Goal: Task Accomplishment & Management: Manage account settings

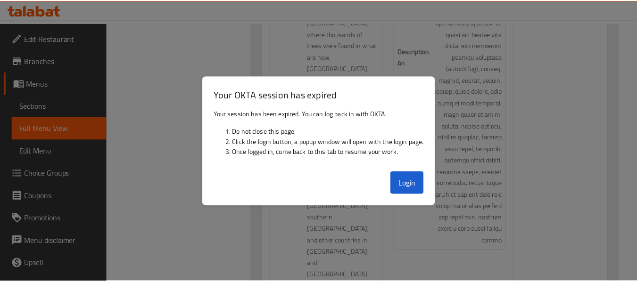
scroll to position [5171, 0]
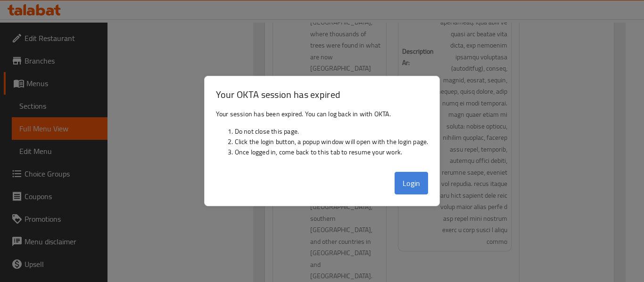
click at [414, 183] on button "Login" at bounding box center [412, 183] width 34 height 23
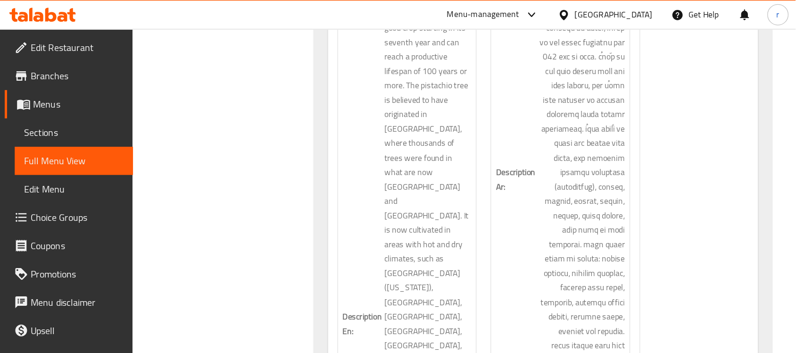
scroll to position [4044, 0]
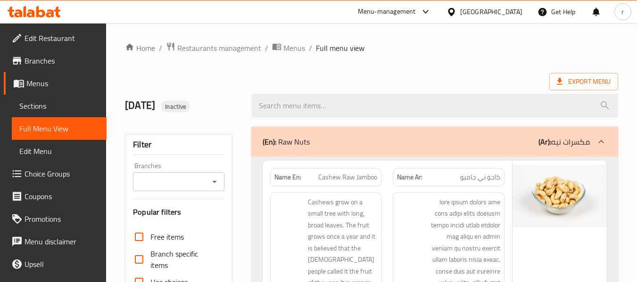
click at [503, 11] on div "Kuwait" at bounding box center [491, 12] width 62 height 10
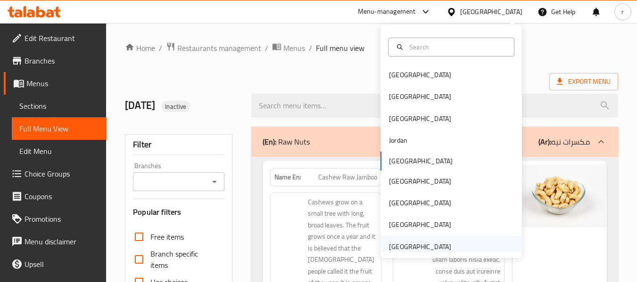
click at [424, 244] on div "[GEOGRAPHIC_DATA]" at bounding box center [420, 247] width 62 height 10
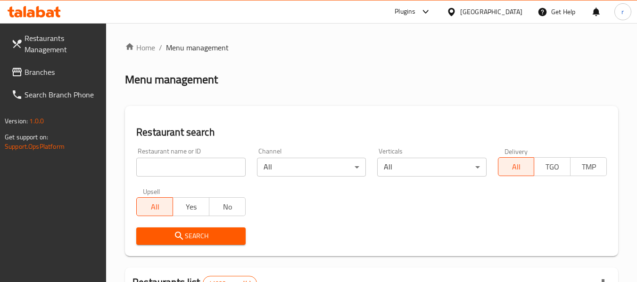
click at [413, 14] on div "Plugins" at bounding box center [405, 11] width 21 height 11
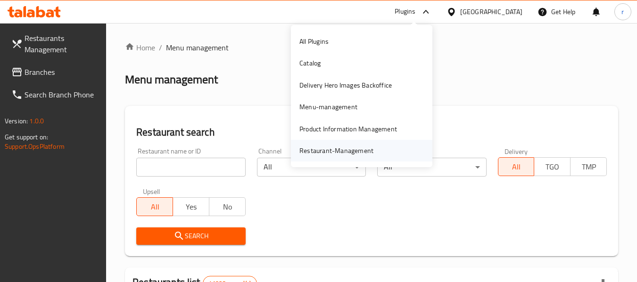
click at [349, 151] on div "Restaurant-Management" at bounding box center [336, 151] width 74 height 10
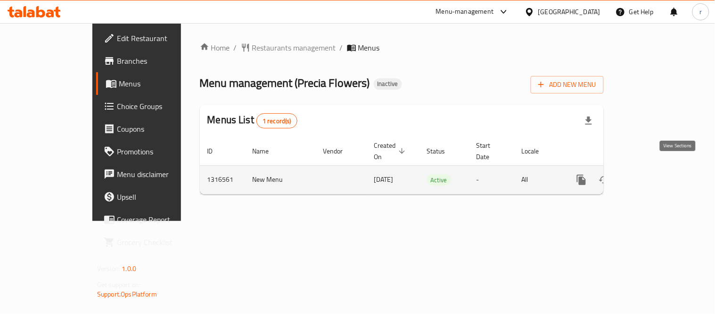
click at [654, 175] on icon "enhanced table" at bounding box center [650, 179] width 8 height 8
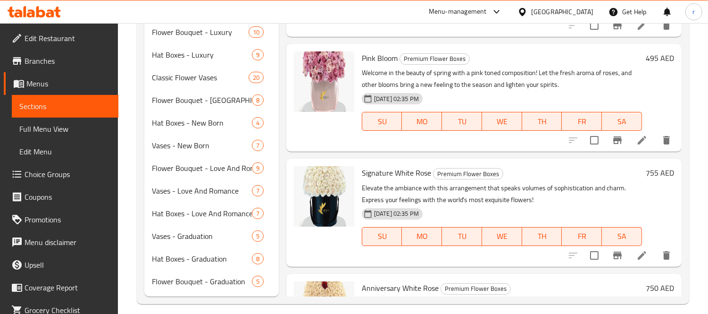
scroll to position [354, 0]
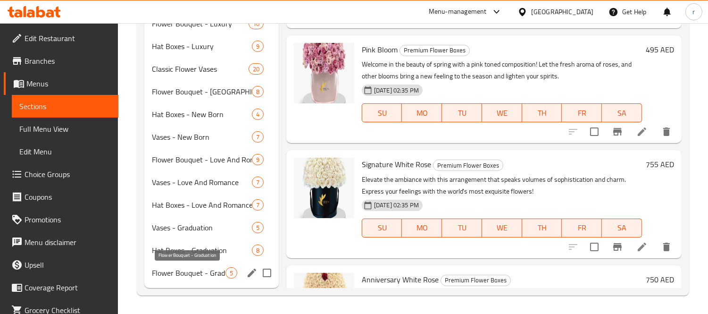
click at [181, 274] on span "Flower Bouquet - Graduation" at bounding box center [189, 272] width 74 height 11
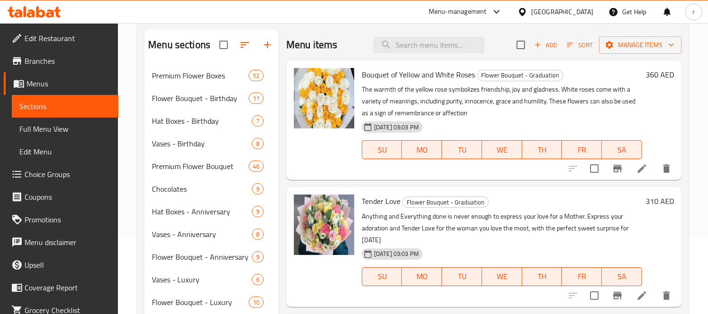
scroll to position [10, 0]
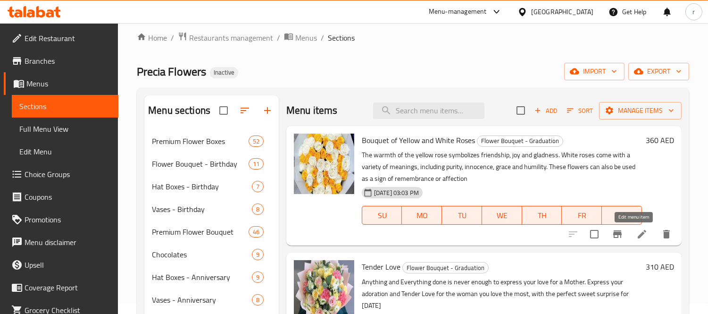
click at [637, 233] on icon at bounding box center [641, 234] width 8 height 8
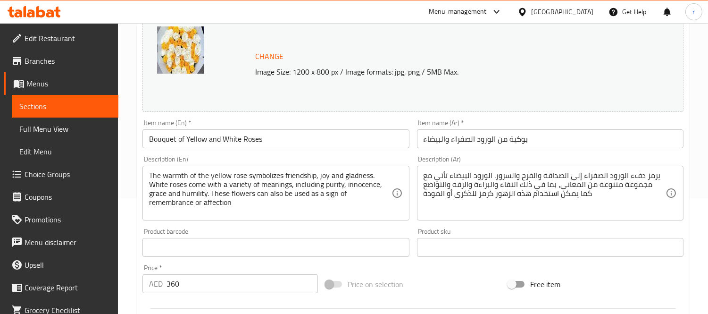
scroll to position [118, 0]
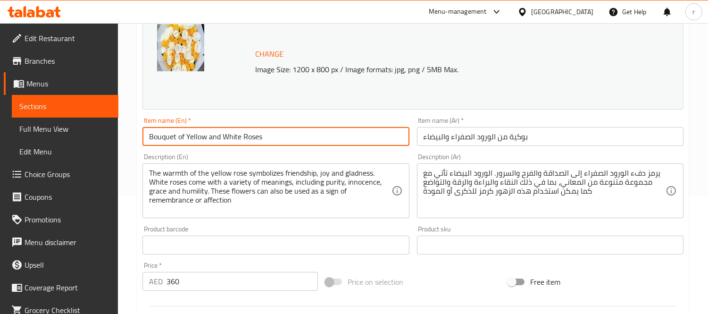
drag, startPoint x: 273, startPoint y: 139, endPoint x: 116, endPoint y: 132, distance: 156.7
click at [118, 132] on div "Edit Restaurant Branches Menus Sections Full Menu View Edit Menu Choice Groups …" at bounding box center [354, 233] width 708 height 657
paste input "Graduation"
type input "Graduation Bouquet of Yellow and White Roses"
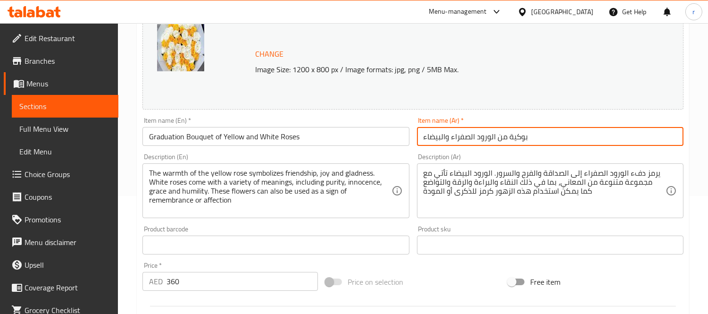
click at [559, 140] on input "بوكية من الورود الصفراء والبيضاء" at bounding box center [550, 136] width 266 height 19
paste input "التخرج من الورود صفراء و"
type input "بوكية التخرج من الورود صفراء وبيضاء"
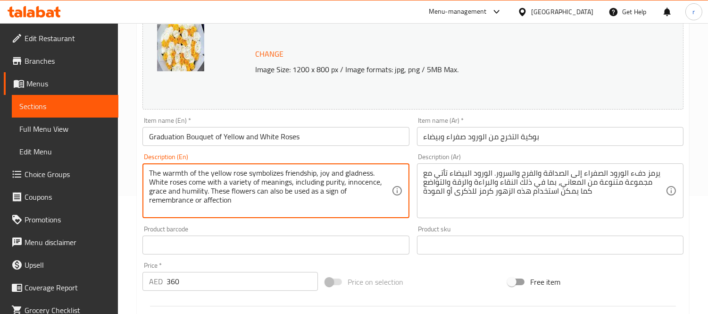
drag, startPoint x: 228, startPoint y: 199, endPoint x: 138, endPoint y: 167, distance: 94.8
paste textarea
type textarea "The warmth of the yellow rose symbolizes friendship, joy and gladness. White ro…"
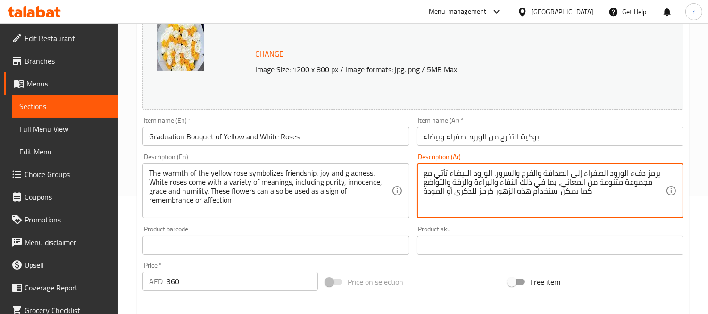
click at [530, 198] on textarea "يرمز دفء الورود الصفراء إلى الصداقة والفرح والسرور. الورود البيضاء تأتي مع مجمو…" at bounding box center [544, 190] width 242 height 45
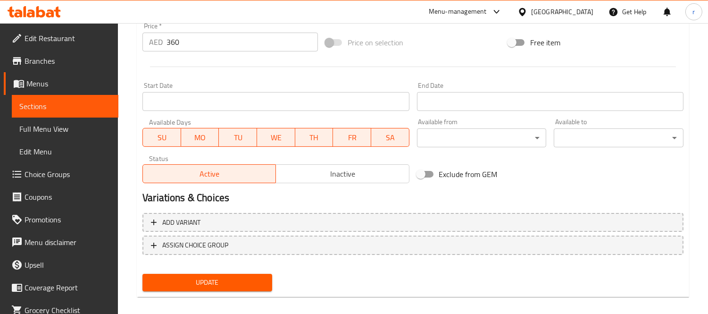
scroll to position [364, 0]
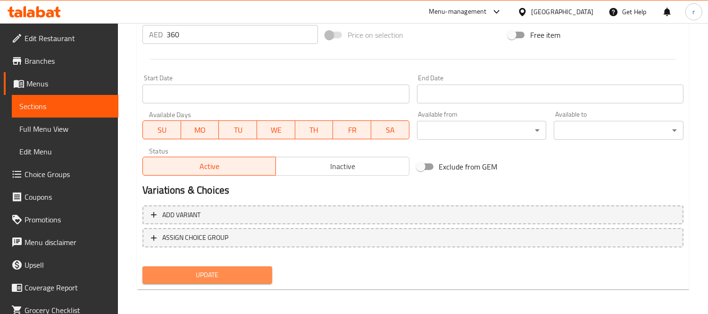
click at [197, 274] on span "Update" at bounding box center [207, 275] width 115 height 12
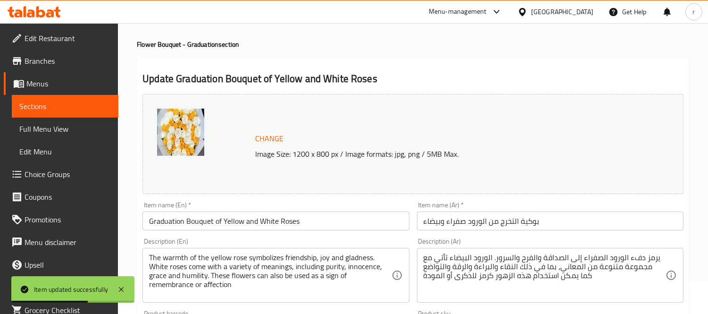
scroll to position [0, 0]
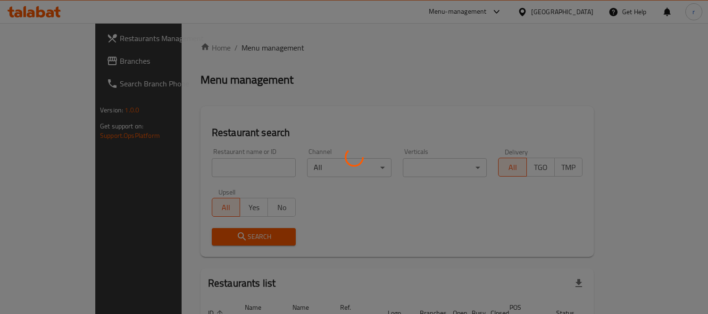
scroll to position [10, 0]
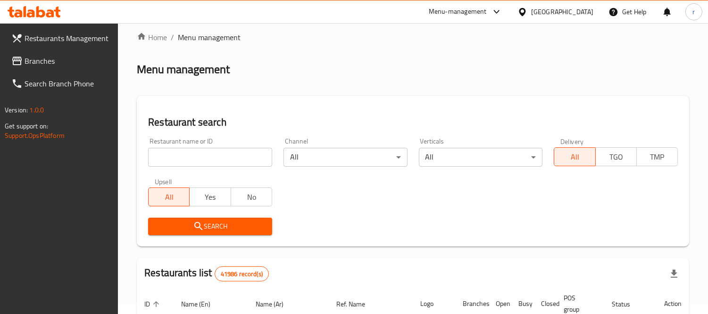
click at [50, 60] on span "Branches" at bounding box center [68, 60] width 86 height 11
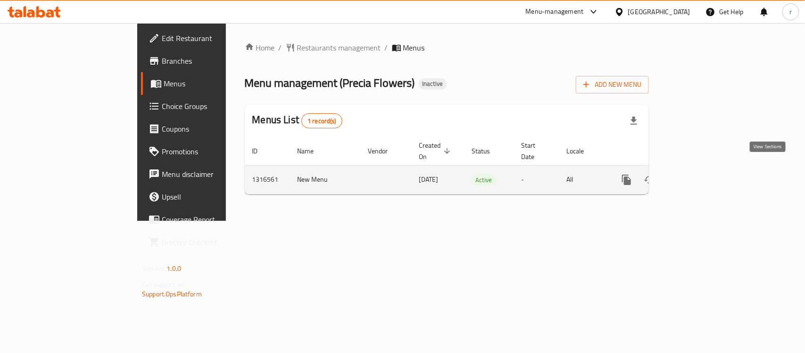
click at [699, 175] on icon "enhanced table" at bounding box center [694, 179] width 8 height 8
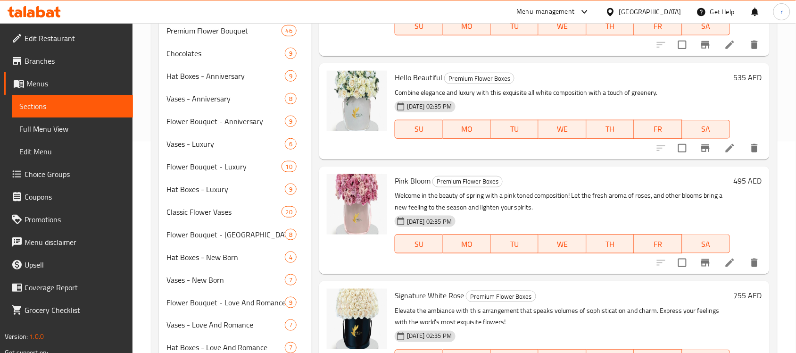
scroll to position [315, 0]
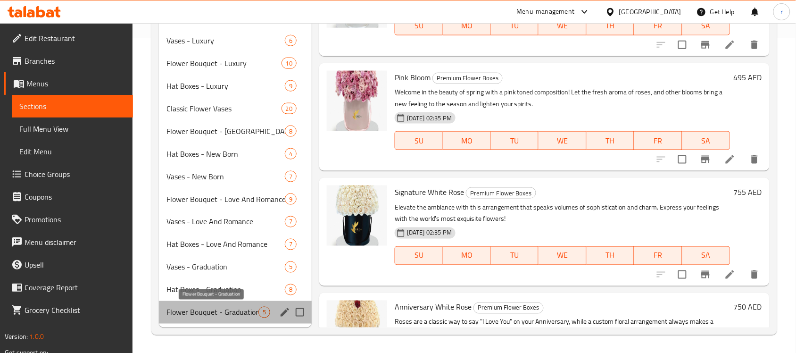
click at [217, 311] on span "Flower Bouquet - Graduation" at bounding box center [212, 311] width 92 height 11
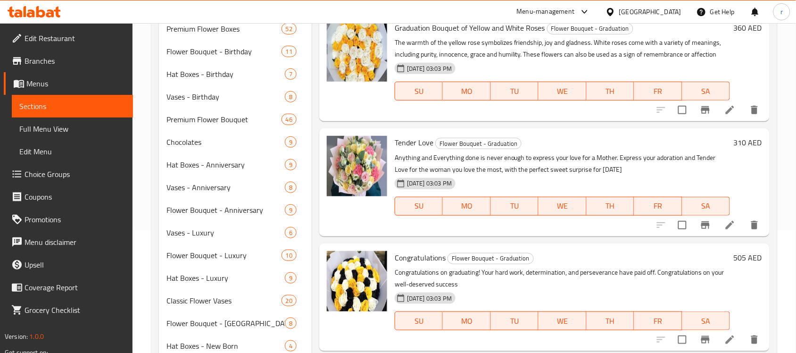
scroll to position [124, 0]
click at [724, 223] on icon at bounding box center [729, 223] width 11 height 11
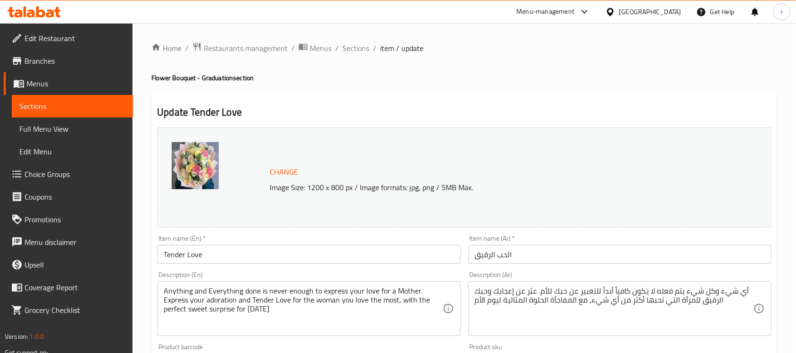
click at [224, 255] on input "Tender Love" at bounding box center [308, 254] width 303 height 19
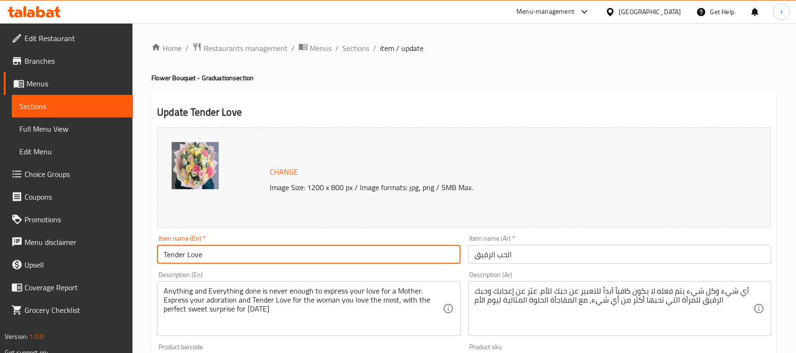
click at [224, 255] on input "Tender Love" at bounding box center [308, 254] width 303 height 19
paste input "Graduation Bouquet"
type input "Graduation Bouquet Tender Love"
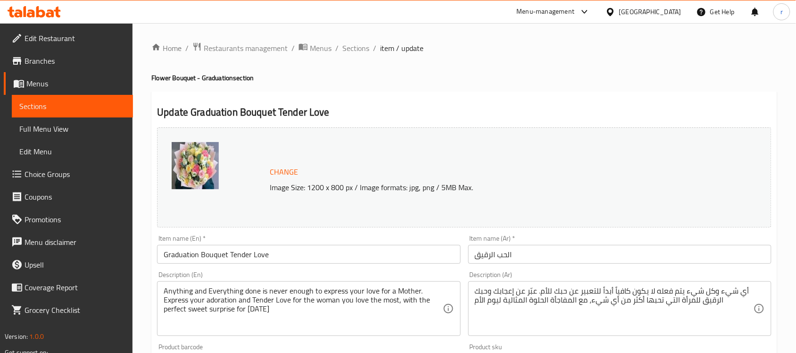
click at [545, 255] on input "الحب الرقيق" at bounding box center [619, 254] width 303 height 19
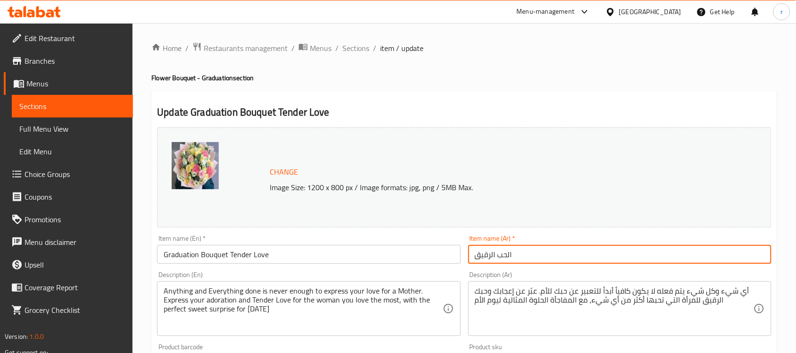
click at [545, 255] on input "الحب الرقيق" at bounding box center [619, 254] width 303 height 19
paste input "وكية التخرج حب تندر"
type input "بوكية التخرج حب تندر"
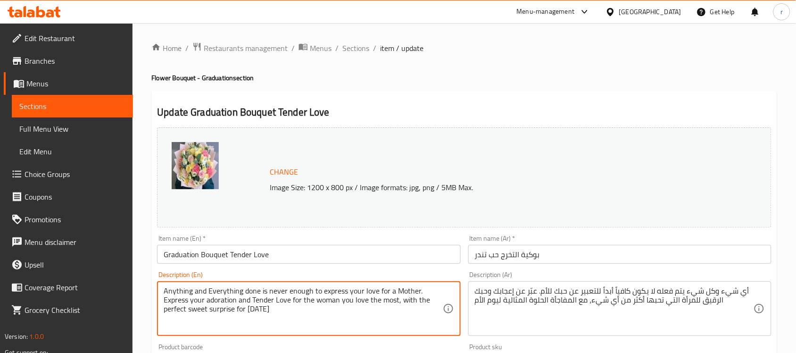
drag, startPoint x: 254, startPoint y: 301, endPoint x: 140, endPoint y: 281, distance: 115.3
click at [206, 303] on textarea "Anything and Everything done is never enough to express your love for a Mother.…" at bounding box center [303, 308] width 279 height 45
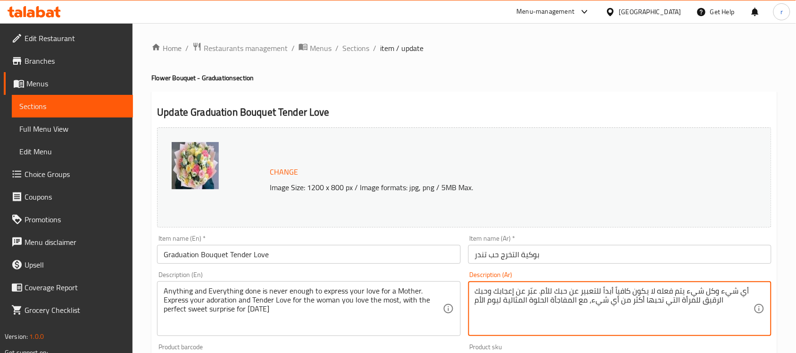
click at [501, 302] on textarea "أي شيء وكل شيء يتم فعله لا يكون كافياً أبداً للتعبير عن حبك للأم. عبّر عن إعجاب…" at bounding box center [614, 308] width 279 height 45
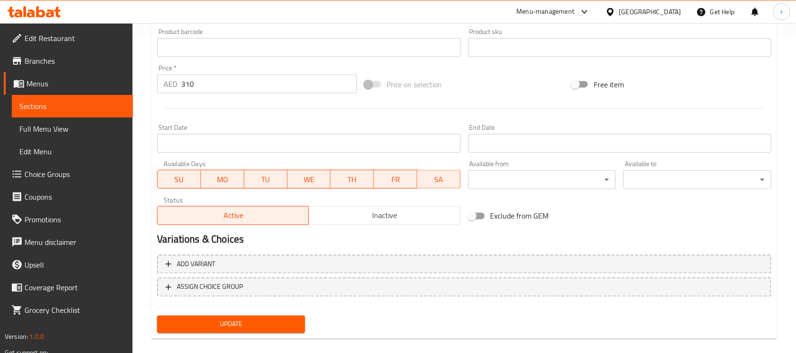
scroll to position [326, 0]
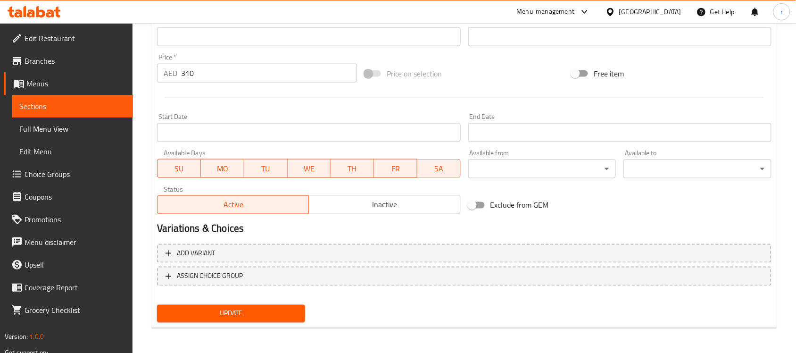
click at [244, 314] on span "Update" at bounding box center [231, 313] width 133 height 12
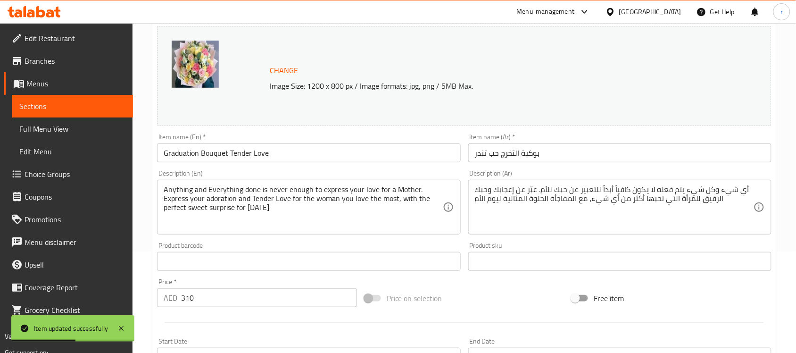
scroll to position [0, 0]
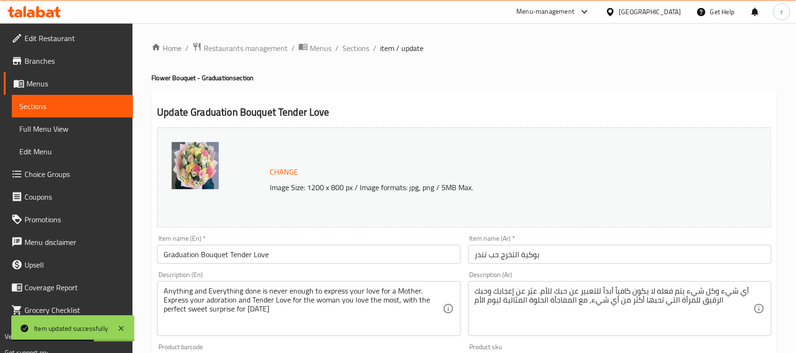
click at [52, 102] on span "Sections" at bounding box center [72, 105] width 106 height 11
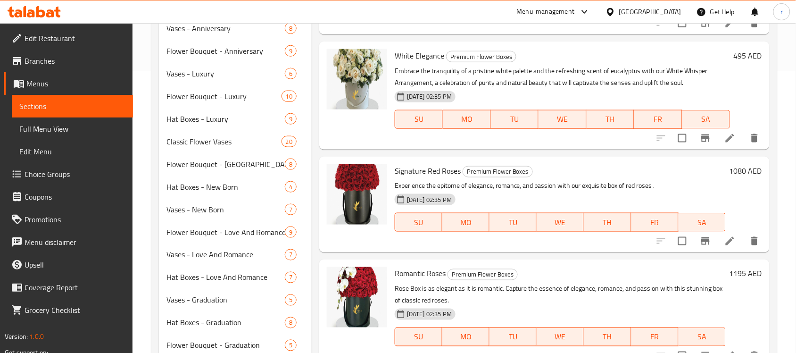
scroll to position [315, 0]
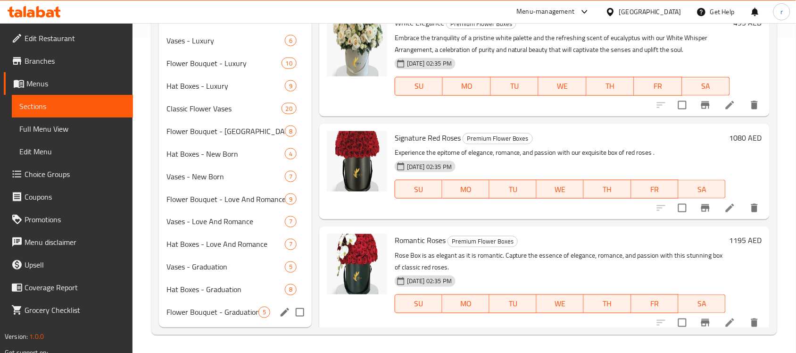
click at [200, 317] on span "Flower Bouquet - Graduation" at bounding box center [212, 311] width 92 height 11
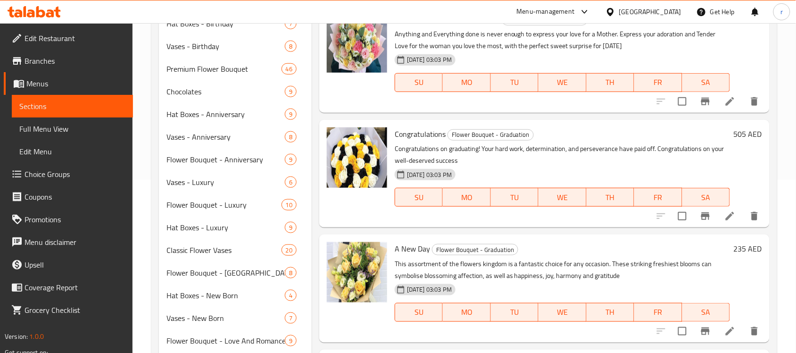
scroll to position [185, 0]
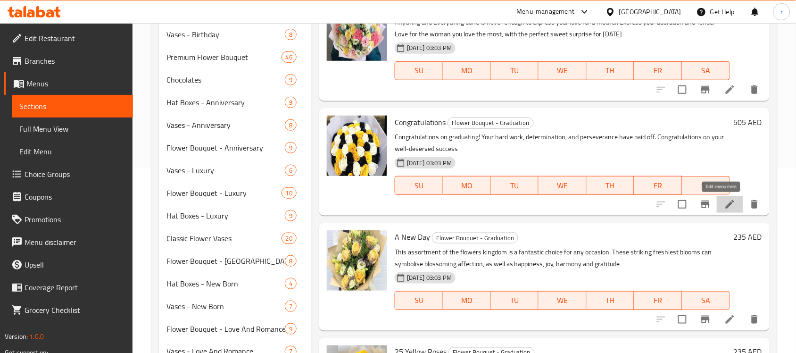
click at [726, 202] on icon at bounding box center [730, 204] width 8 height 8
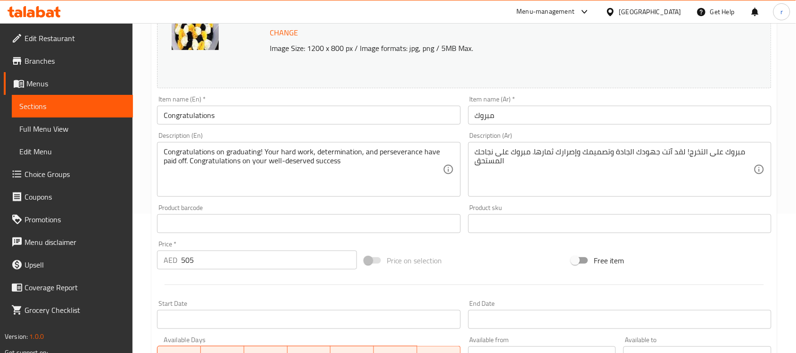
scroll to position [159, 0]
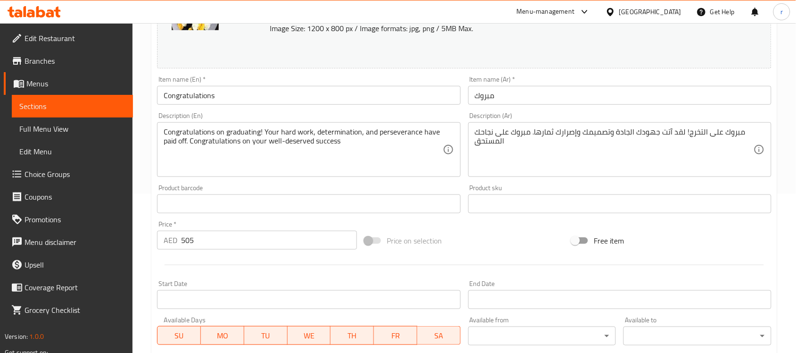
drag, startPoint x: 177, startPoint y: 92, endPoint x: 53, endPoint y: 92, distance: 123.5
click at [56, 92] on div "Edit Restaurant Branches Menus Sections Full Menu View Edit Menu Choice Groups …" at bounding box center [398, 192] width 796 height 657
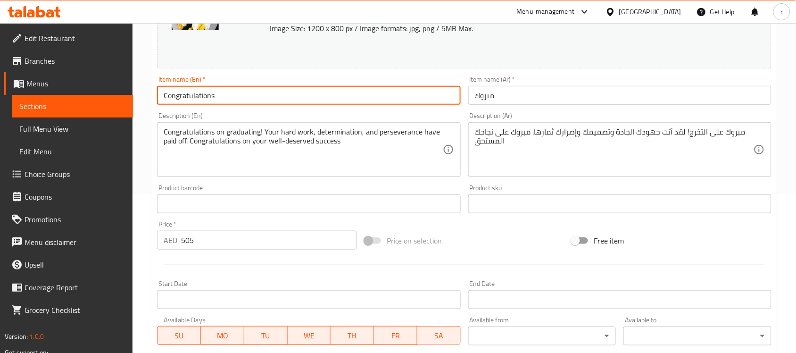
paste input "Graduation Bouquet"
type input "Graduation Bouquet Congratulations"
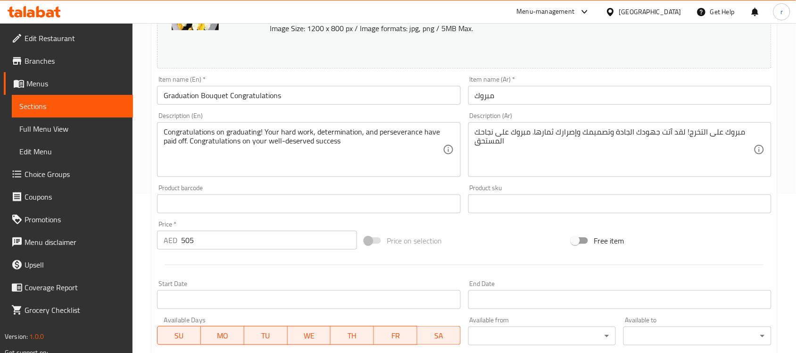
click at [509, 95] on input "مبروك" at bounding box center [619, 95] width 303 height 19
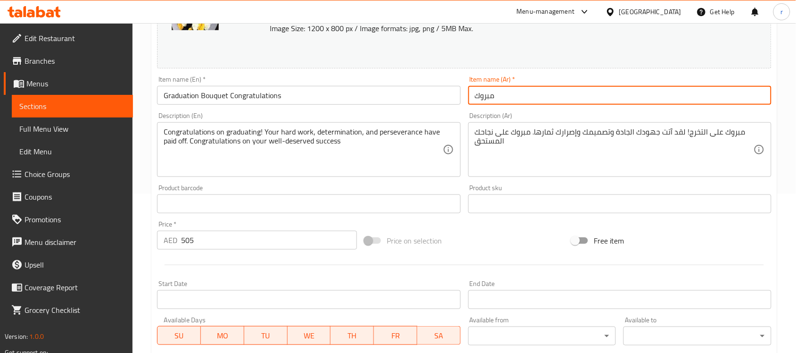
click at [509, 95] on input "مبروك" at bounding box center [619, 95] width 303 height 19
paste input "بوكية التخرج"
type input "بوكية التخرج مبروك"
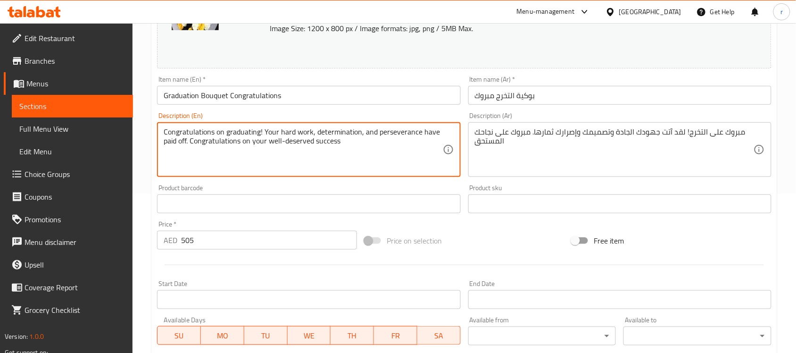
drag, startPoint x: 360, startPoint y: 146, endPoint x: 114, endPoint y: 130, distance: 246.2
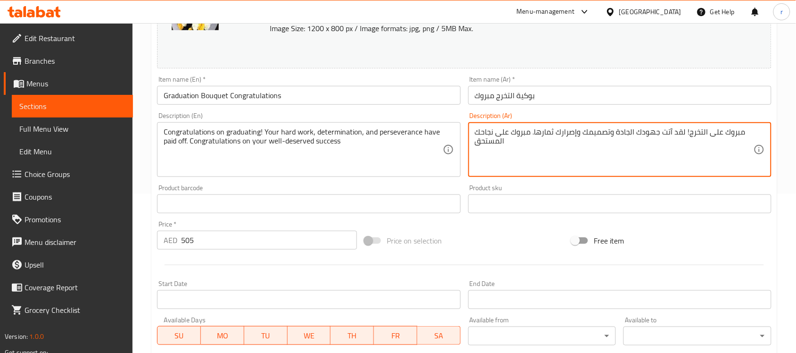
click at [520, 154] on textarea "مبروك على التخرج! لقد آتت جهودك الجادة وتصميمك وإصرارك ثمارها. مبروك على نجاحك …" at bounding box center [614, 149] width 279 height 45
click at [677, 151] on textarea "مبروك على التخرج! لقد آتت جهودك الجادة وتصميمك وإصرارك ثمارها. مبروك على نجاحك …" at bounding box center [614, 149] width 279 height 45
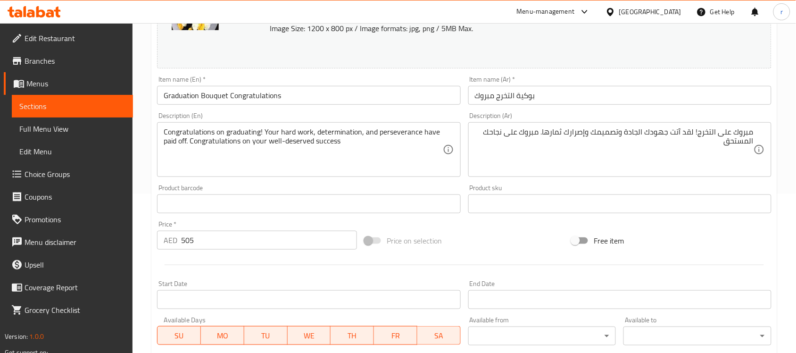
click at [784, 142] on div "Home / Restaurants management / Menus / Sections / item / update Flower Bouquet…" at bounding box center [463, 192] width 663 height 657
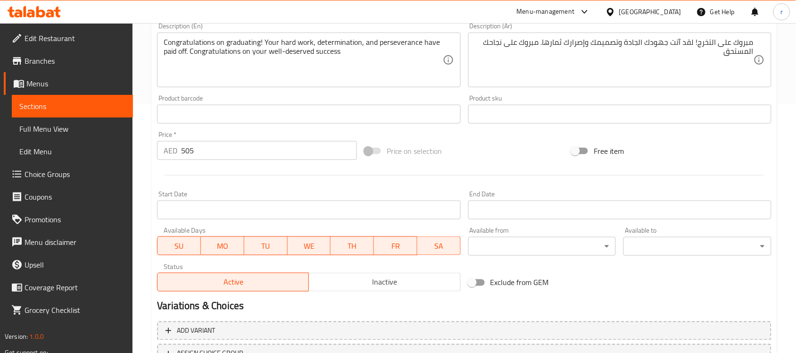
scroll to position [326, 0]
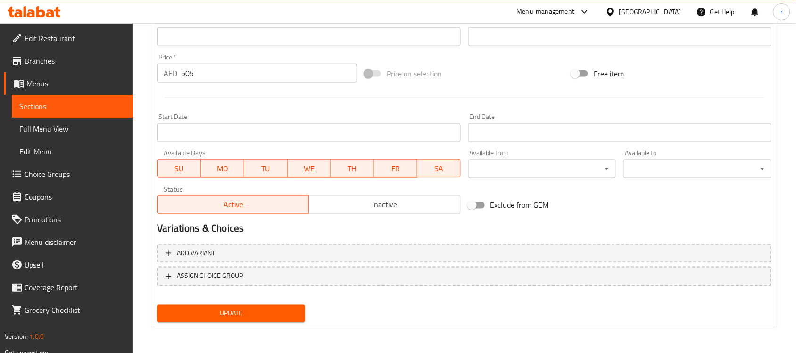
click at [236, 311] on span "Update" at bounding box center [231, 313] width 133 height 12
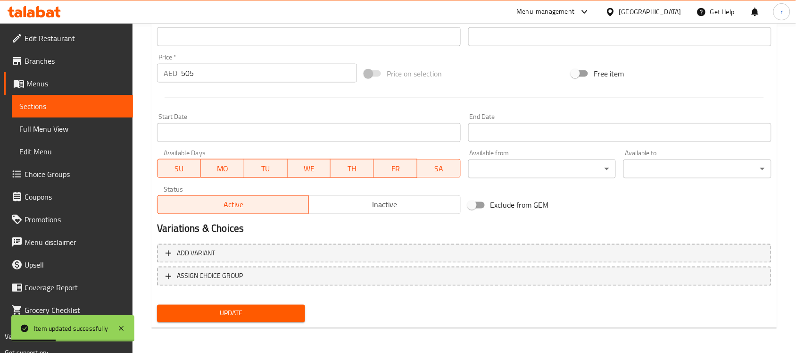
drag, startPoint x: 60, startPoint y: 103, endPoint x: 19, endPoint y: 105, distance: 40.6
click at [60, 103] on span "Sections" at bounding box center [72, 105] width 106 height 11
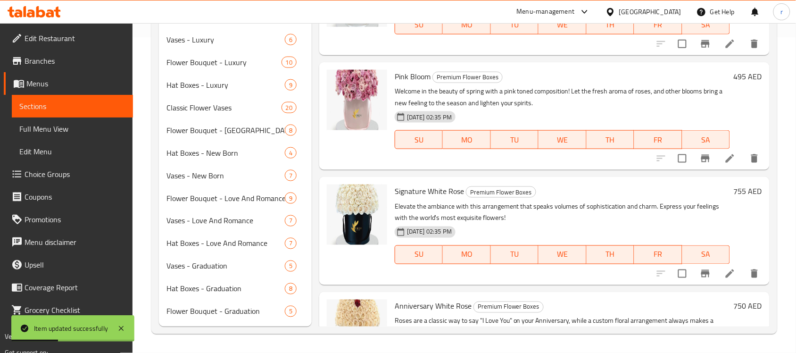
scroll to position [315, 0]
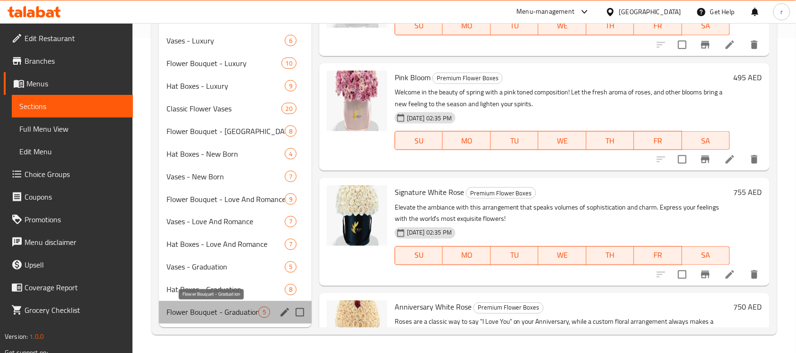
click at [194, 315] on span "Flower Bouquet - Graduation" at bounding box center [212, 311] width 92 height 11
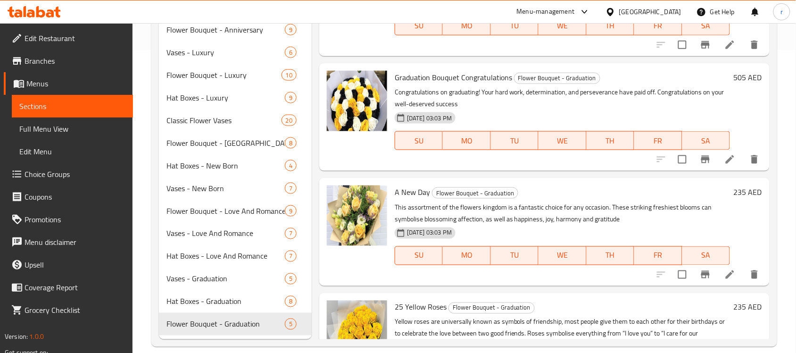
scroll to position [315, 0]
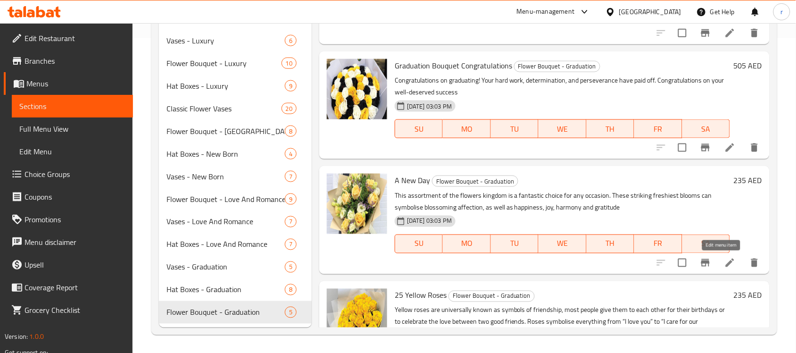
click at [724, 265] on icon at bounding box center [729, 262] width 11 height 11
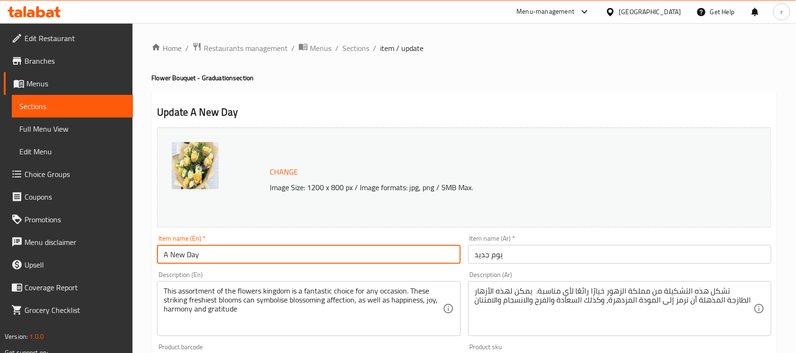
drag, startPoint x: 211, startPoint y: 254, endPoint x: 13, endPoint y: 230, distance: 199.5
click at [14, 230] on div "Edit Restaurant Branches Menus Sections Full Menu View Edit Menu Choice Groups …" at bounding box center [398, 351] width 796 height 657
paste input "Graduation Bouquet"
type input "Graduation Bouquet A New Day"
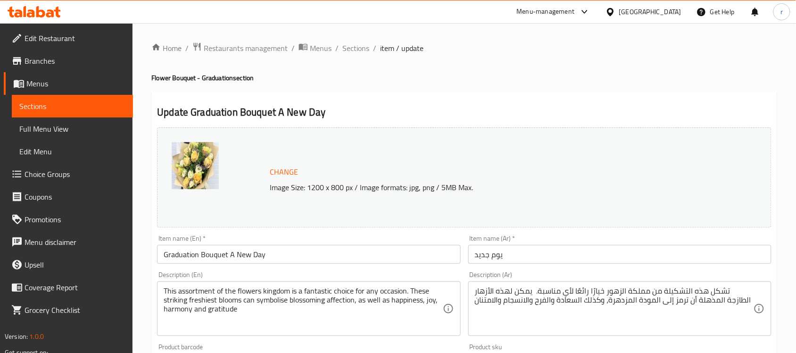
click at [538, 256] on input "يوم جديد" at bounding box center [619, 254] width 303 height 19
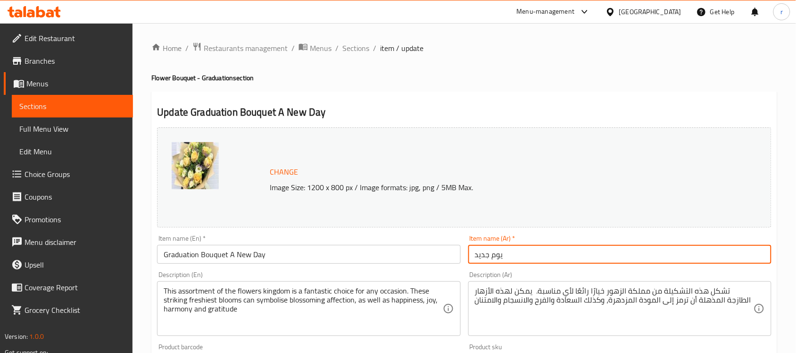
click at [538, 256] on input "يوم جديد" at bounding box center [619, 254] width 303 height 19
paste input "بوكية التخرج"
type input "بوكية التخرج يوم جديد"
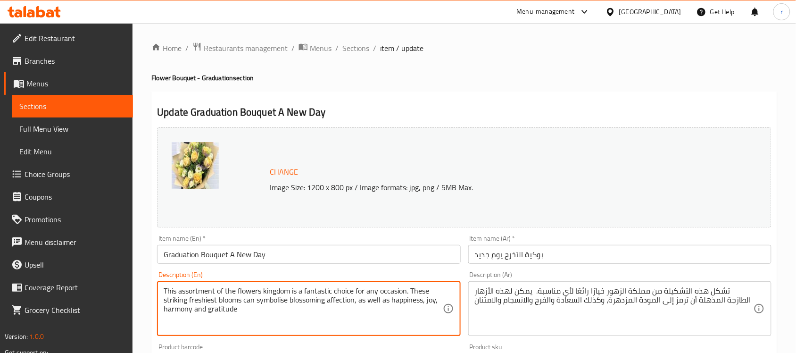
drag, startPoint x: 240, startPoint y: 314, endPoint x: 130, endPoint y: 277, distance: 116.0
paste textarea
type textarea "This assortment of the flowers kingdom is a fantastic choice for any occasion. …"
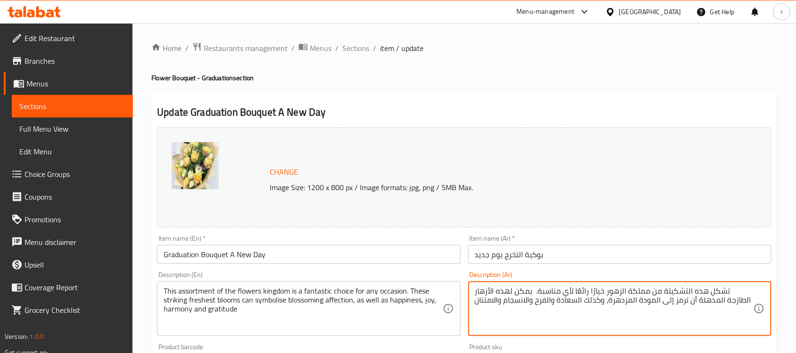
click at [581, 305] on textarea "تشكل هذه التشكيلة من مملكة الزهور خيارًا رائعًا لأي مناسبة. يمكن لهذه الأزهار ا…" at bounding box center [614, 308] width 279 height 45
paste textarea
click at [503, 306] on textarea "تشكل هذه التشكيلة من مملكة الزهور خيارًا رائعًا لأي مناسبة. يمكن لهذه الأزهار ا…" at bounding box center [614, 308] width 279 height 45
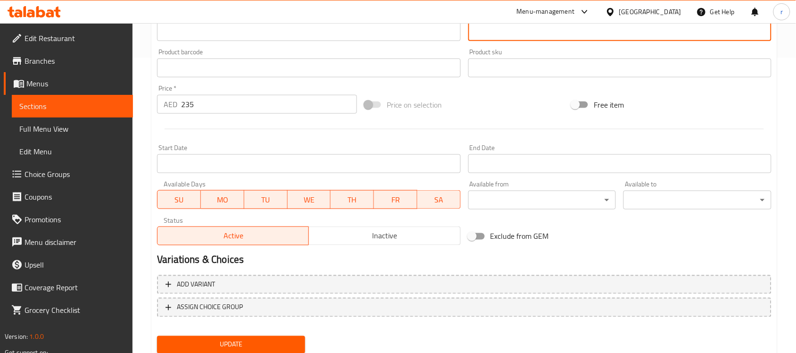
scroll to position [326, 0]
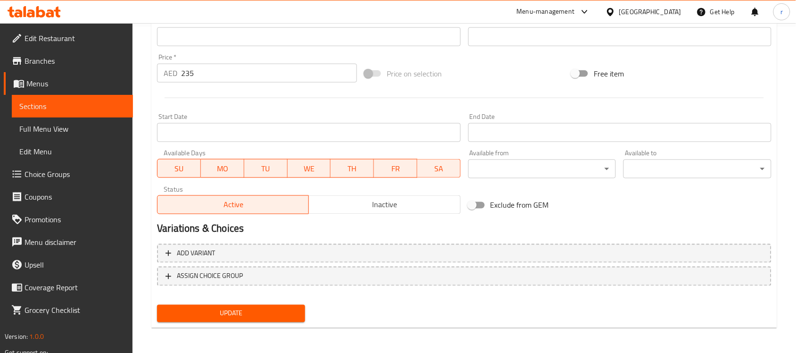
type textarea "تشكل هذه التشكيلة من مملكة الزهور خيارًا رائعًا لأي مناسبة. يمكن لهذه الأزهار ا…"
click at [255, 310] on span "Update" at bounding box center [231, 313] width 133 height 12
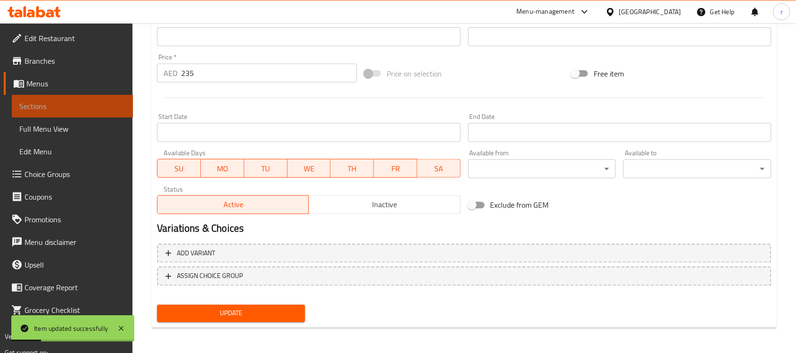
click at [50, 104] on span "Sections" at bounding box center [72, 105] width 106 height 11
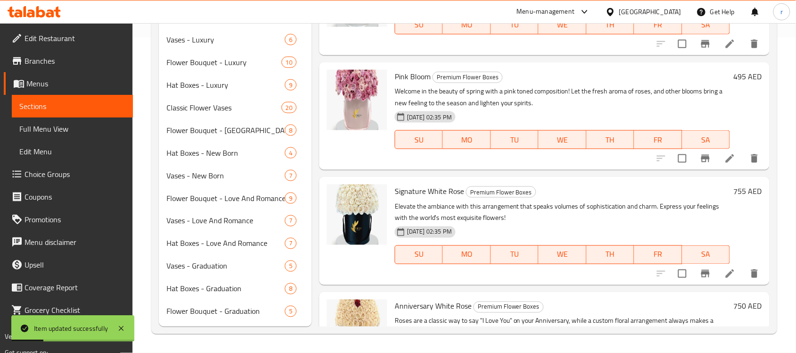
scroll to position [315, 0]
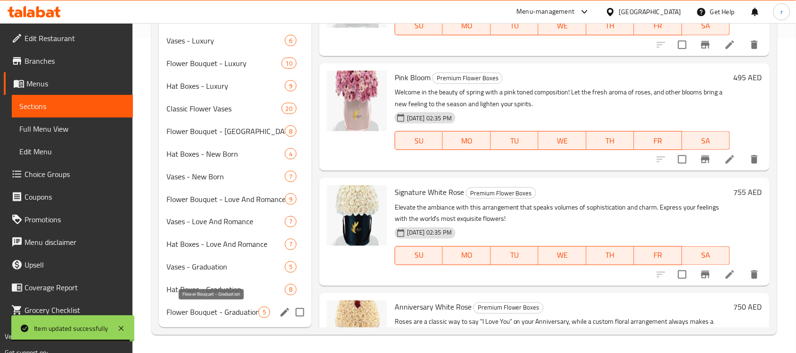
drag, startPoint x: 219, startPoint y: 312, endPoint x: 239, endPoint y: 305, distance: 20.4
click at [219, 312] on span "Flower Bouquet - Graduation" at bounding box center [212, 311] width 92 height 11
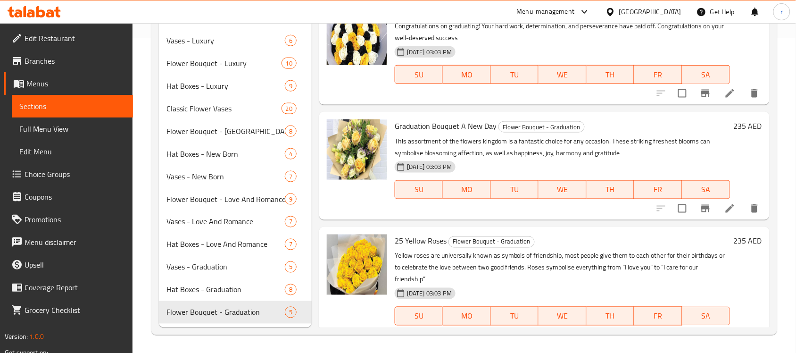
scroll to position [74, 0]
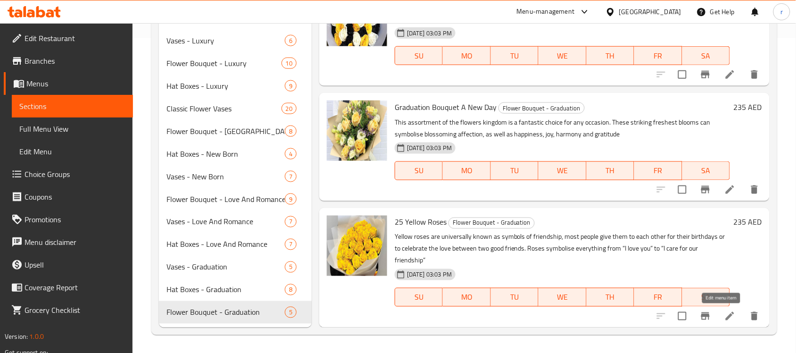
click at [726, 315] on icon at bounding box center [730, 316] width 8 height 8
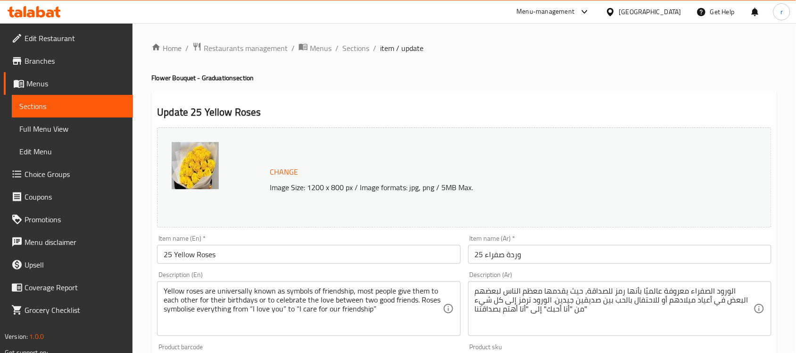
click at [235, 250] on input "25 Yellow Roses" at bounding box center [308, 254] width 303 height 19
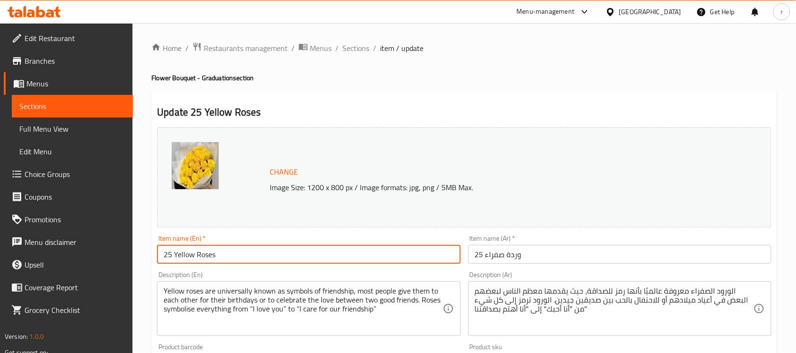
click at [235, 250] on input "25 Yellow Roses" at bounding box center [308, 254] width 303 height 19
paste input "Graduation Bouquet"
type input "Graduation Bouquet 25 Yellow Roses"
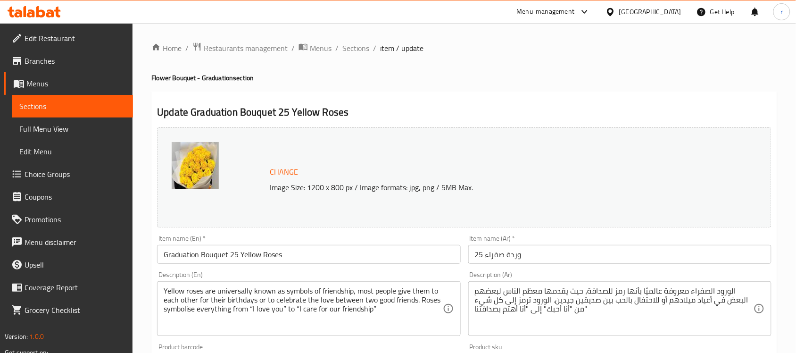
click at [569, 250] on input "25 وردة صفراء" at bounding box center [619, 254] width 303 height 19
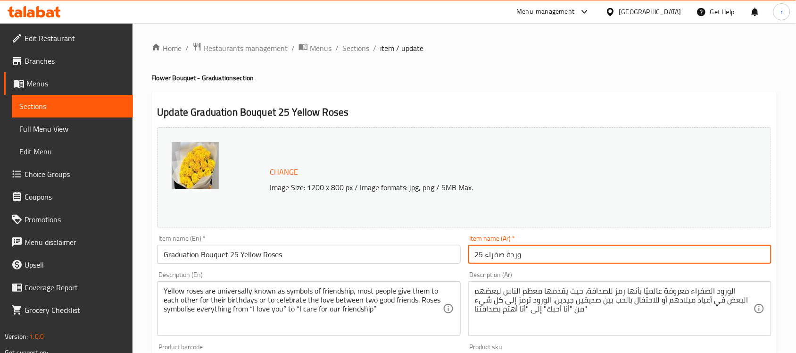
click at [569, 250] on input "25 وردة صفراء" at bounding box center [619, 254] width 303 height 19
paste input "بوكية التخرج"
type input "بوكية التخرج 25 وردة صفراء"
click at [779, 241] on div "Home / Restaurants management / Menus / Sections / item / update Flower Bouquet…" at bounding box center [463, 351] width 663 height 657
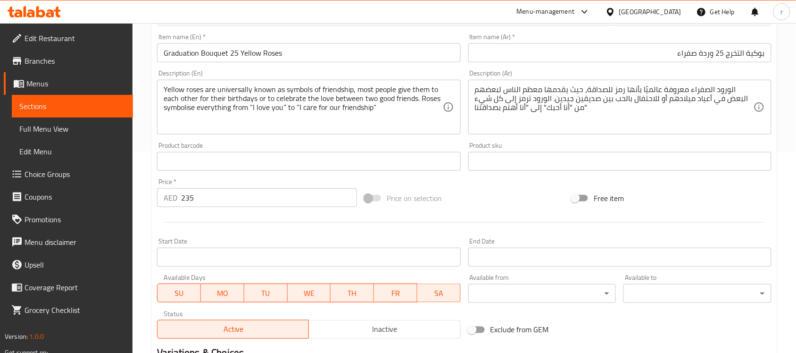
scroll to position [204, 0]
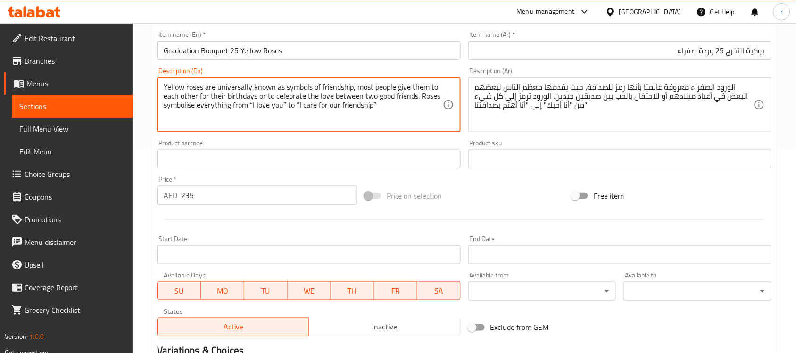
drag, startPoint x: 387, startPoint y: 104, endPoint x: 134, endPoint y: 64, distance: 255.4
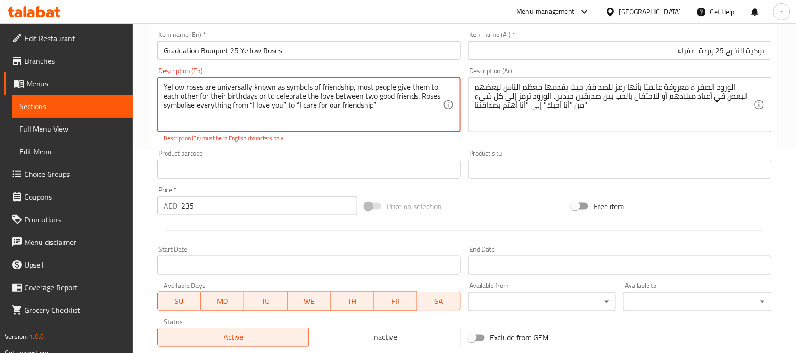
drag, startPoint x: 177, startPoint y: 107, endPoint x: 547, endPoint y: 109, distance: 370.6
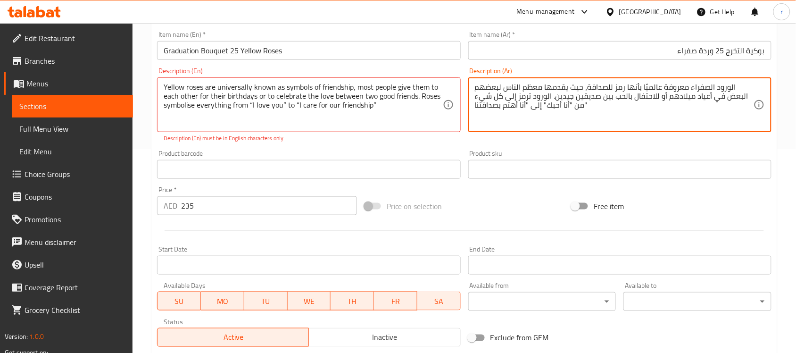
click at [609, 107] on textarea "الورود الصفراء معروفة عالميًا بأنها رمز للصداقة، حيث يقدمها معظم الناس لبعضهم ا…" at bounding box center [614, 105] width 279 height 45
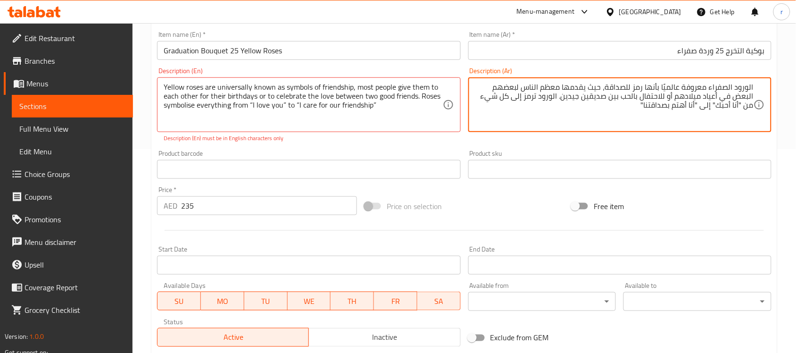
scroll to position [336, 0]
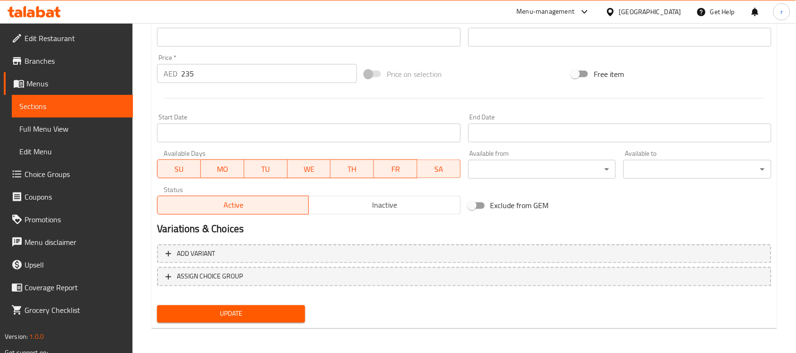
click at [262, 309] on span "Update" at bounding box center [231, 314] width 133 height 12
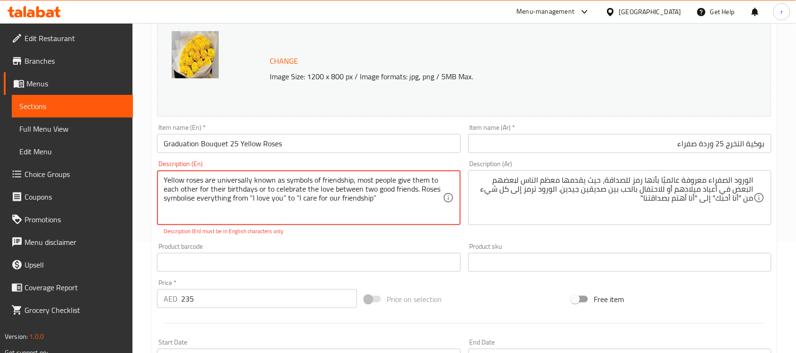
scroll to position [99, 0]
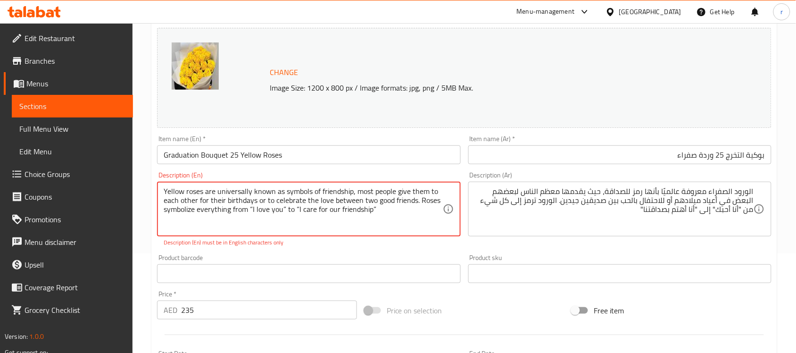
drag, startPoint x: 196, startPoint y: 208, endPoint x: 161, endPoint y: 208, distance: 34.9
click at [161, 208] on div "Yellow roses are universally known as symbols of friendship, most people give t…" at bounding box center [308, 209] width 303 height 55
type textarea "Yellow roses are universally known as symbols of friendship, most people give t…"
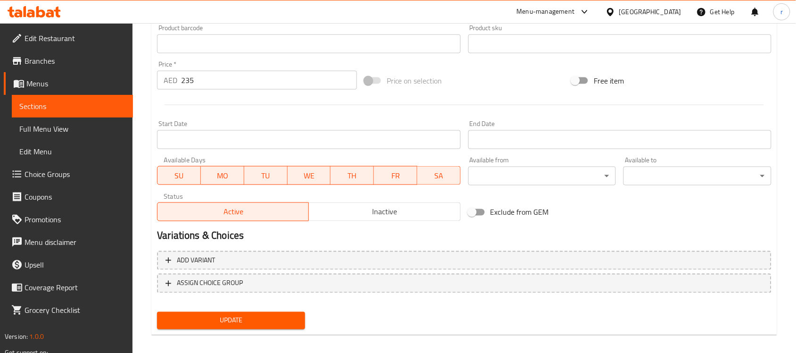
scroll to position [336, 0]
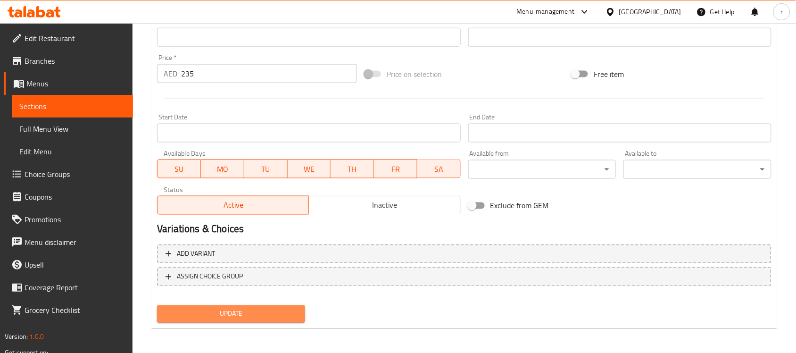
click at [232, 308] on span "Update" at bounding box center [231, 314] width 133 height 12
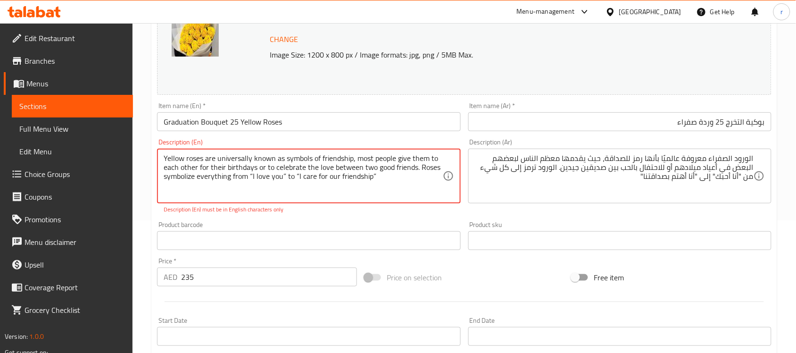
click at [387, 184] on textarea "Yellow roses are universally known as symbols of friendship, most people give t…" at bounding box center [303, 176] width 279 height 45
drag, startPoint x: 391, startPoint y: 180, endPoint x: 118, endPoint y: 153, distance: 274.3
click at [118, 153] on div "Edit Restaurant Branches Menus Sections Full Menu View Edit Menu Choice Groups …" at bounding box center [398, 224] width 796 height 667
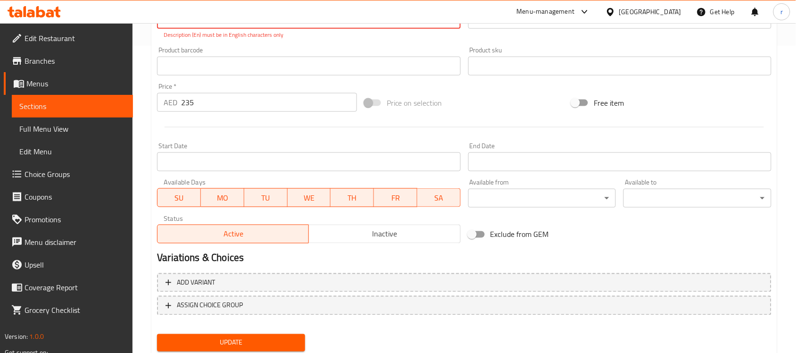
scroll to position [333, 0]
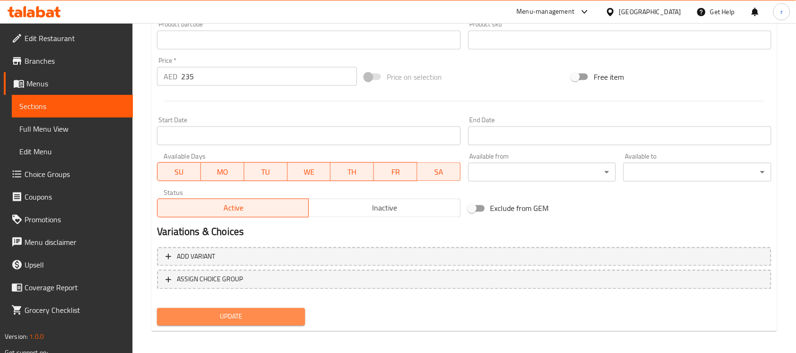
click at [261, 312] on span "Update" at bounding box center [231, 317] width 133 height 12
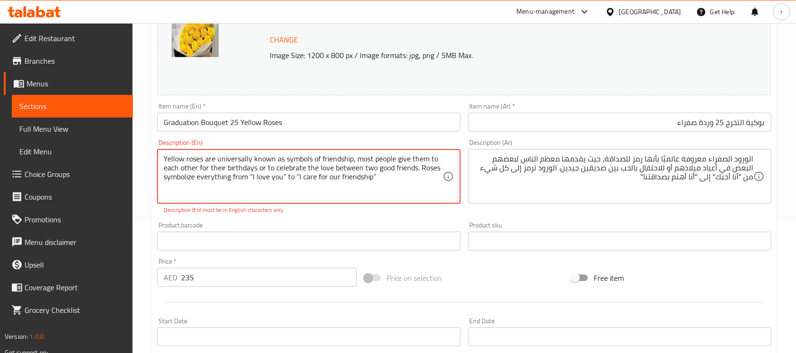
click at [55, 105] on span "Sections" at bounding box center [72, 105] width 106 height 11
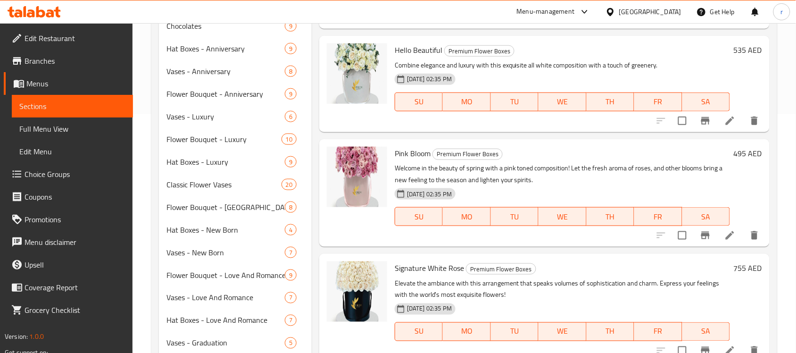
scroll to position [315, 0]
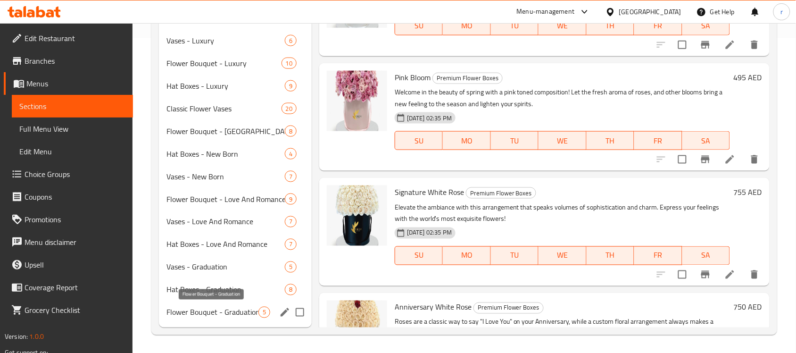
click at [234, 310] on span "Flower Bouquet - Graduation" at bounding box center [212, 311] width 92 height 11
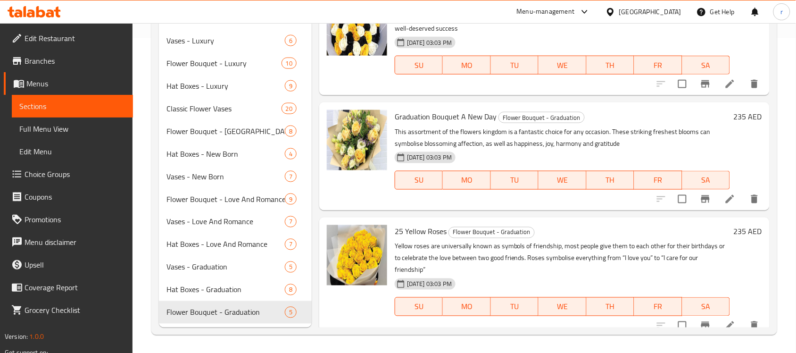
scroll to position [74, 0]
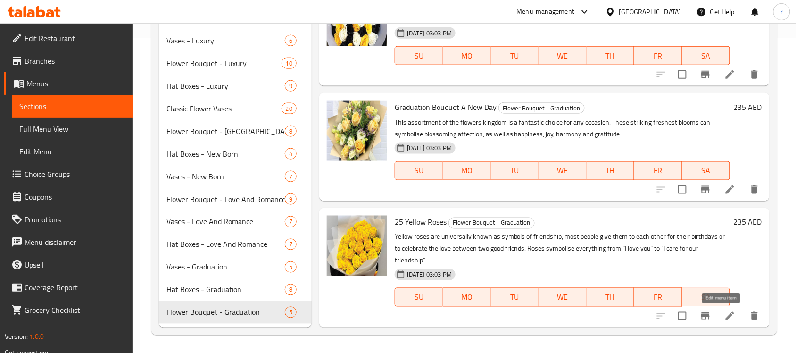
click at [724, 317] on icon at bounding box center [729, 315] width 11 height 11
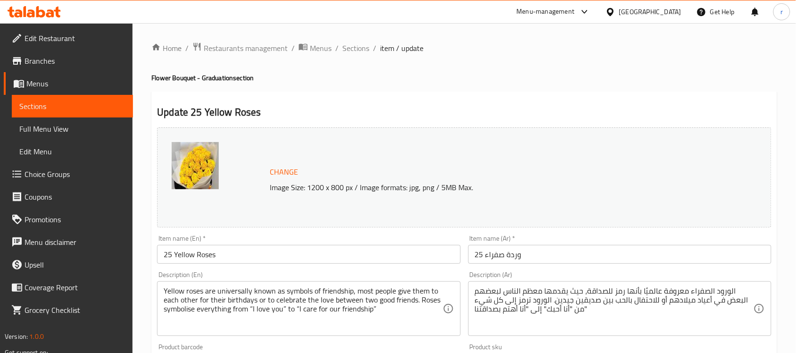
drag, startPoint x: 235, startPoint y: 254, endPoint x: 58, endPoint y: 245, distance: 177.5
click at [59, 246] on div "Edit Restaurant Branches Menus Sections Full Menu View Edit Menu Choice Groups …" at bounding box center [398, 351] width 796 height 657
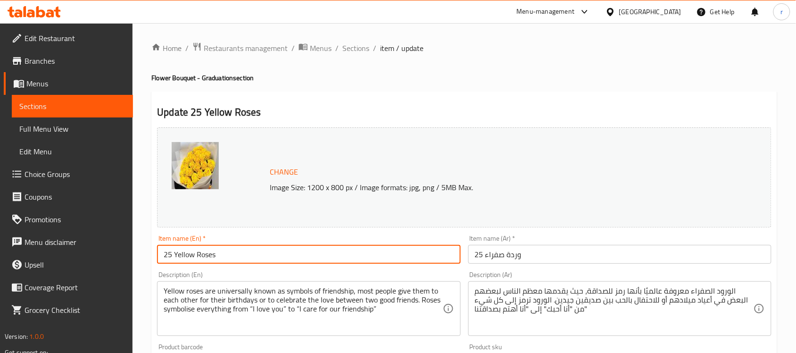
paste input "Graduation Bouquet"
type input "Graduation Bouquet 25 Yellow Roses"
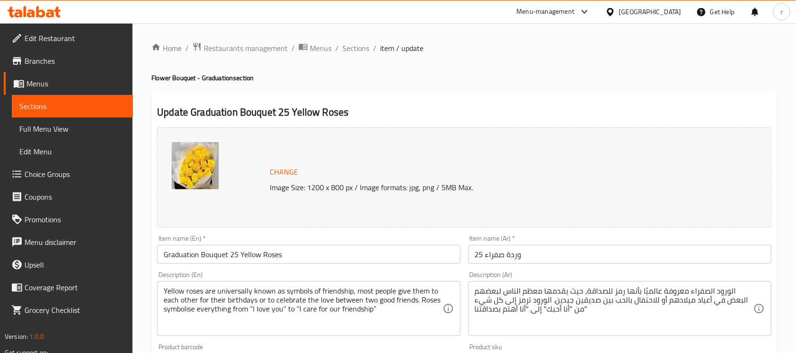
click at [540, 258] on input "25 وردة صفراء" at bounding box center [619, 254] width 303 height 19
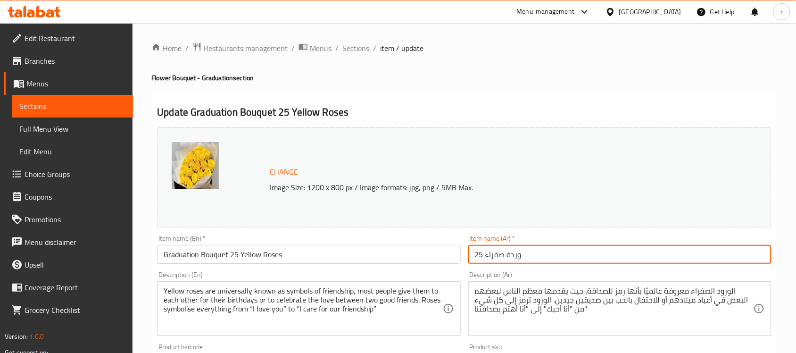
click at [540, 258] on input "25 وردة صفراء" at bounding box center [619, 254] width 303 height 19
paste input "بوكية التخرج"
type input "بوكية التخرج 25 وردة صفراء"
click at [781, 225] on div "Home / Restaurants management / Menus / Sections / item / update Flower Bouquet…" at bounding box center [463, 351] width 663 height 657
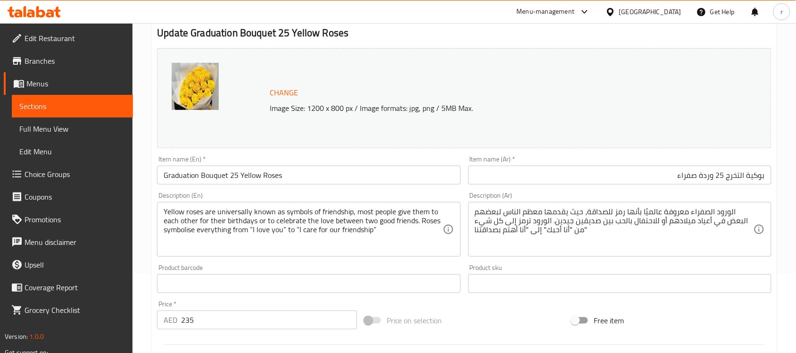
scroll to position [106, 0]
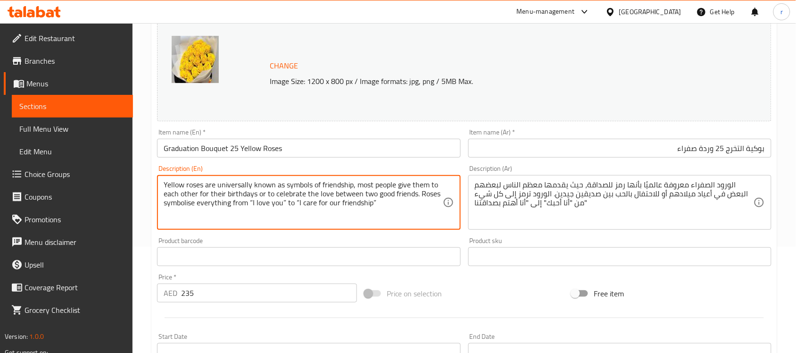
drag, startPoint x: 389, startPoint y: 204, endPoint x: 131, endPoint y: 175, distance: 259.9
paste textarea "z"
type textarea "Yellow roses are universally known as symbols of friendship, most people give t…"
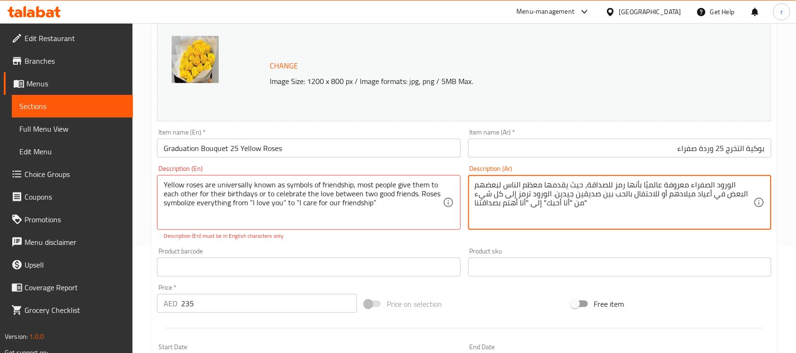
click at [582, 215] on textarea "الورود الصفراء معروفة عالميًا بأنها رمز للصداقة، حيث يقدمها معظم الناس لبعضهم ا…" at bounding box center [614, 202] width 279 height 45
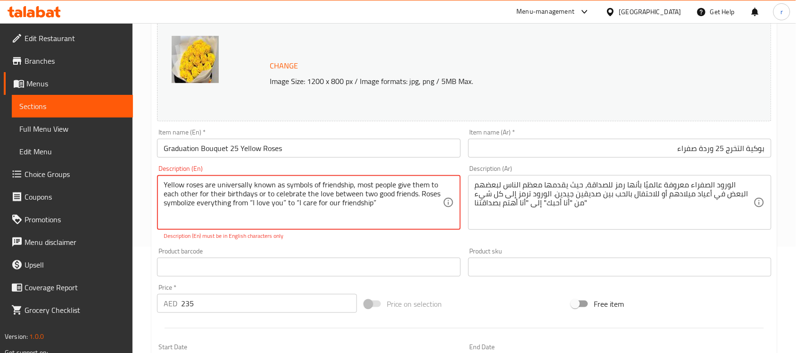
drag, startPoint x: 385, startPoint y: 204, endPoint x: 129, endPoint y: 182, distance: 257.4
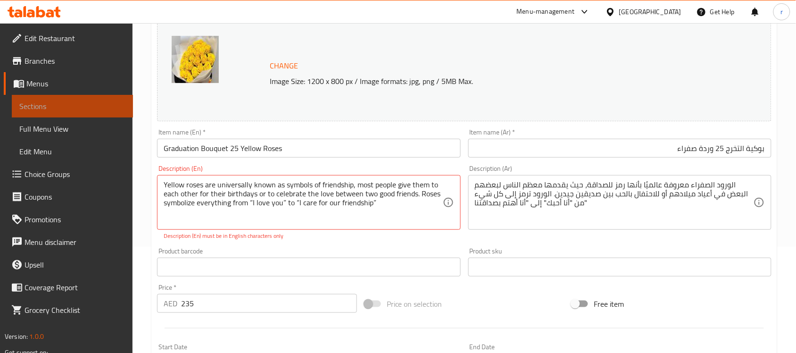
click at [53, 107] on span "Sections" at bounding box center [72, 105] width 106 height 11
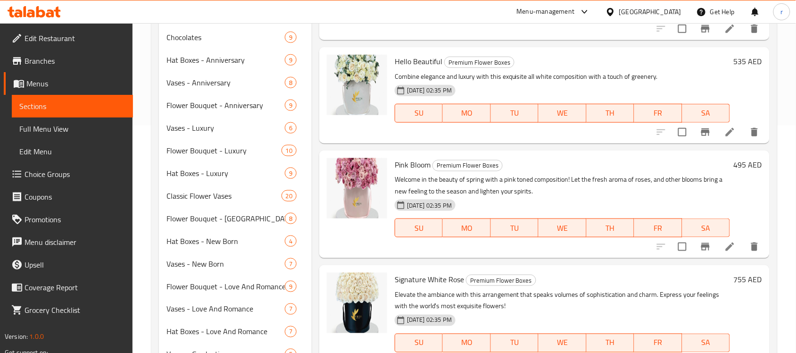
scroll to position [315, 0]
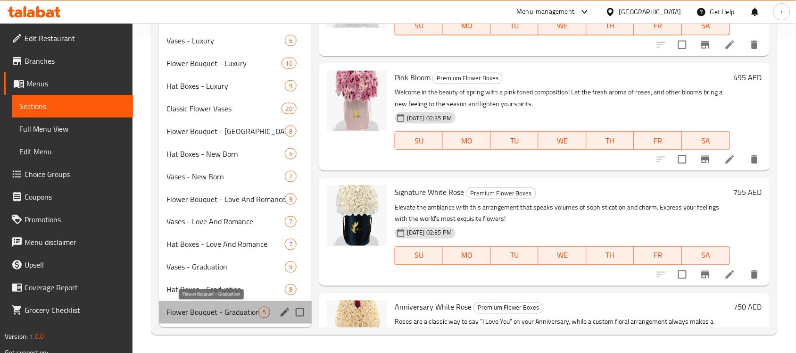
click at [230, 317] on span "Flower Bouquet - Graduation" at bounding box center [212, 311] width 92 height 11
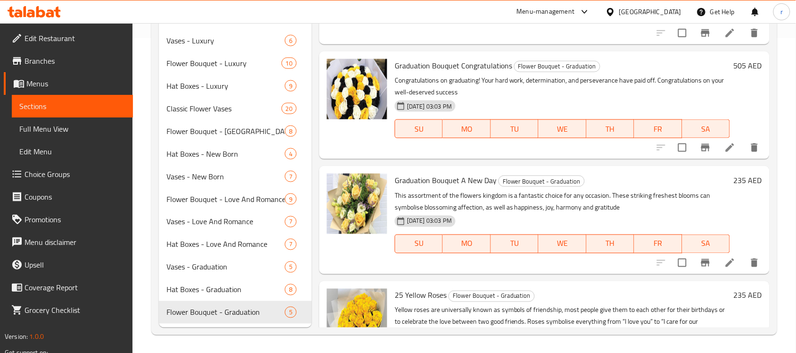
scroll to position [74, 0]
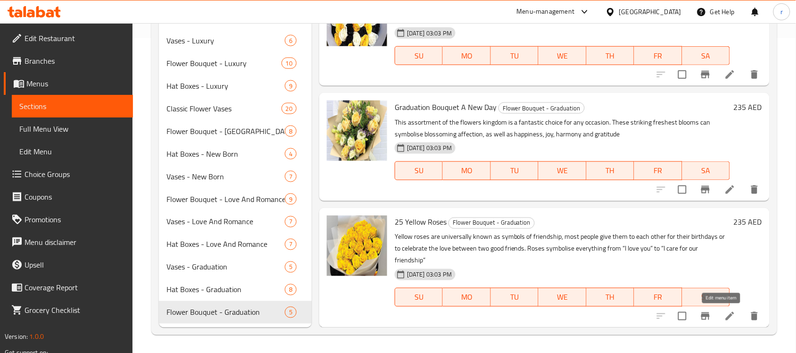
click at [725, 314] on icon at bounding box center [729, 315] width 11 height 11
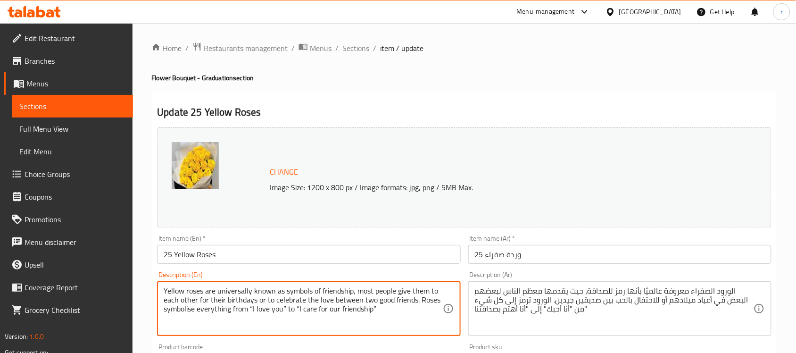
click at [208, 314] on textarea "Yellow roses are universally known as symbols of friendship, most people give t…" at bounding box center [303, 308] width 279 height 45
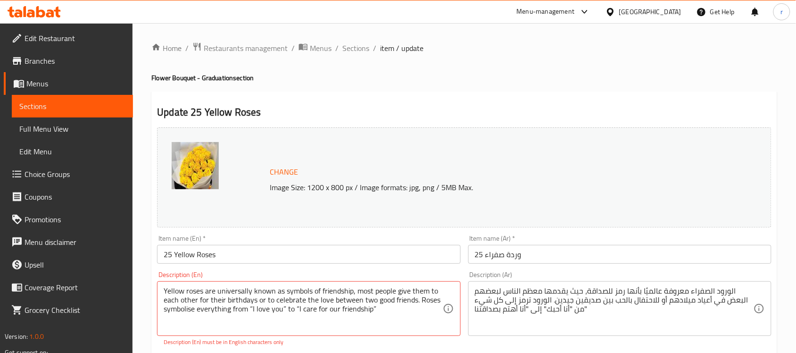
click at [147, 224] on div "Home / Restaurants management / Menus / Sections / item / update Flower Bouquet…" at bounding box center [463, 356] width 663 height 667
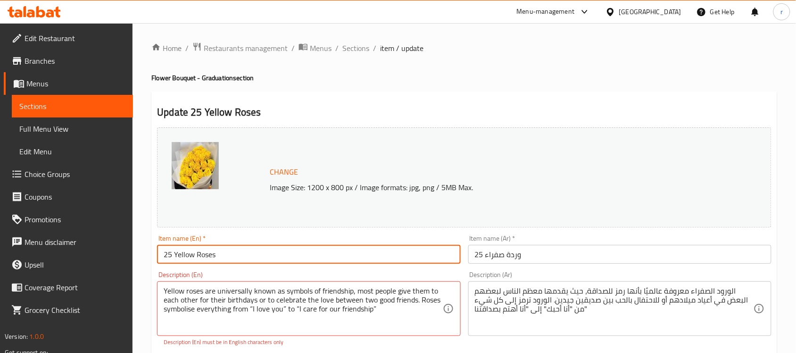
click at [234, 254] on input "25 Yellow Roses" at bounding box center [308, 254] width 303 height 19
paste input "Graduation Bouquet"
type input "Graduation Bouquet 25 Yellow Roses"
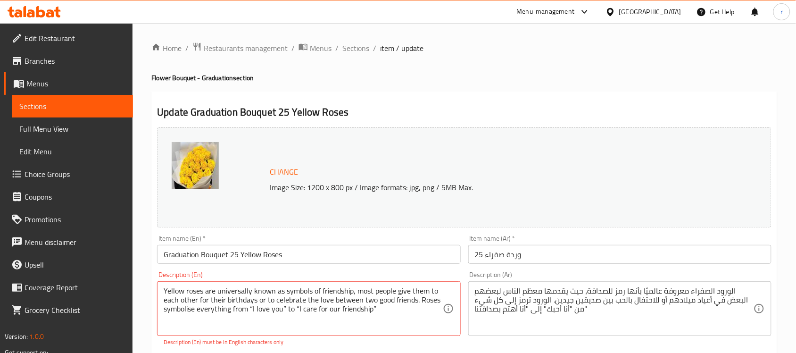
click at [568, 256] on input "25 وردة صفراء" at bounding box center [619, 254] width 303 height 19
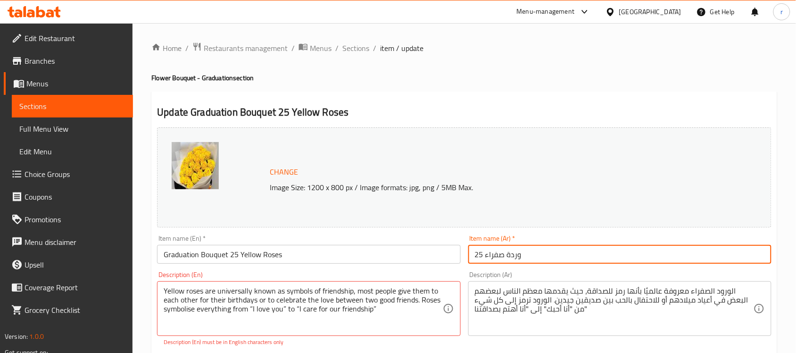
click at [568, 256] on input "25 وردة صفراء" at bounding box center [619, 254] width 303 height 19
paste input "بوكية التخرج"
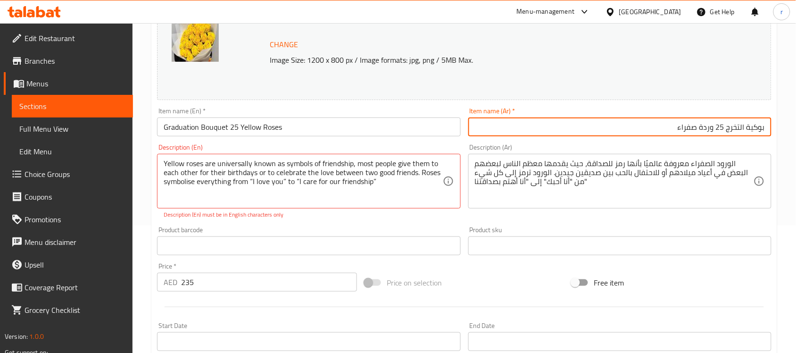
scroll to position [131, 0]
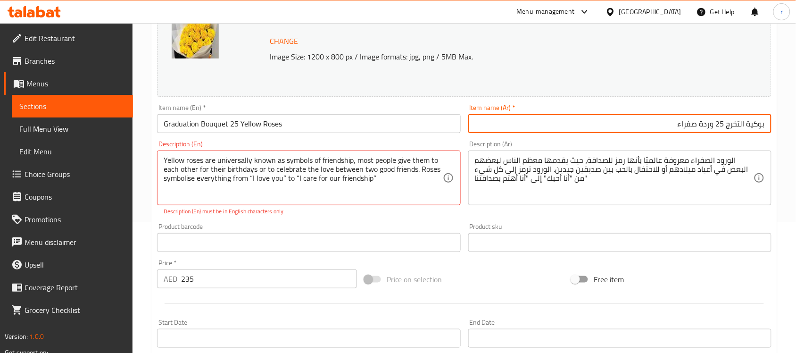
type input "بوكية التخرج 25 وردة صفراء"
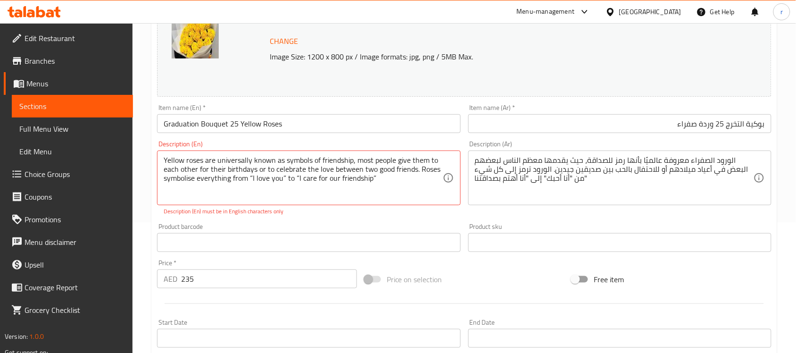
click at [543, 215] on div "Description (Ar) الورود الصفراء معروفة عالميًا بأنها رمز للصداقة، حيث يقدمها مع…" at bounding box center [619, 178] width 311 height 83
click at [251, 174] on textarea "Yellow roses are universally known as symbols of friendship, most people give t…" at bounding box center [303, 178] width 279 height 45
type textarea "Yellow roses are universally known as symbols of friendship, most people give t…"
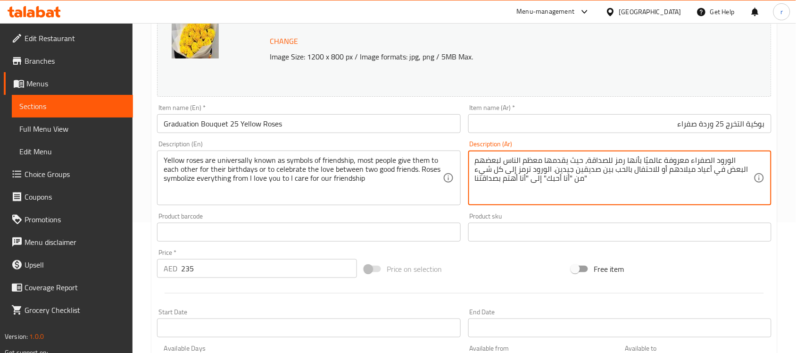
drag, startPoint x: 592, startPoint y: 178, endPoint x: 460, endPoint y: 152, distance: 135.0
click at [526, 180] on textarea "الورود الصفراء معروفة عالميًا بأنها رمز للصداقة، حيث يقدمها معظم الناس لبعضهم ا…" at bounding box center [614, 178] width 279 height 45
click at [571, 178] on textarea "الورود الصفراء معروفة عالميًا بأنها رمز للصداقة، حيث يقدمها معظم الناس لبعضهم ا…" at bounding box center [614, 178] width 279 height 45
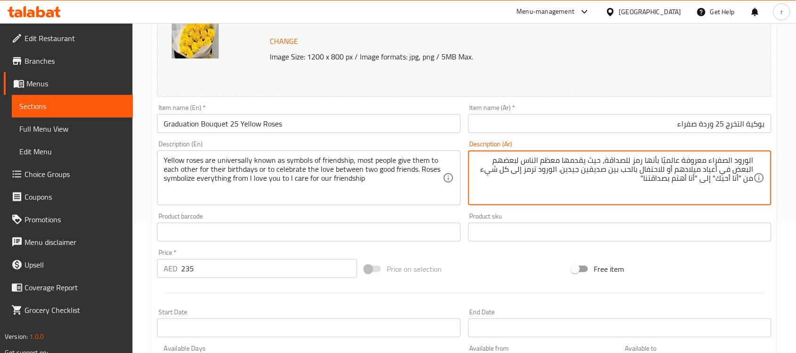
click at [737, 177] on textarea "الورود الصفراء معروفة عالميًا بأنها رمز للصداقة، حيث يقدمها معظم الناس لبعضهم ا…" at bounding box center [614, 178] width 279 height 45
click at [518, 185] on textarea "الورود الصفراء معروفة عالميًا بأنها رمز للصداقة، حيث يقدمها معظم الناس لبعضهم ا…" at bounding box center [614, 178] width 279 height 45
type textarea "الورود الصفراء معروفة عالميًا بأنها رمز للصداقة، حيث يقدمها معظم الناس لبعضهم ا…"
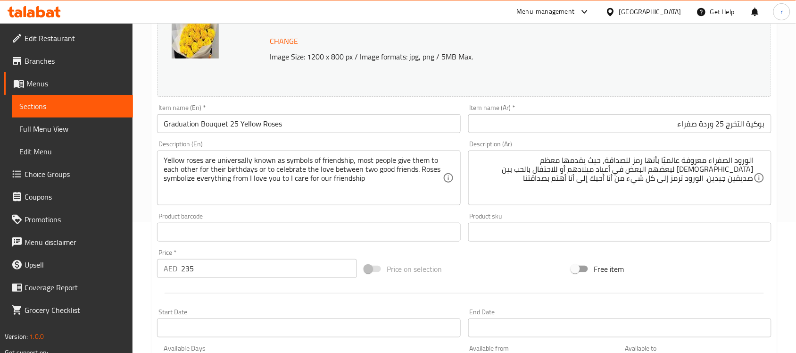
click at [791, 161] on div "Home / Restaurants management / Menus / Sections / item / update Flower Bouquet…" at bounding box center [463, 220] width 663 height 657
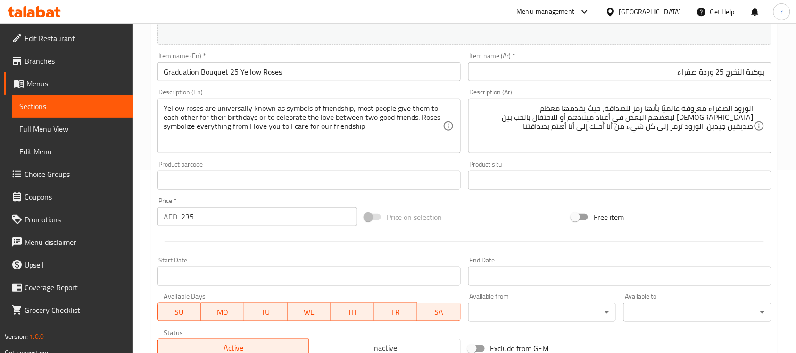
scroll to position [326, 0]
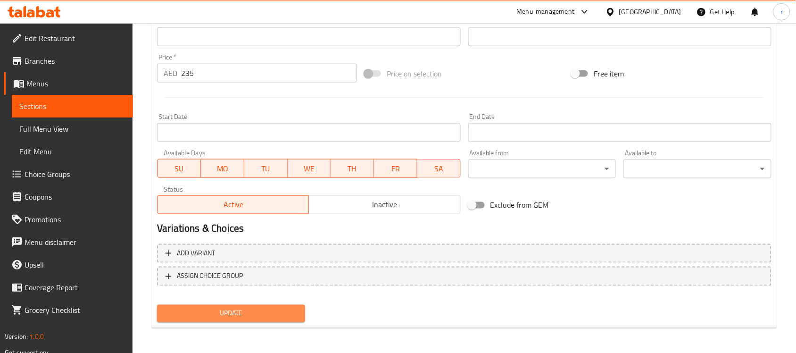
click at [263, 309] on span "Update" at bounding box center [231, 313] width 133 height 12
click at [60, 103] on span "Sections" at bounding box center [72, 105] width 106 height 11
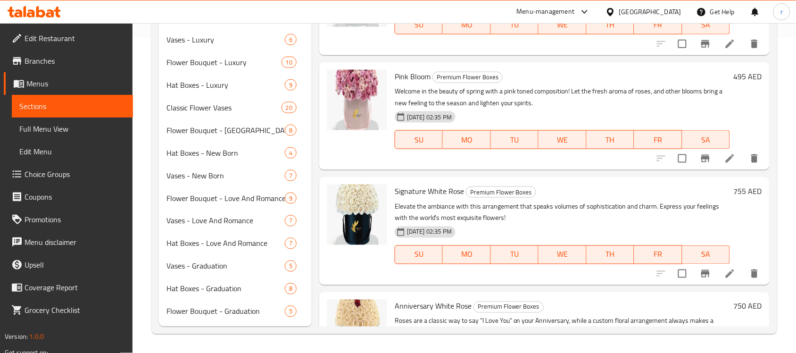
scroll to position [315, 0]
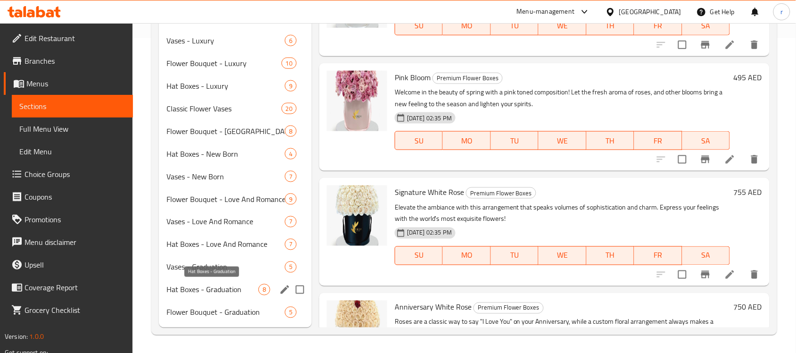
click at [199, 291] on span "Hat Boxes - Graduation" at bounding box center [212, 289] width 92 height 11
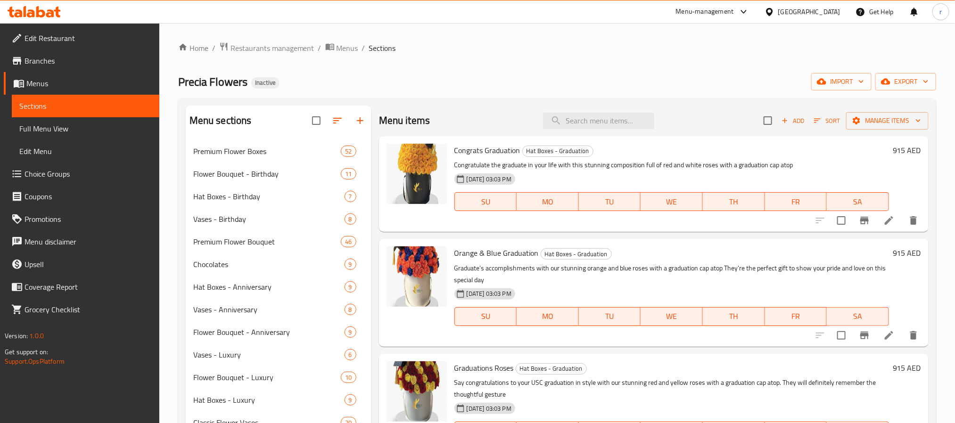
click at [483, 146] on span "Congrats Graduation" at bounding box center [488, 150] width 66 height 14
copy h6 "Congrats Graduation"
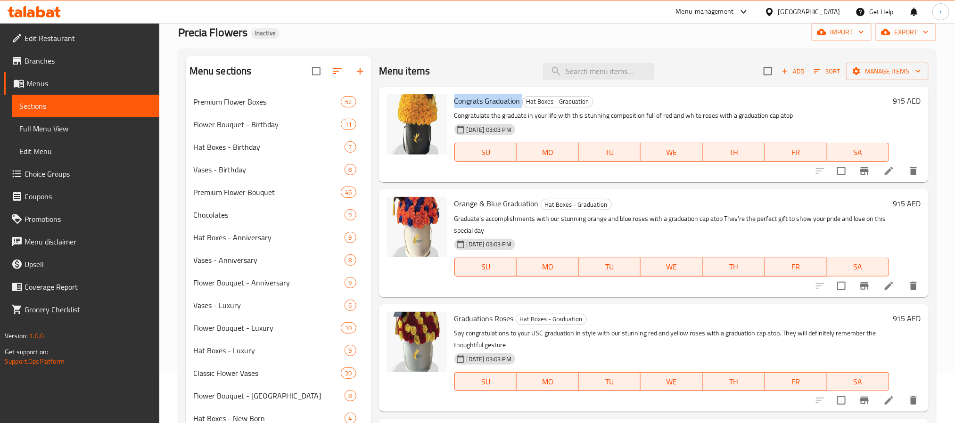
scroll to position [49, 0]
click at [804, 174] on icon at bounding box center [889, 171] width 11 height 11
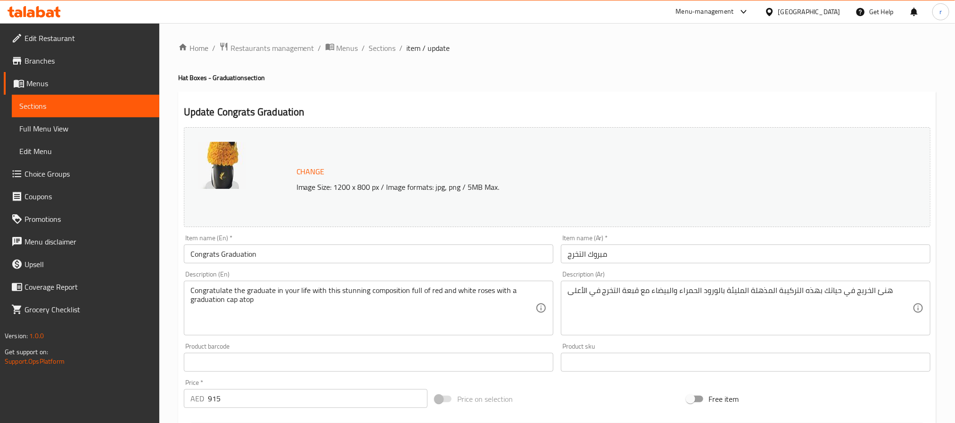
click at [266, 255] on input "Congrats Graduation" at bounding box center [369, 254] width 370 height 19
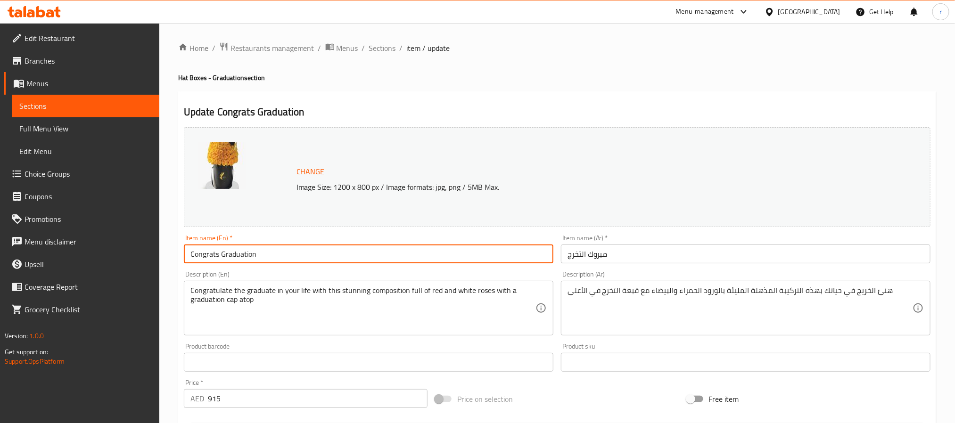
click at [266, 255] on input "Congrats Graduation" at bounding box center [369, 254] width 370 height 19
paste input "Red and White Roses Box"
type input "Congrats Graduation Red and White Roses Box"
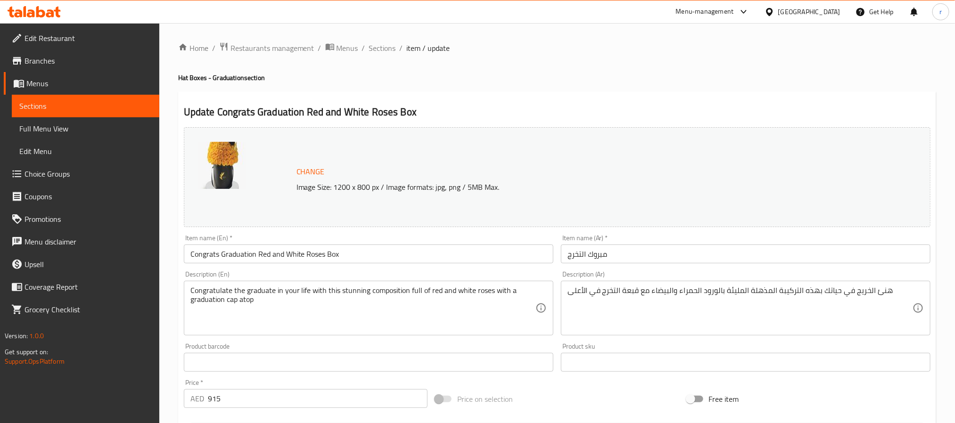
click at [624, 255] on input "مبروك التخرج" at bounding box center [746, 254] width 370 height 19
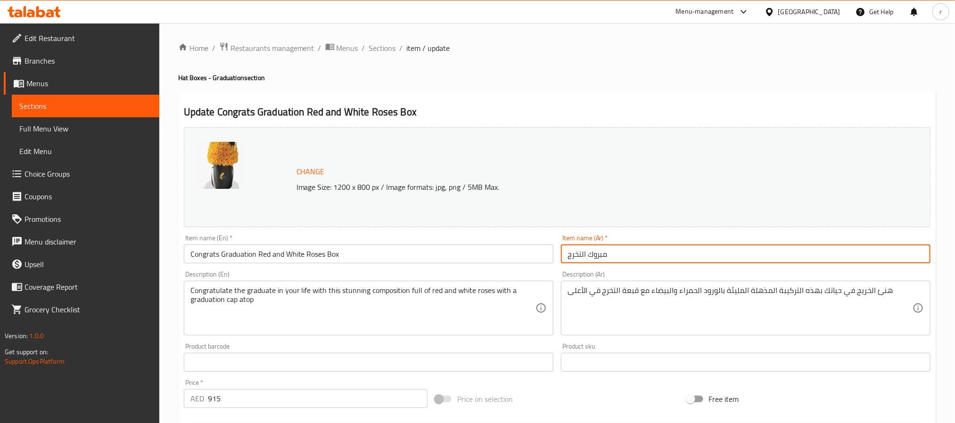
click at [624, 255] on input "مبروك التخرج" at bounding box center [746, 254] width 370 height 19
paste input "علبة مبروك التخرج ورود حمراء وبيضاء"
type input "علبة مبروك التخرج ورود حمراء وبيضاء"
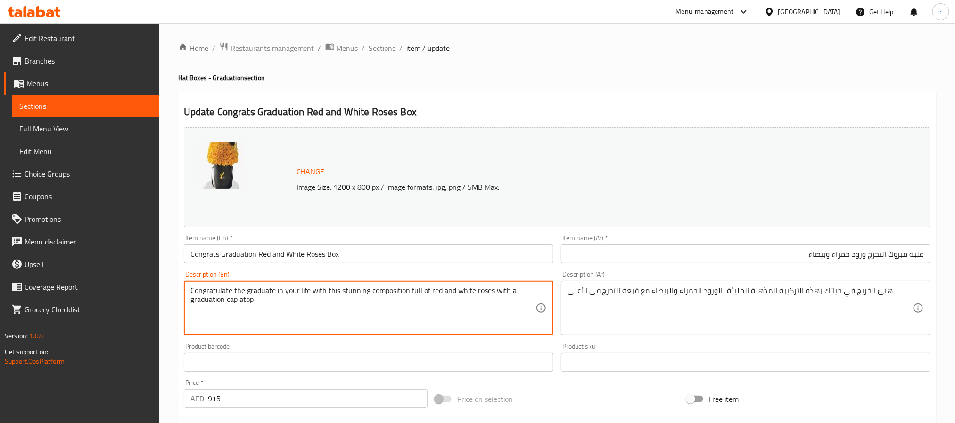
drag, startPoint x: 278, startPoint y: 303, endPoint x: 58, endPoint y: 275, distance: 221.5
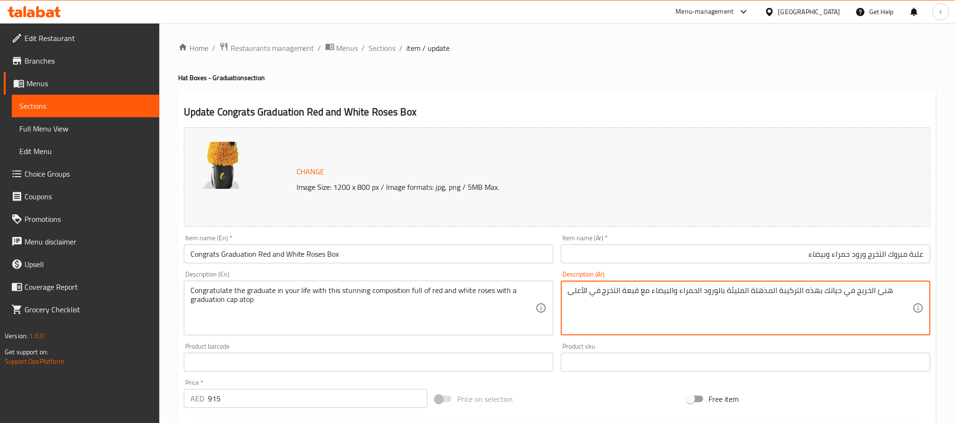
click at [639, 303] on textarea "هنئ الخريج في حياتك بهذه التركيبة المذهلة المليئة بالورود الحمراء والبيضاء مع ق…" at bounding box center [740, 308] width 345 height 45
click at [586, 291] on textarea "هنئ الخريج في حياتك بهذه التركيبة المذهلة المليئة بالورود الحمراء والبيضاء مع ق…" at bounding box center [740, 308] width 345 height 45
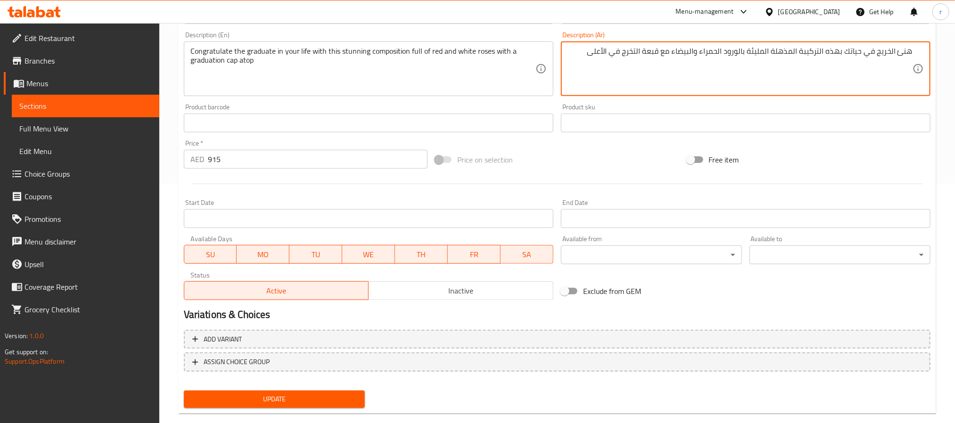
scroll to position [255, 0]
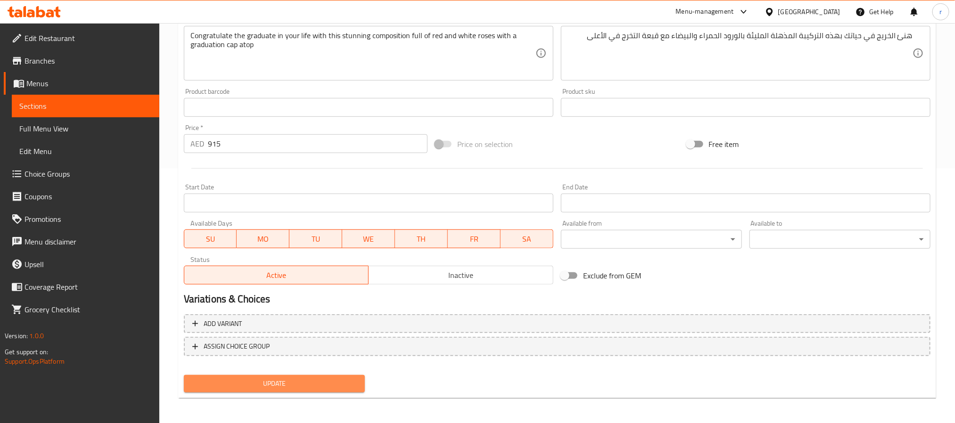
click at [319, 352] on span "Update" at bounding box center [274, 384] width 166 height 12
drag, startPoint x: 71, startPoint y: 103, endPoint x: 23, endPoint y: 247, distance: 151.0
click at [71, 103] on span "Sections" at bounding box center [85, 105] width 132 height 11
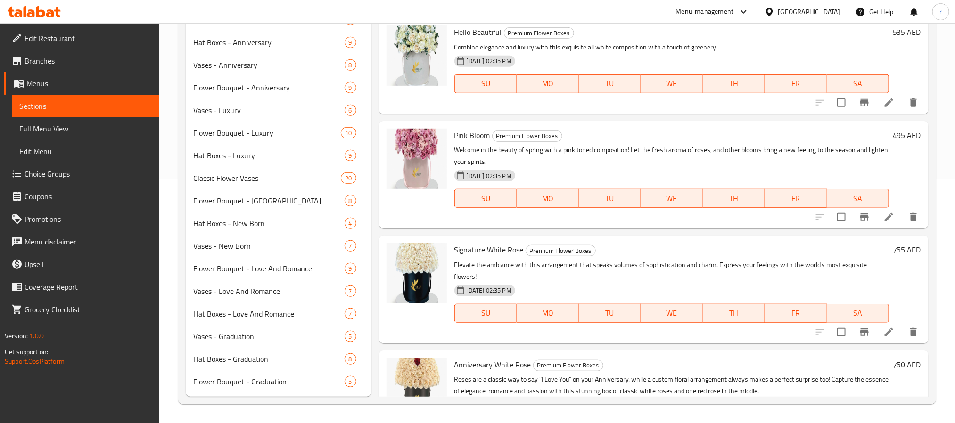
scroll to position [244, 0]
click at [232, 352] on span "Hat Boxes - Graduation" at bounding box center [255, 360] width 125 height 11
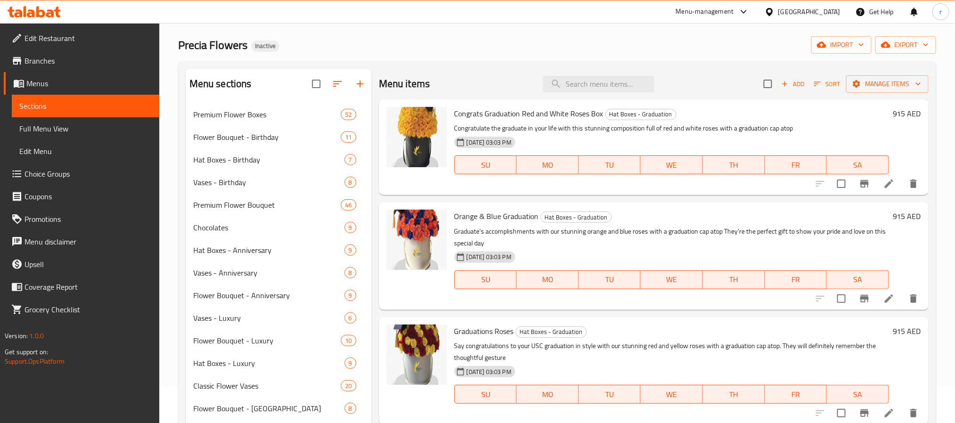
scroll to position [17, 0]
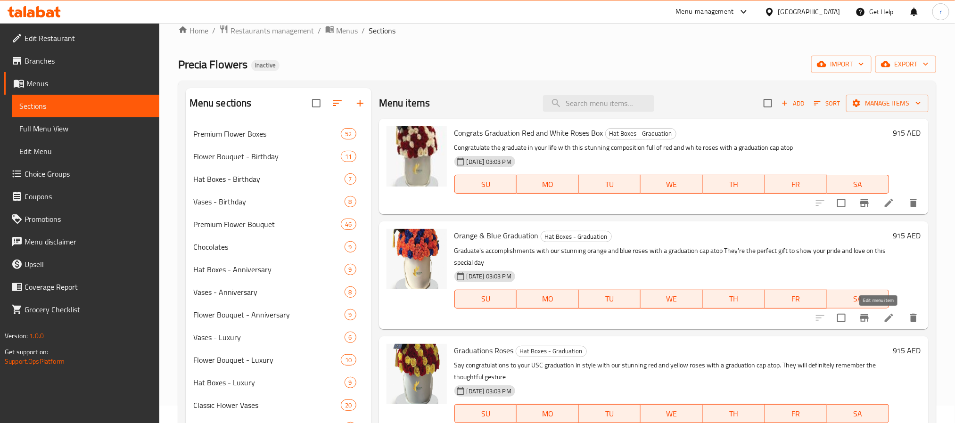
click at [804, 319] on icon at bounding box center [889, 318] width 8 height 8
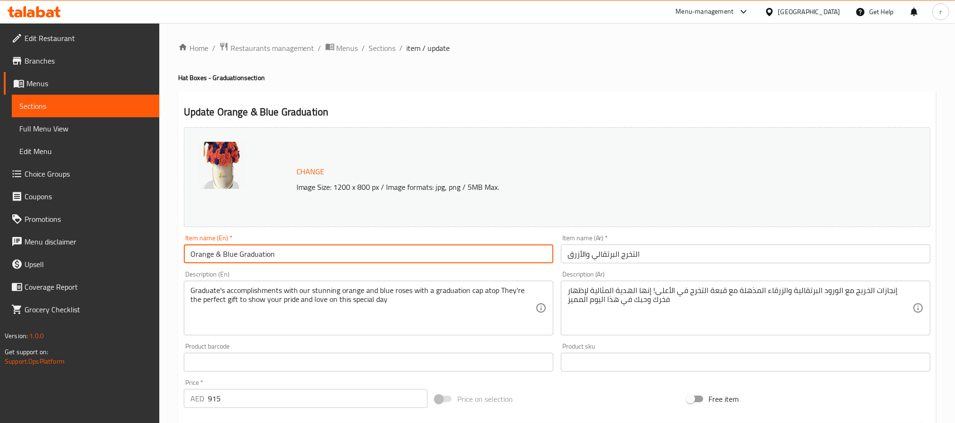
click at [286, 258] on input "Orange & Blue Graduation" at bounding box center [369, 254] width 370 height 19
paste input "Box"
type input "Orange & Blue Graduation Box"
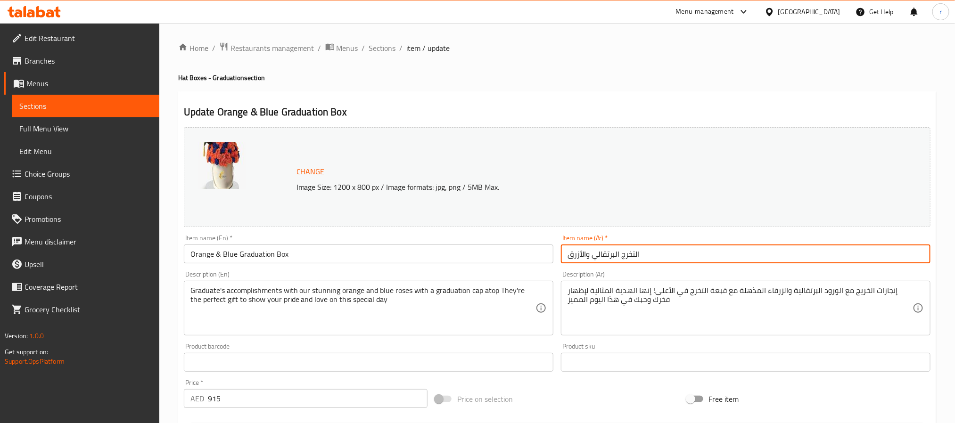
click at [671, 257] on input "التخرج البرتقالي والأزرق" at bounding box center [746, 254] width 370 height 19
paste input "علبة"
type input "علبة التخرج البرتقالي والأزرق"
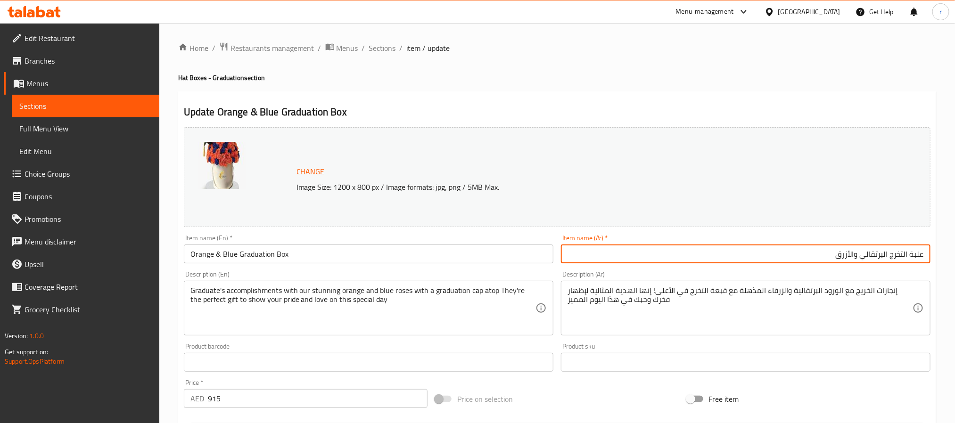
click at [804, 248] on div "Home / Restaurants management / Menus / Sections / item / update Hat Boxes - Gr…" at bounding box center [557, 351] width 796 height 657
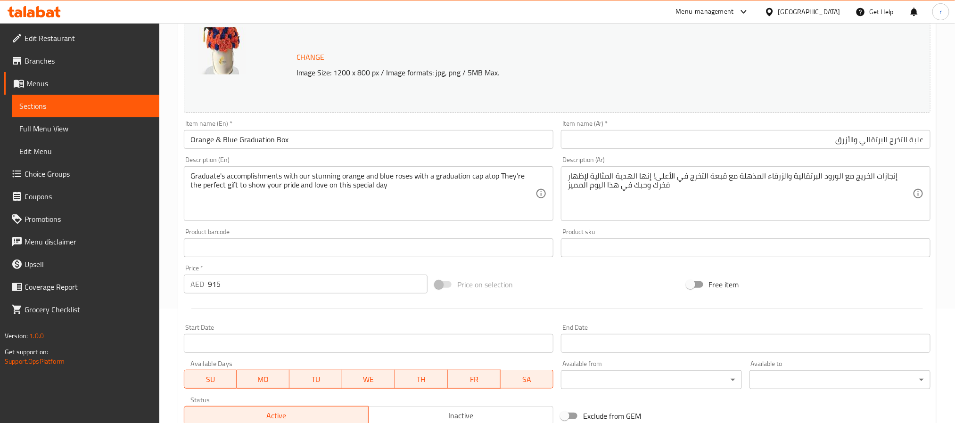
scroll to position [128, 0]
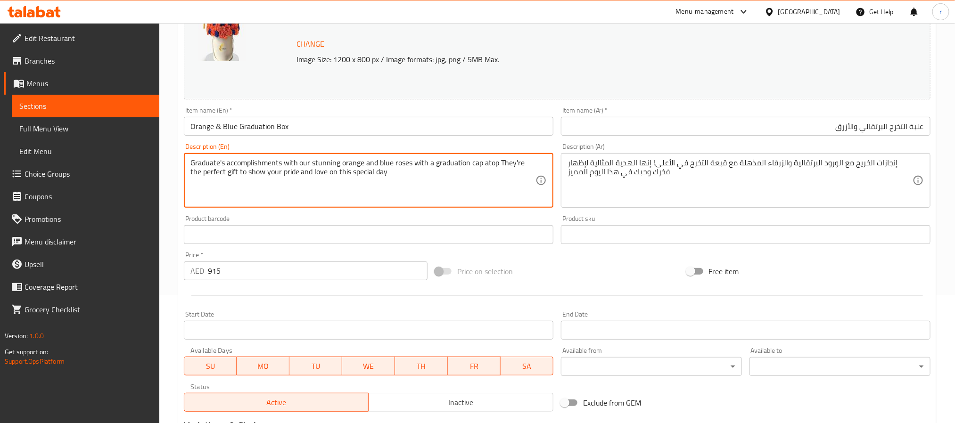
drag, startPoint x: 403, startPoint y: 175, endPoint x: 51, endPoint y: 149, distance: 352.8
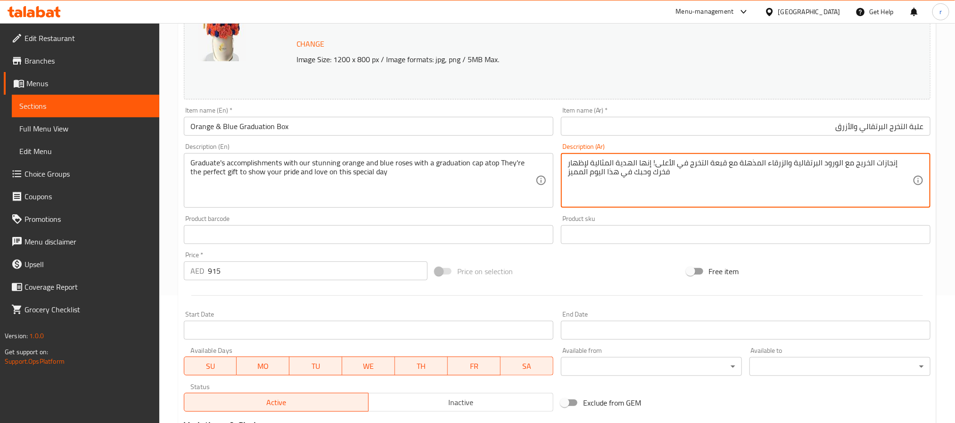
click at [670, 180] on textarea "إنجازات الخريج مع الورود البرتقالية والزرقاء المذهلة مع قبعة التخرج في الأعلى! …" at bounding box center [740, 180] width 345 height 45
click at [777, 181] on textarea "إنجازات الخريج مع الورود البرتقالية والزرقاء المذهلة مع قبعة التخرج في الأعلى! …" at bounding box center [740, 180] width 345 height 45
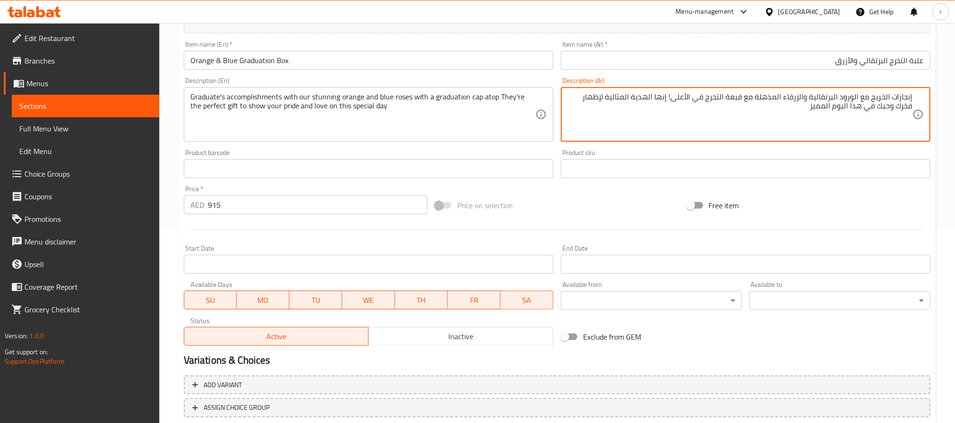
scroll to position [255, 0]
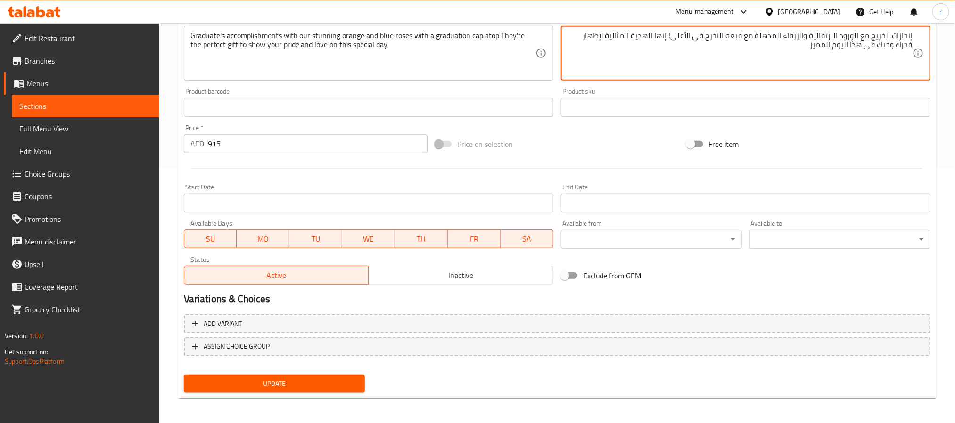
click at [280, 352] on span "Update" at bounding box center [274, 384] width 166 height 12
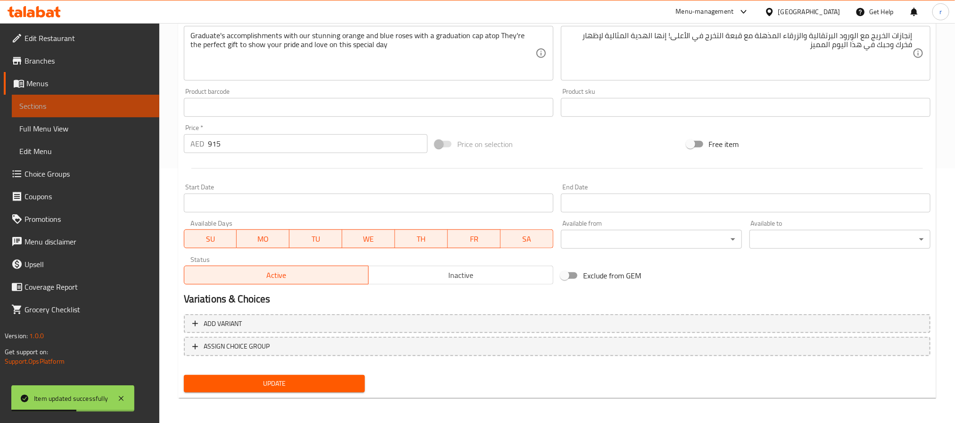
click at [68, 102] on span "Sections" at bounding box center [85, 105] width 132 height 11
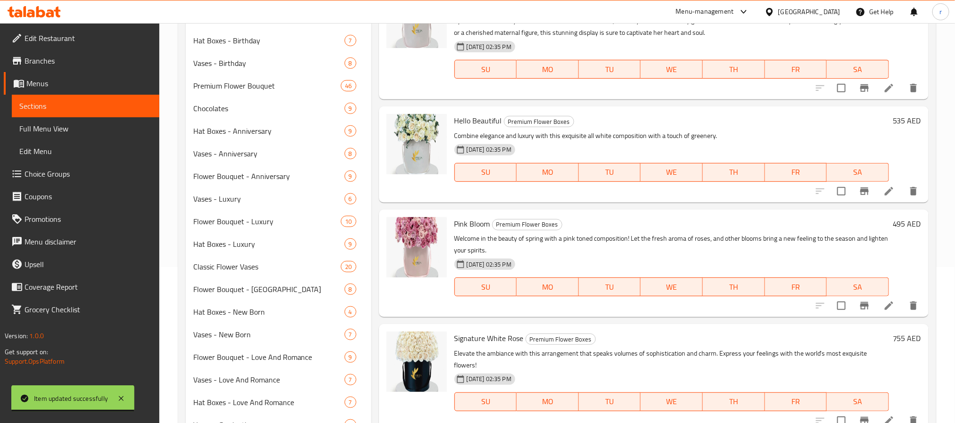
scroll to position [242, 0]
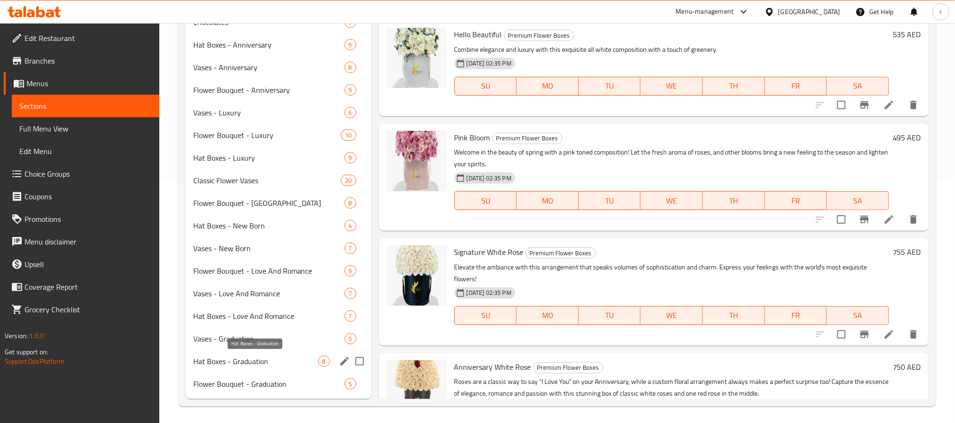
click at [241, 352] on span "Hat Boxes - Graduation" at bounding box center [255, 361] width 125 height 11
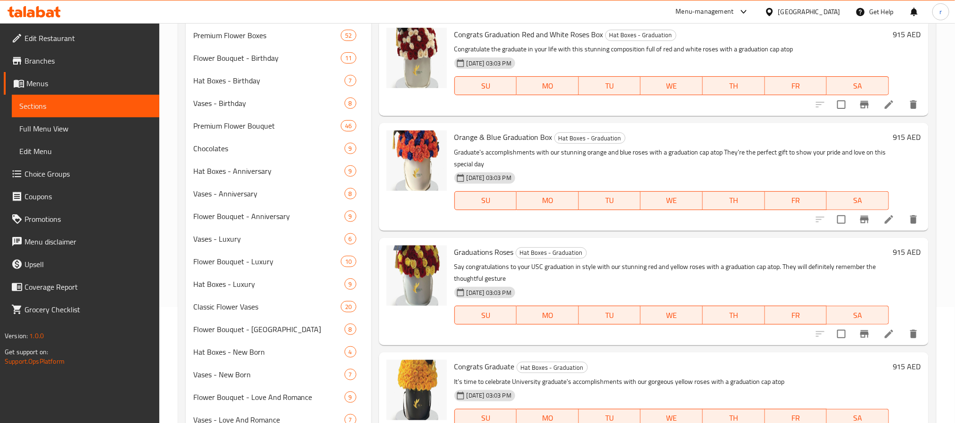
scroll to position [117, 0]
click at [804, 333] on icon at bounding box center [889, 332] width 11 height 11
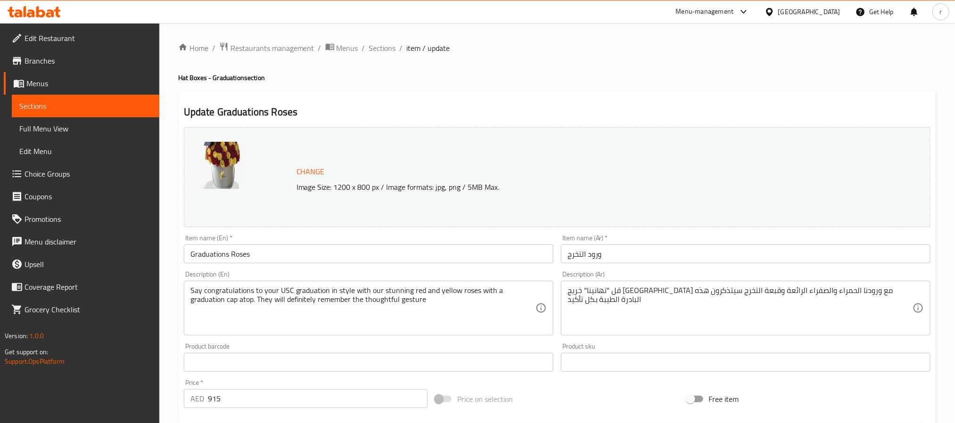
click at [277, 255] on input "Graduations Roses" at bounding box center [369, 254] width 370 height 19
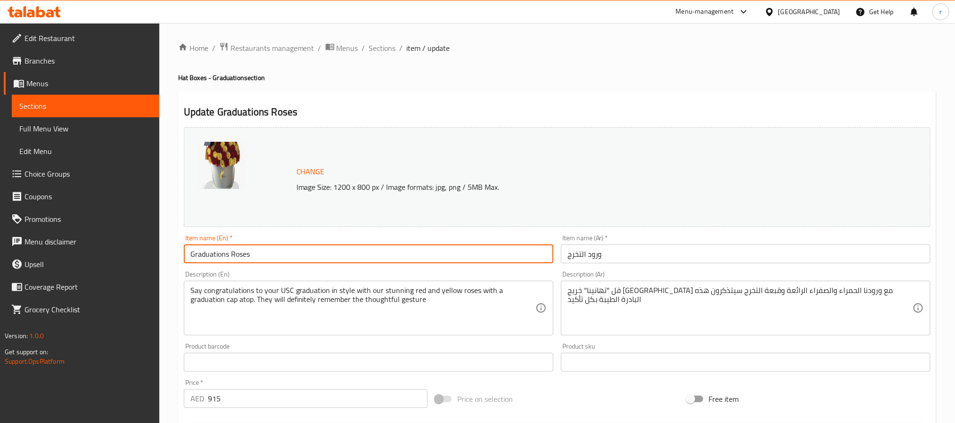
click at [277, 255] on input "Graduations Roses" at bounding box center [369, 254] width 370 height 19
paste input "Box"
type input "Graduations Roses Box"
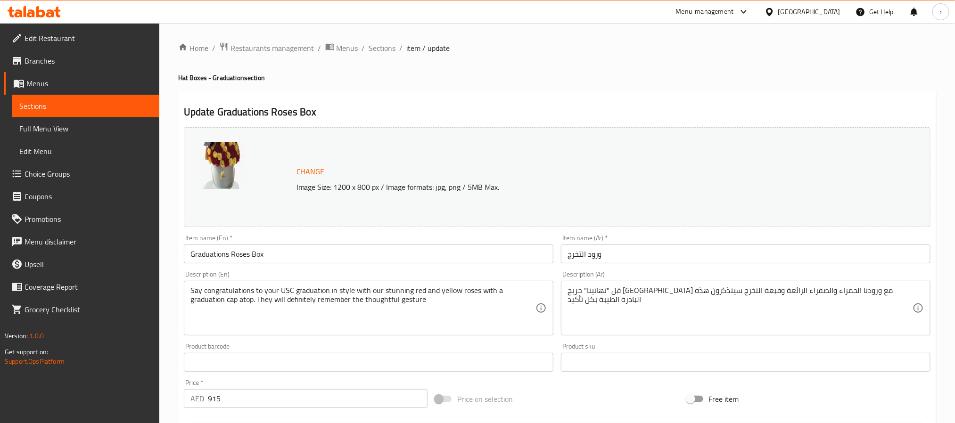
click at [713, 253] on input "ورود التخرج" at bounding box center [746, 254] width 370 height 19
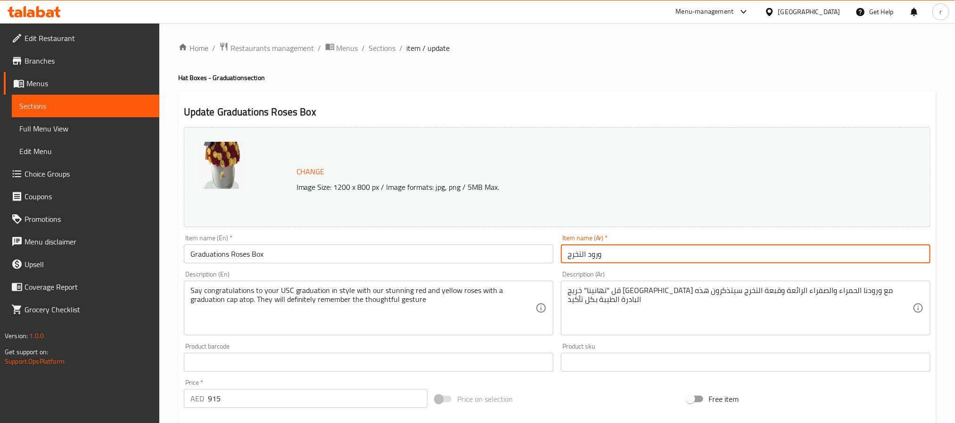
click at [713, 253] on input "ورود التخرج" at bounding box center [746, 254] width 370 height 19
paste input "علبة التخرج ورود"
type input "علبة التخرج ورود"
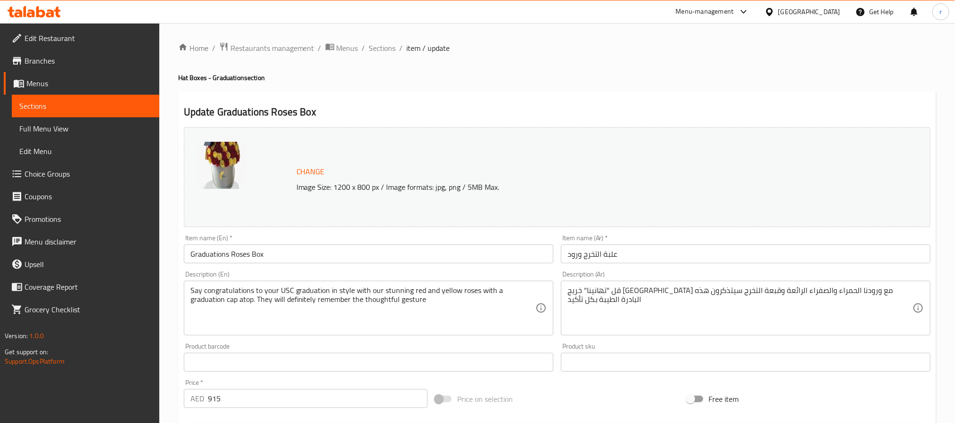
click at [356, 308] on textarea "Say congratulations to your USC graduation in style with our stunning red and y…" at bounding box center [362, 308] width 345 height 45
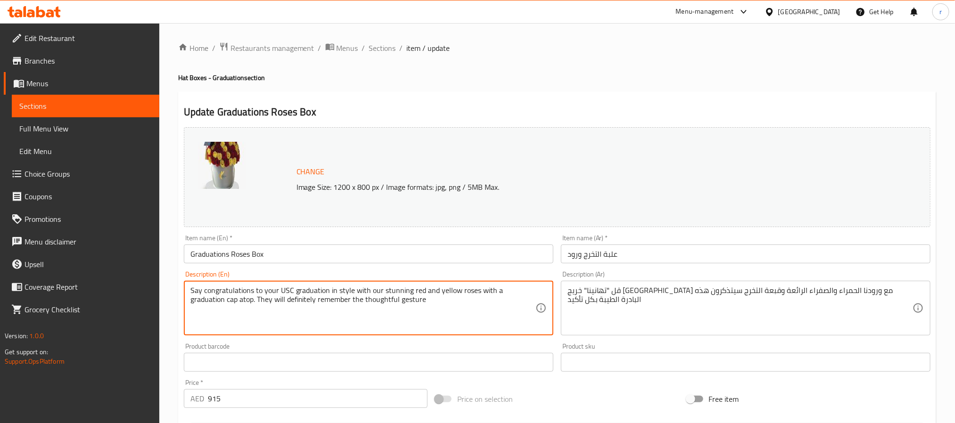
click at [356, 308] on textarea "Say congratulations to your USC graduation in style with our stunning red and y…" at bounding box center [362, 308] width 345 height 45
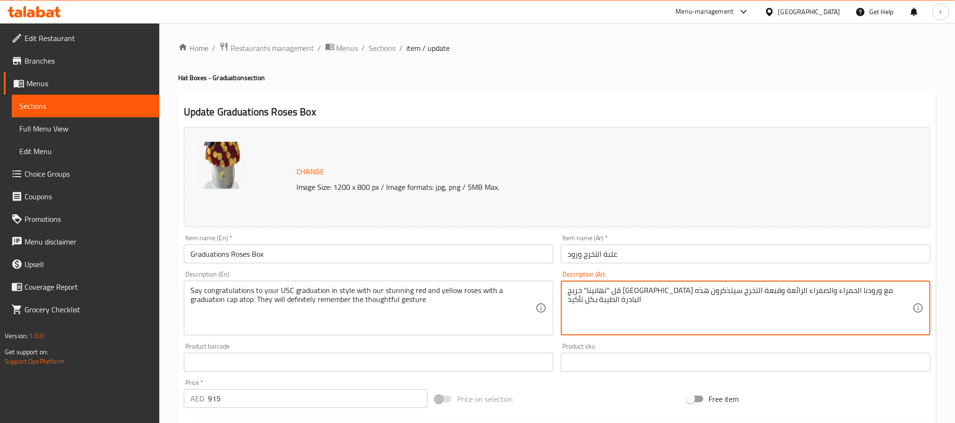
click at [752, 320] on textarea "قل "تهانينا" خريج جامعة جنوب كاليفورنيا بأناقة مع ورودنا الحمراء والصفراء الرائ…" at bounding box center [740, 308] width 345 height 45
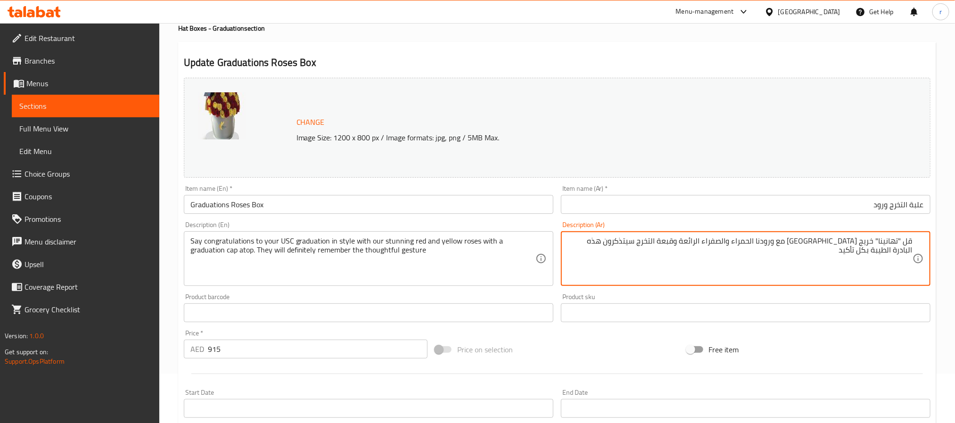
scroll to position [43, 0]
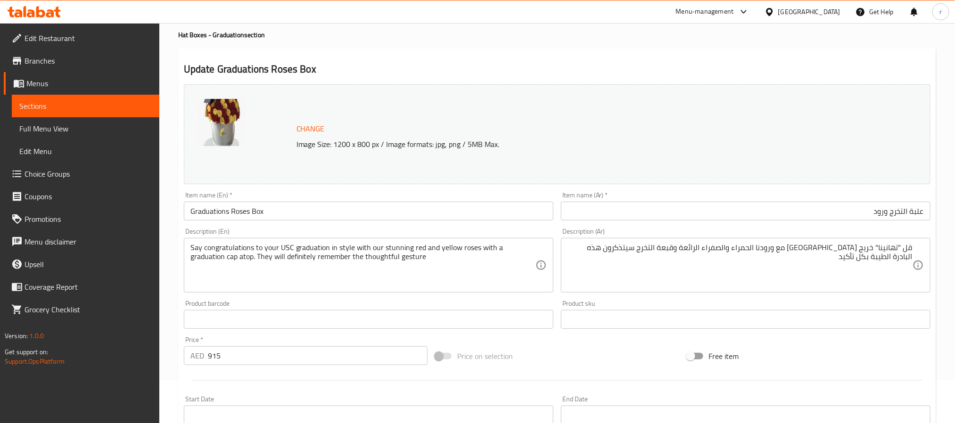
click at [743, 258] on textarea "قل "تهانينا" خريج جامعة جنوب كاليفورنيا بأناقة مع ورودنا الحمراء والصفراء الرائ…" at bounding box center [740, 265] width 345 height 45
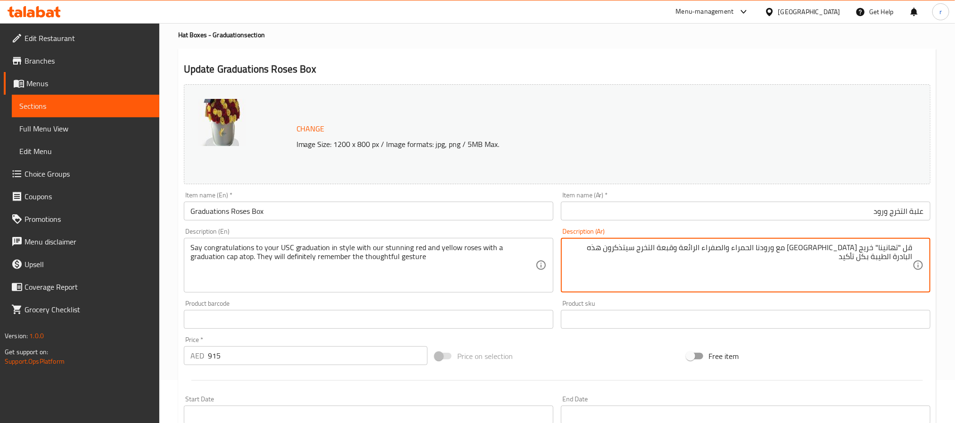
click at [743, 258] on textarea "قل "تهانينا" خريج جامعة جنوب كاليفورنيا بأناقة مع ورودنا الحمراء والصفراء الرائ…" at bounding box center [740, 265] width 345 height 45
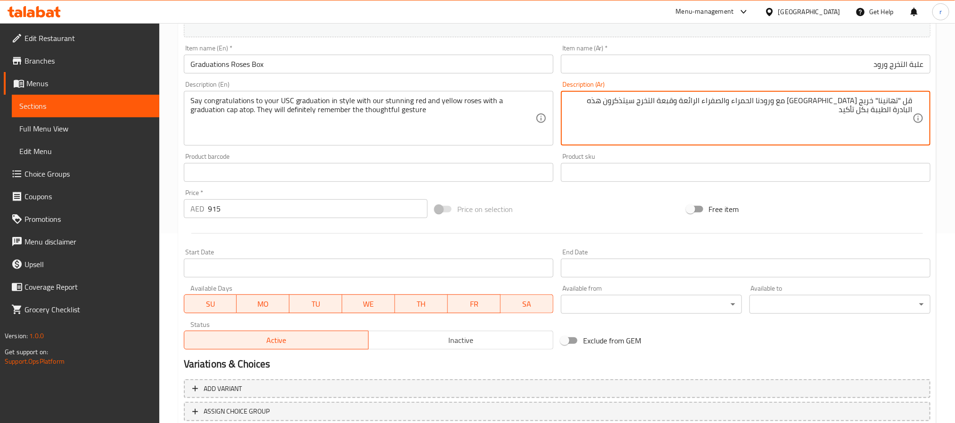
scroll to position [255, 0]
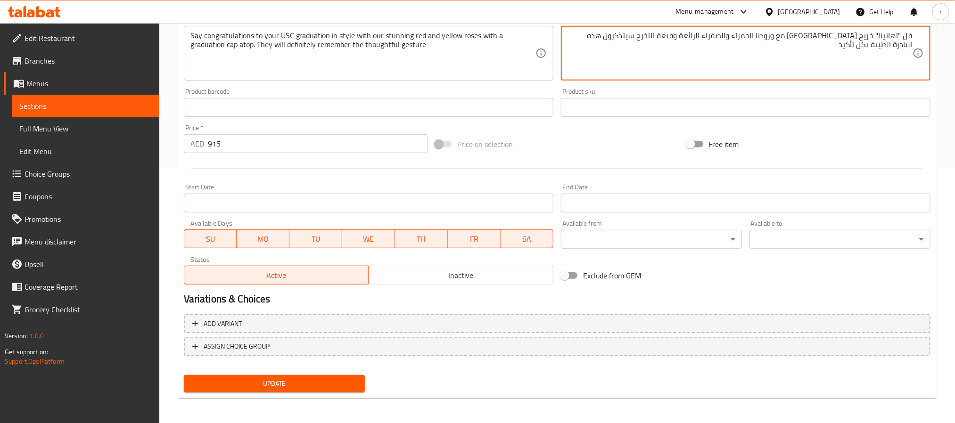
click at [309, 352] on span "Update" at bounding box center [274, 384] width 166 height 12
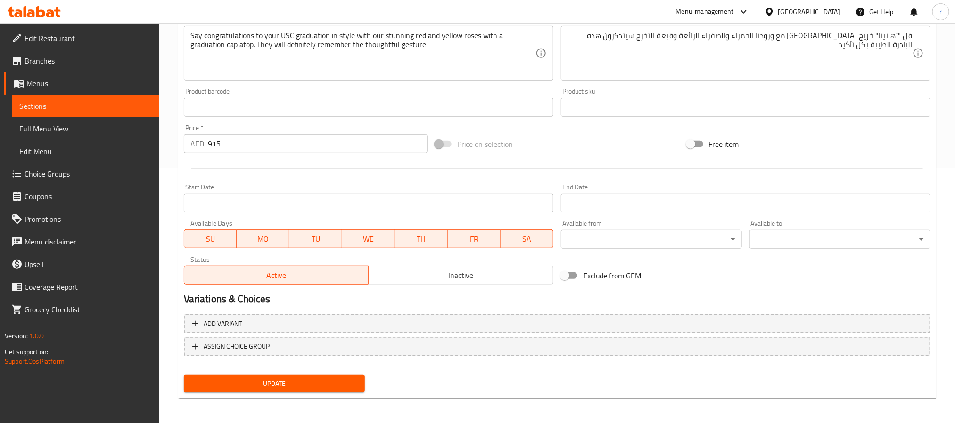
click at [105, 101] on span "Sections" at bounding box center [85, 105] width 132 height 11
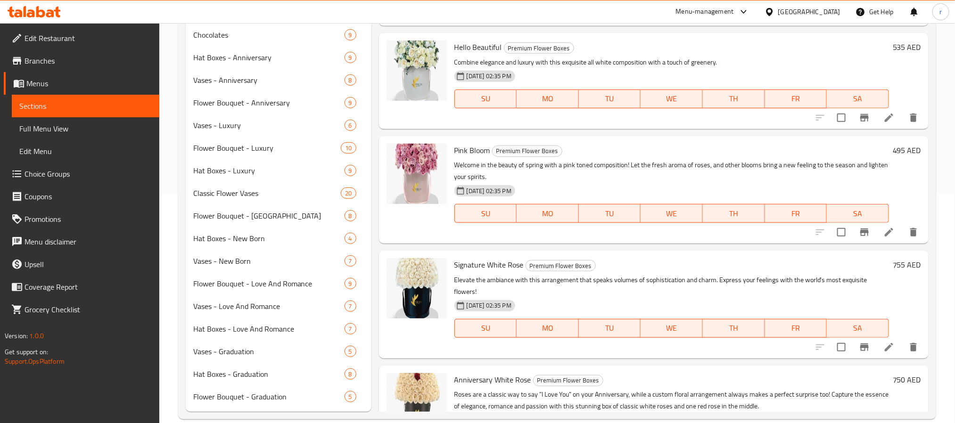
scroll to position [244, 0]
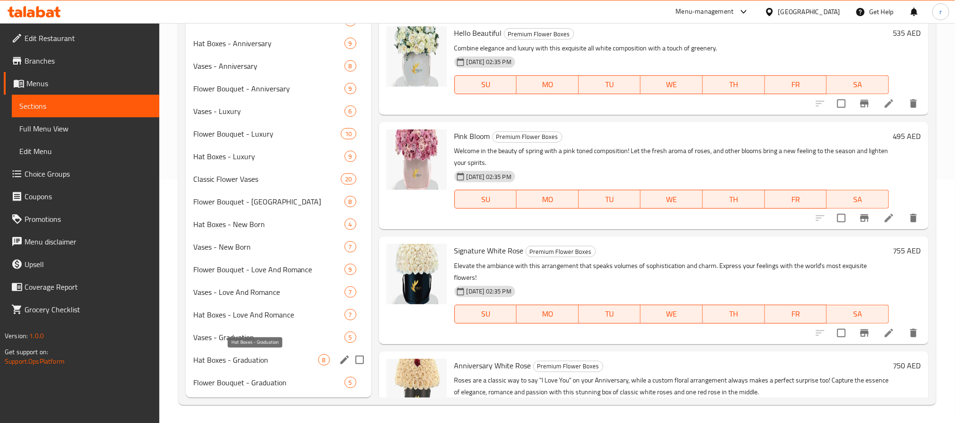
click at [244, 352] on span "Hat Boxes - Graduation" at bounding box center [255, 360] width 125 height 11
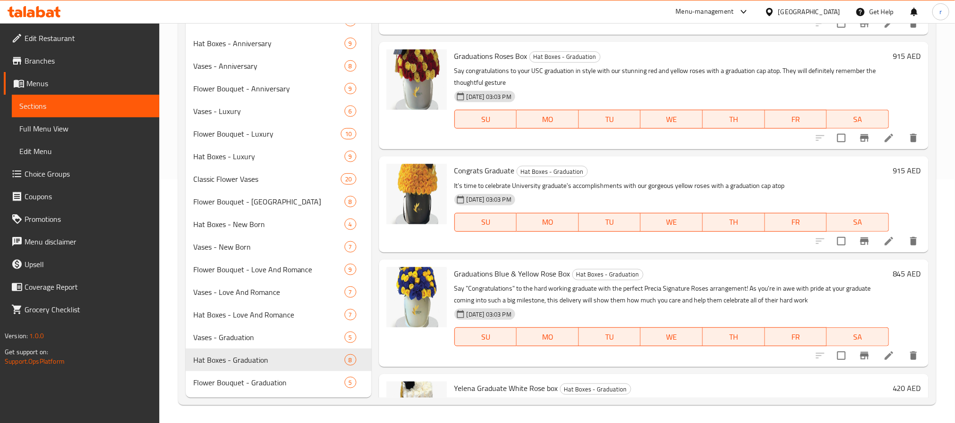
scroll to position [70, 0]
click at [804, 239] on icon at bounding box center [889, 240] width 8 height 8
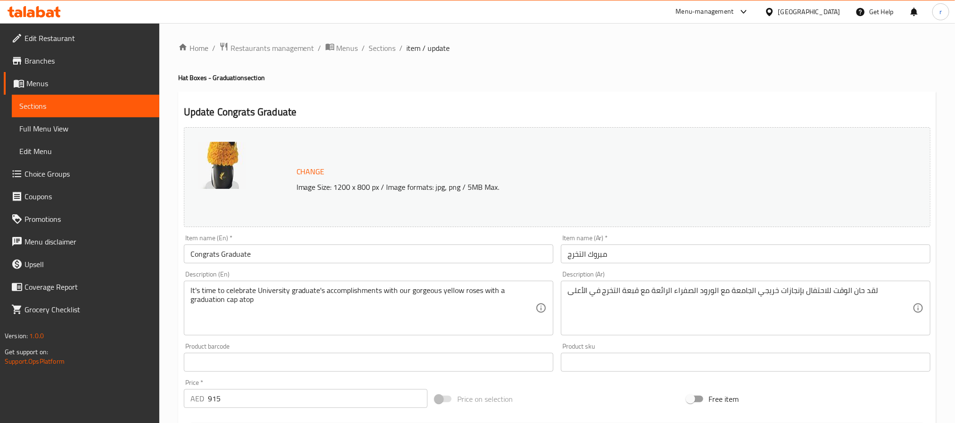
click at [300, 256] on input "Congrats Graduate" at bounding box center [369, 254] width 370 height 19
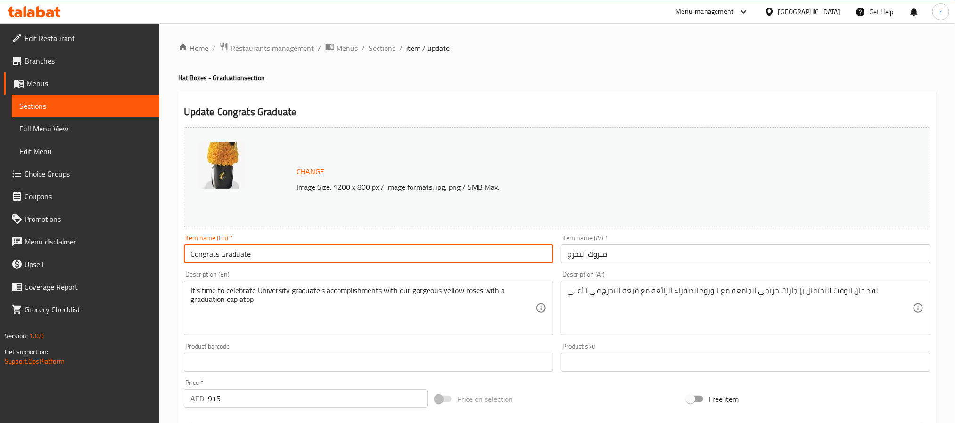
click at [300, 256] on input "Congrats Graduate" at bounding box center [369, 254] width 370 height 19
paste input "Yellow Roses Box"
type input "Congrats Graduate Yellow Roses Box"
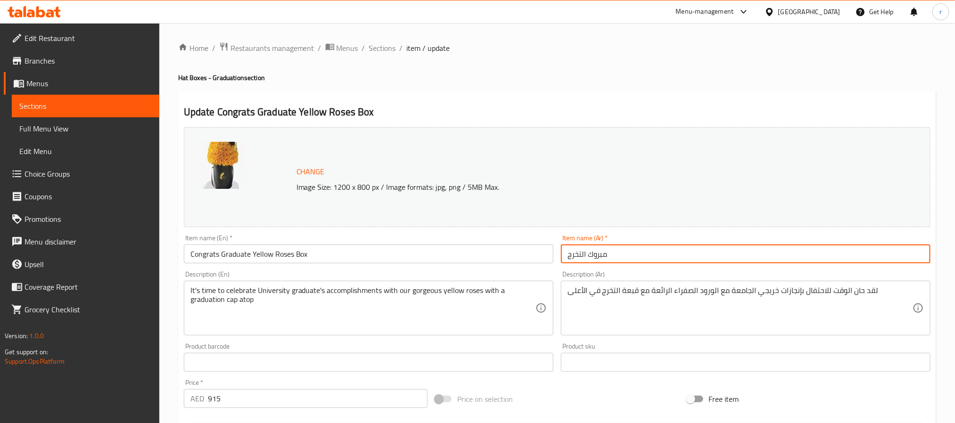
click at [639, 258] on input "مبروك التخرج" at bounding box center [746, 254] width 370 height 19
paste input "علبة مبروك التخرج ورود صفراء"
type input "علبة مبروك التخرج ورود صفراء"
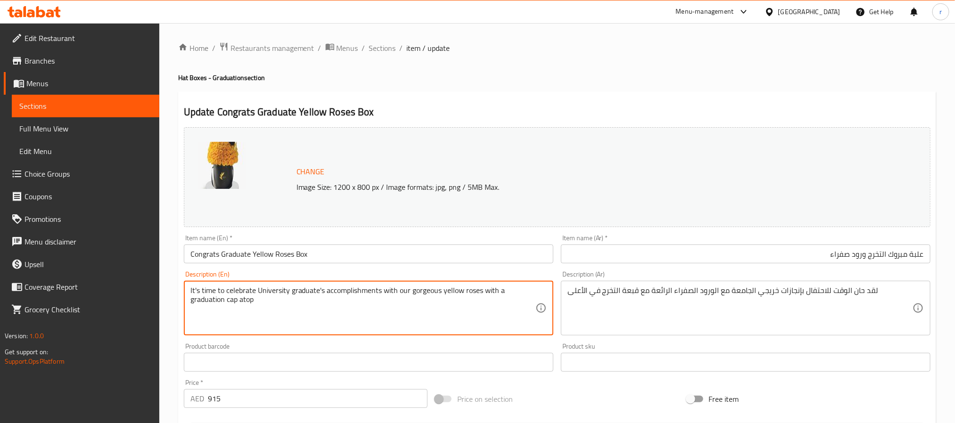
click at [285, 319] on textarea "It's time to celebrate University graduate's accomplishments with our gorgeous …" at bounding box center [362, 308] width 345 height 45
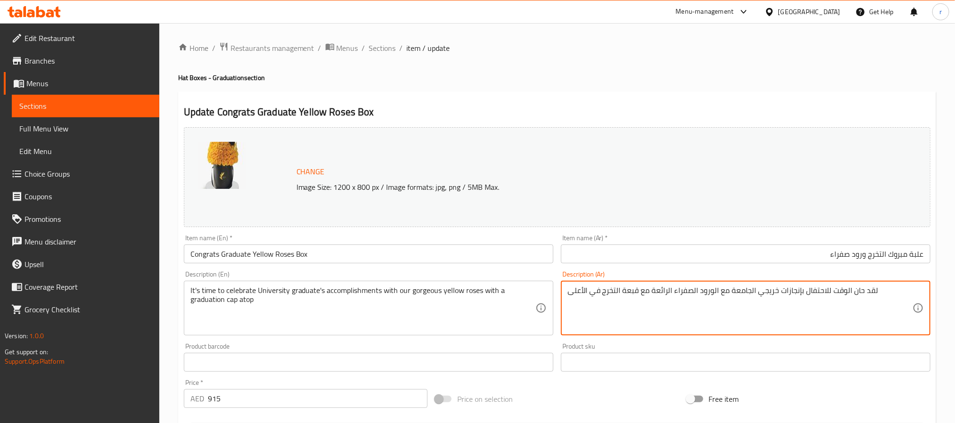
click at [758, 303] on textarea "لقد حان الوقت للاحتفال بإنجازات خريجي الجامعة مع الورود الصفراء الرائعة مع قبعة…" at bounding box center [740, 308] width 345 height 45
click at [804, 232] on div "Home / Restaurants management / Menus / Sections / item / update Hat Boxes - Gr…" at bounding box center [557, 351] width 796 height 657
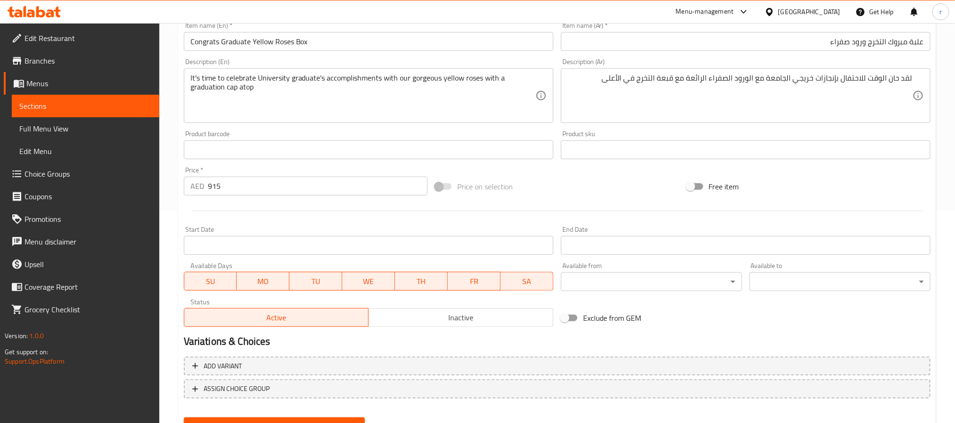
scroll to position [255, 0]
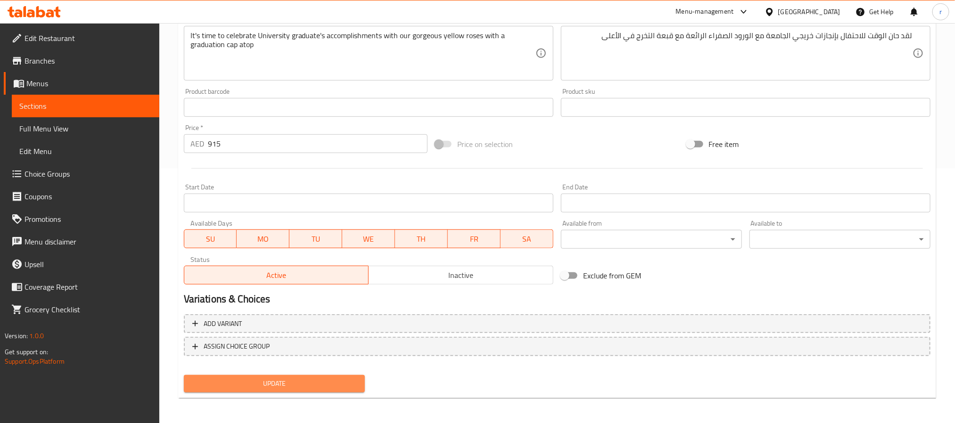
click at [275, 352] on span "Update" at bounding box center [274, 384] width 166 height 12
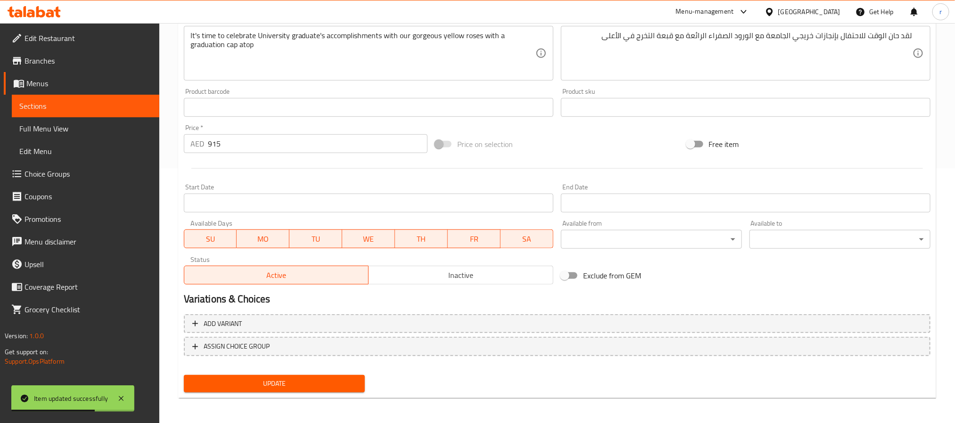
drag, startPoint x: 54, startPoint y: 107, endPoint x: 965, endPoint y: 5, distance: 916.6
click at [54, 107] on span "Sections" at bounding box center [85, 105] width 132 height 11
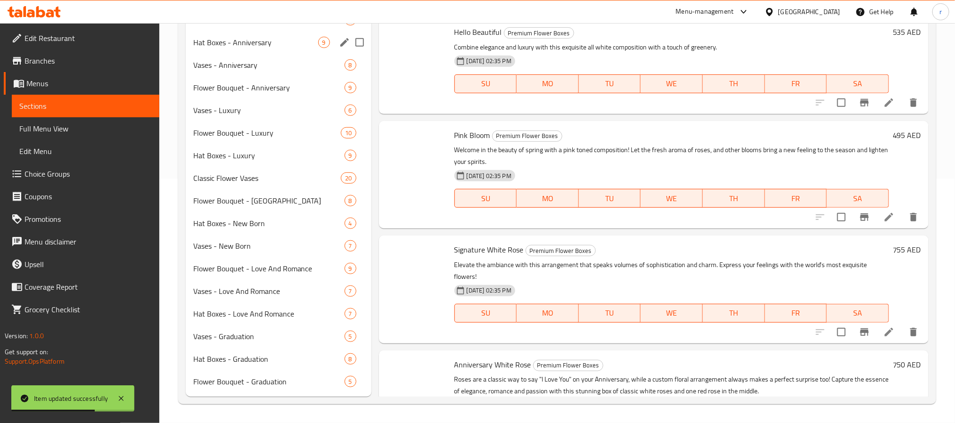
scroll to position [244, 0]
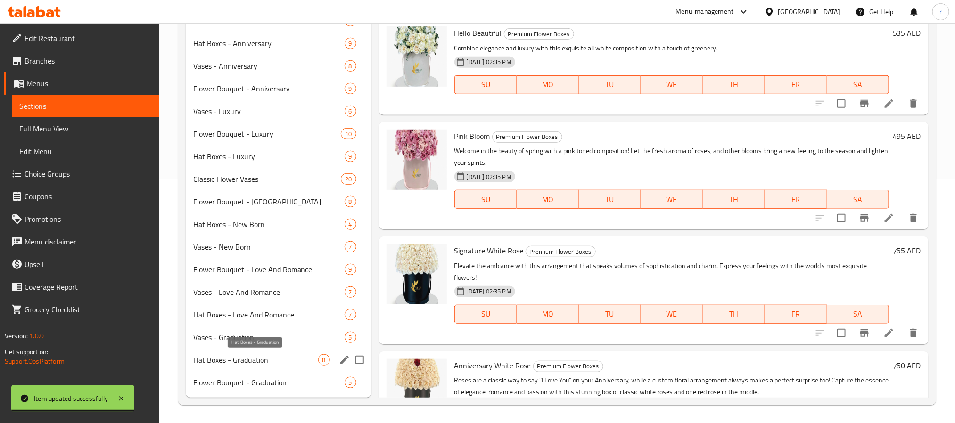
click at [235, 352] on span "Hat Boxes - Graduation" at bounding box center [255, 360] width 125 height 11
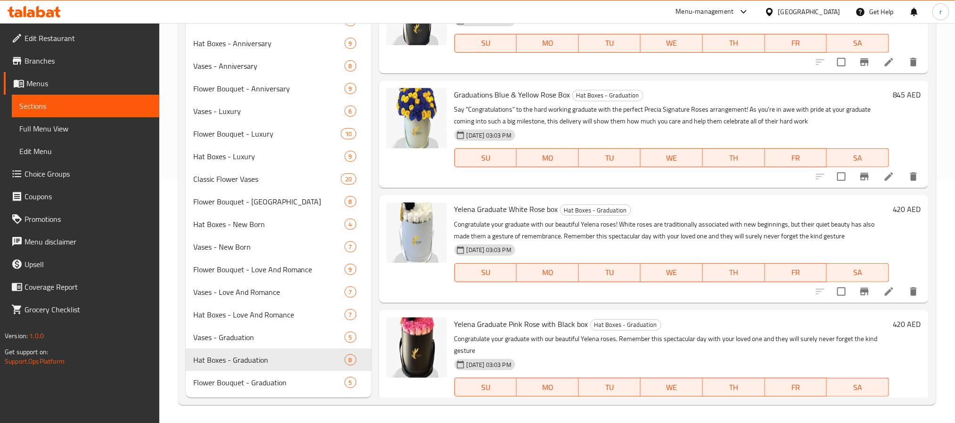
scroll to position [255, 0]
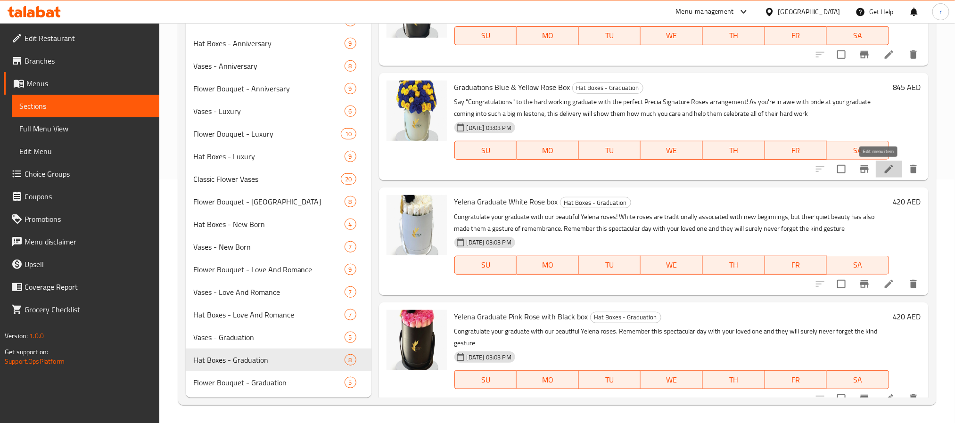
click at [804, 169] on icon at bounding box center [889, 169] width 8 height 8
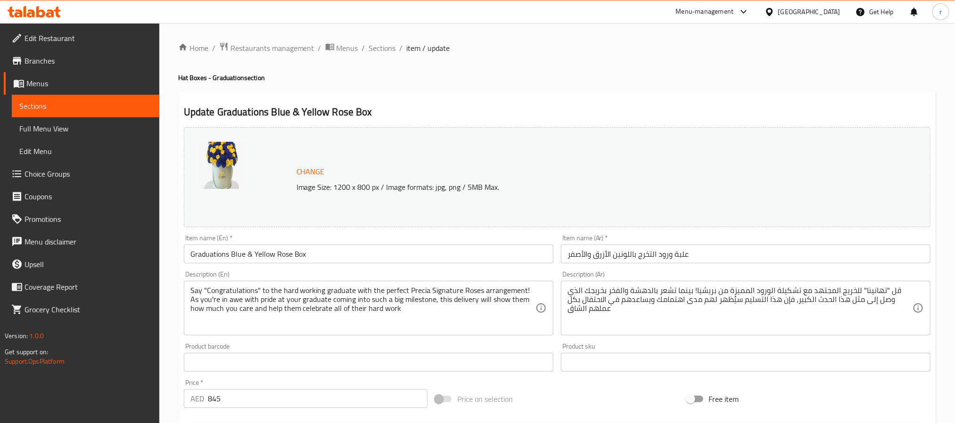
click at [539, 25] on div "Home / Restaurants management / Menus / Sections / item / update Hat Boxes - Gr…" at bounding box center [557, 351] width 796 height 657
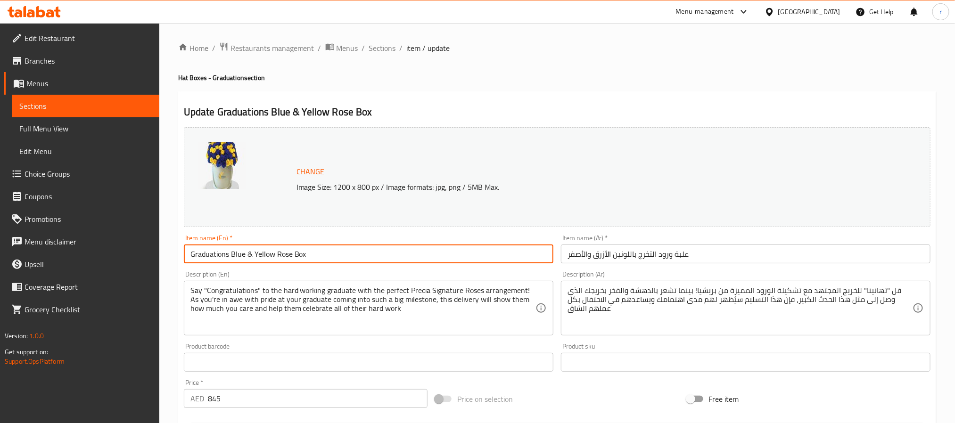
drag, startPoint x: 326, startPoint y: 260, endPoint x: 98, endPoint y: 253, distance: 228.3
click at [98, 253] on div "Edit Restaurant Branches Menus Sections Full Menu View Edit Menu Choice Groups …" at bounding box center [477, 351] width 955 height 657
paste input "Hat"
type input "Graduations Blue & Yellow Rose Hat Box"
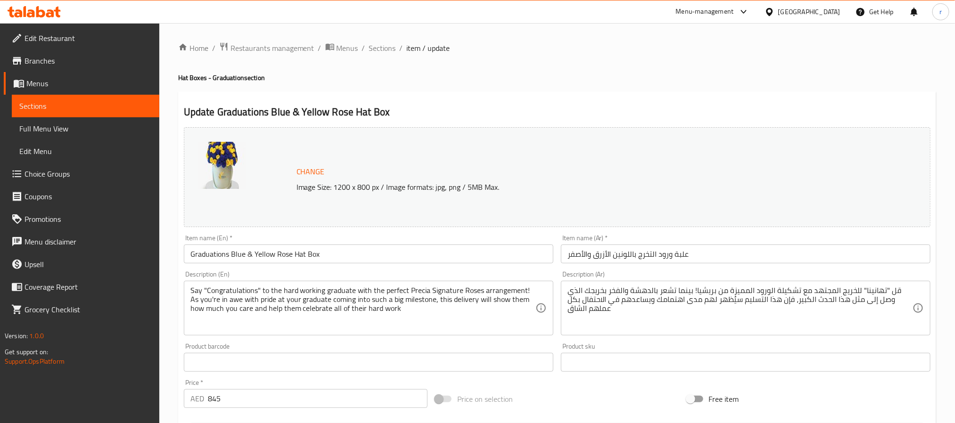
click at [699, 255] on input "علبة ورود التخرج باللونين الأزرق والأصفر" at bounding box center [746, 254] width 370 height 19
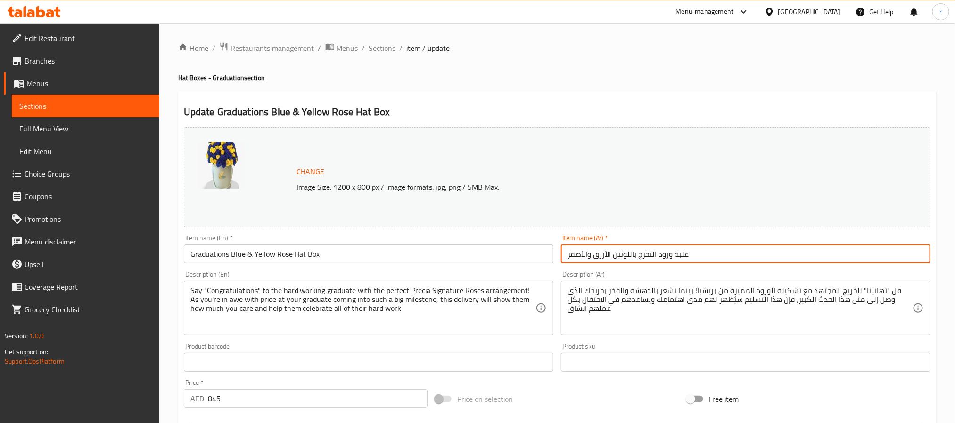
click at [699, 255] on input "علبة ورود التخرج باللونين الأزرق والأصفر" at bounding box center [746, 254] width 370 height 19
paste input "بعة ورود التخرج أزرق و"
type input "علبة قبعة ورود التخرج أزرق وأصفر"
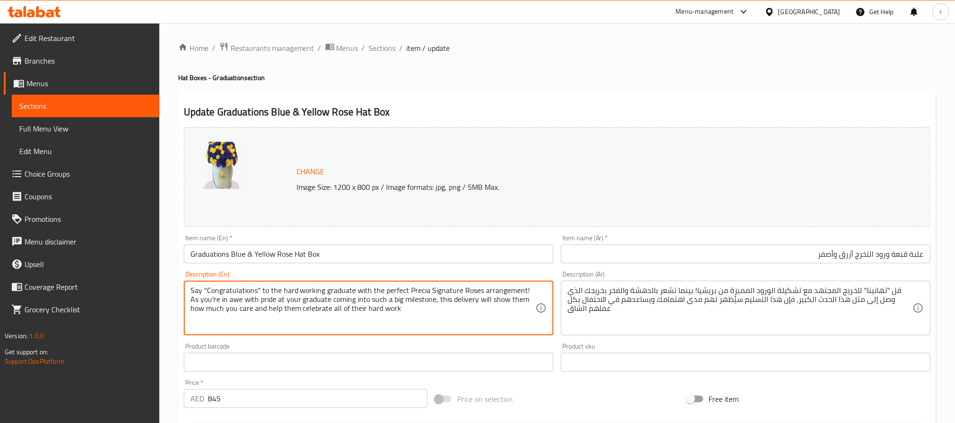
drag, startPoint x: 413, startPoint y: 314, endPoint x: 24, endPoint y: 257, distance: 393.1
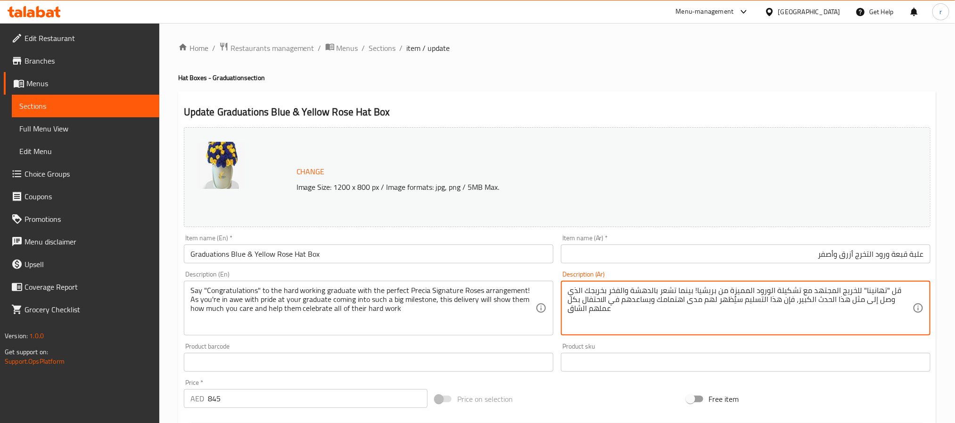
click at [612, 315] on textarea "قل "تهانينا" للخريج المجتهد مع تشكيلة الورود المميزة من بريشيا! بينما تشعر بالد…" at bounding box center [740, 308] width 345 height 45
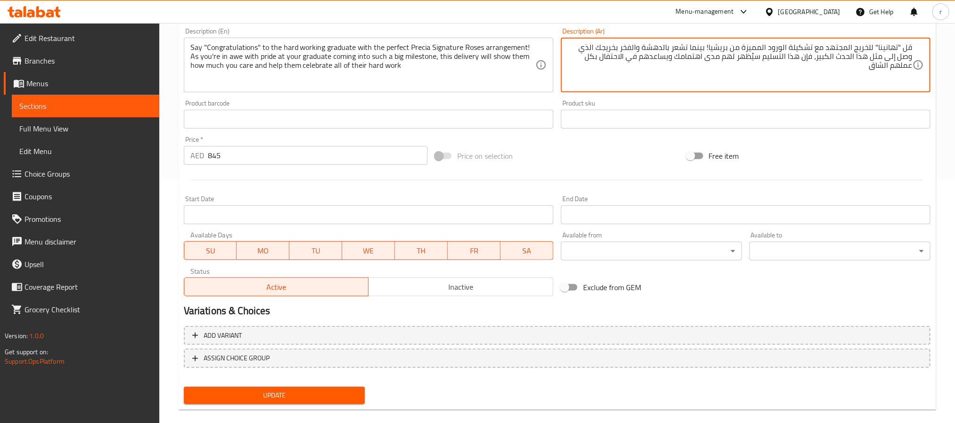
scroll to position [254, 0]
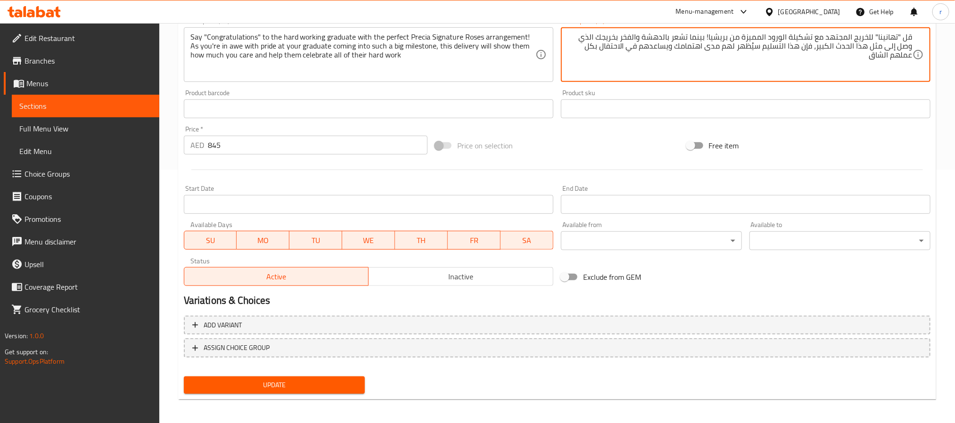
click at [302, 352] on span "Update" at bounding box center [274, 386] width 166 height 12
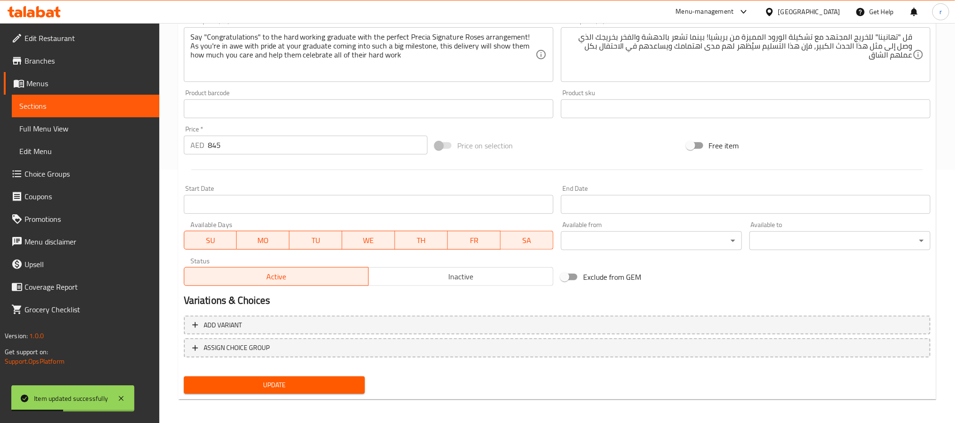
drag, startPoint x: 57, startPoint y: 105, endPoint x: 5, endPoint y: 126, distance: 56.5
click at [57, 105] on span "Sections" at bounding box center [85, 105] width 132 height 11
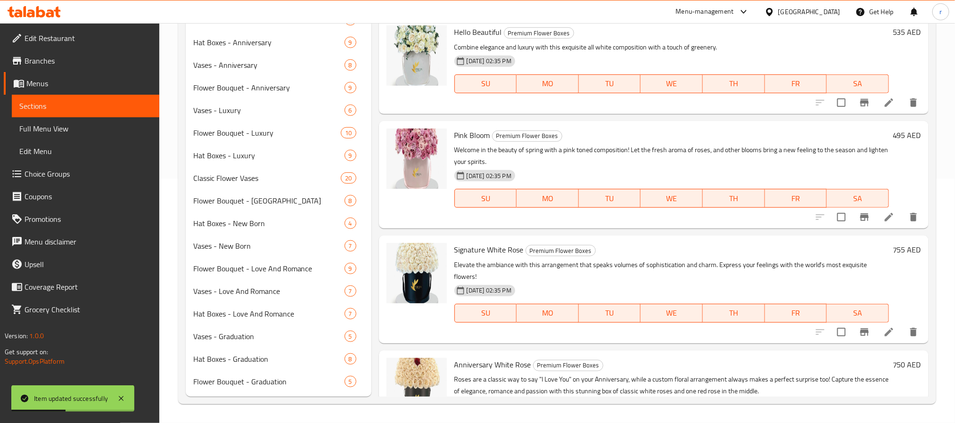
scroll to position [244, 0]
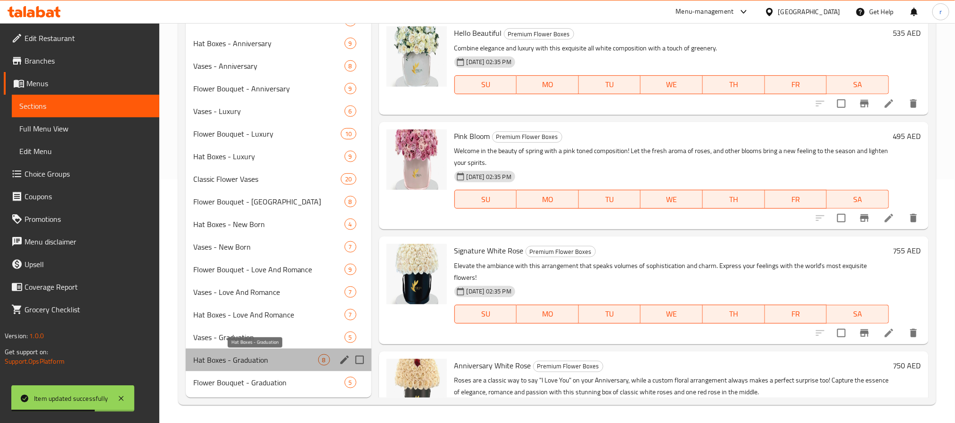
click at [265, 352] on span "Hat Boxes - Graduation" at bounding box center [255, 360] width 125 height 11
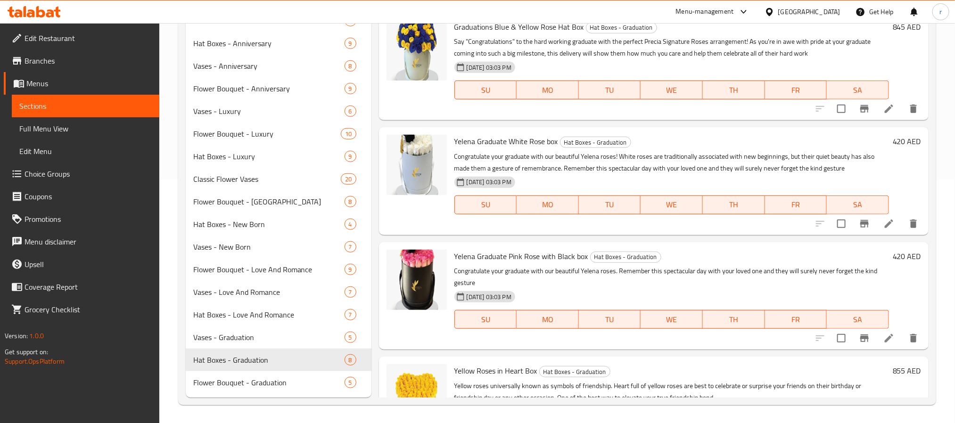
scroll to position [317, 0]
click at [804, 221] on icon at bounding box center [889, 222] width 11 height 11
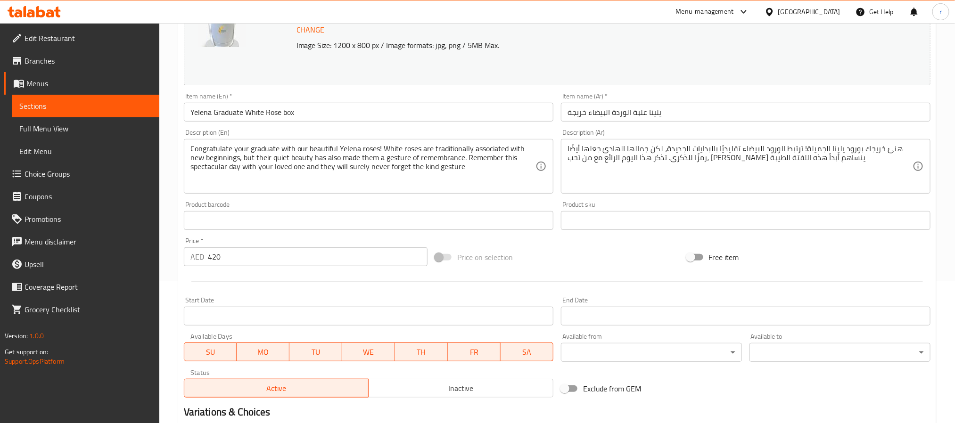
scroll to position [36, 0]
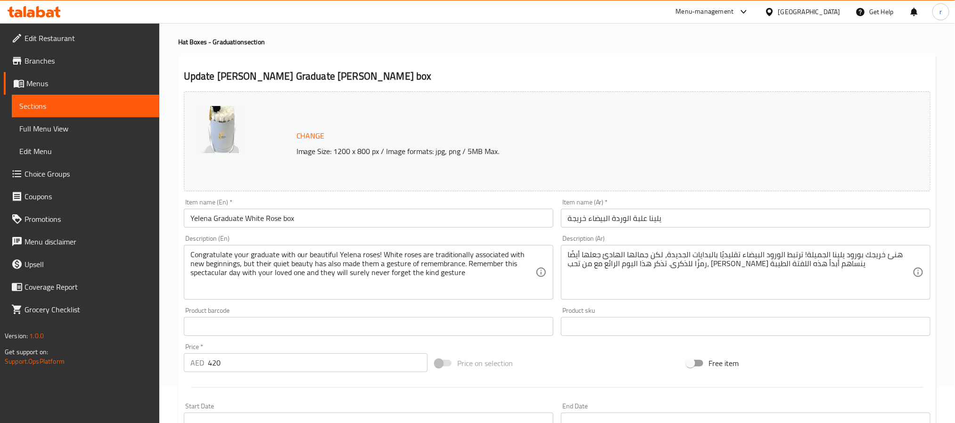
click at [341, 217] on input "Yelena Graduate White Rose box" at bounding box center [369, 218] width 370 height 19
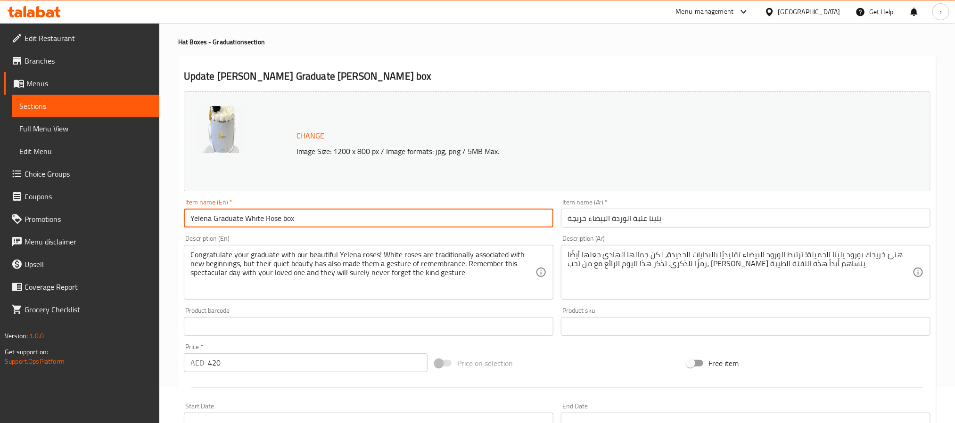
click at [341, 217] on input "Yelena Graduate White Rose box" at bounding box center [369, 218] width 370 height 19
paste input "Hat"
type input "Yelena Graduate White Rose Hat box"
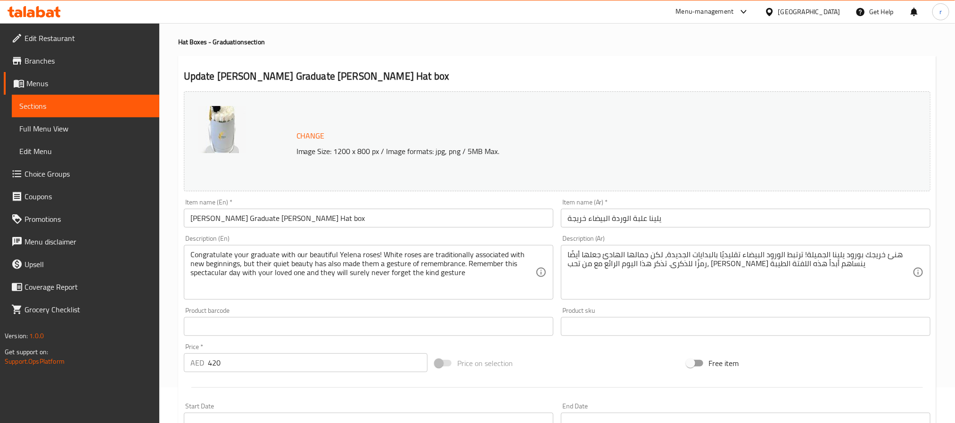
click at [698, 215] on input "يلينا علبة الوردة البيضاء خريجة" at bounding box center [746, 218] width 370 height 19
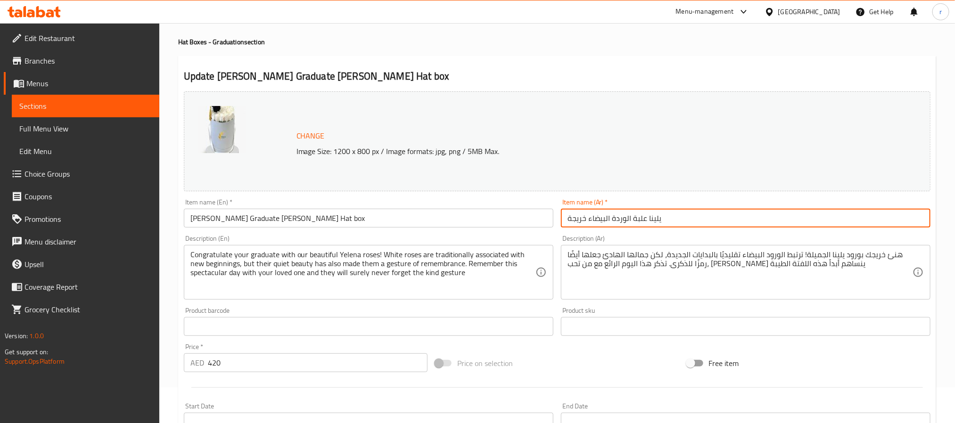
click at [698, 215] on input "يلينا علبة الوردة البيضاء خريجة" at bounding box center [746, 218] width 370 height 19
paste input "قبعة"
type input "يلينا علبة قبعة الوردة البيضاء خريجة"
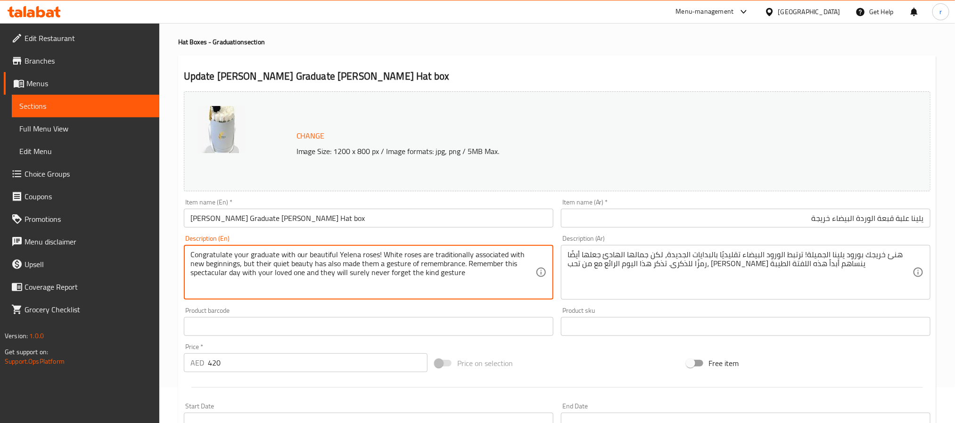
drag, startPoint x: 482, startPoint y: 277, endPoint x: 84, endPoint y: 227, distance: 401.6
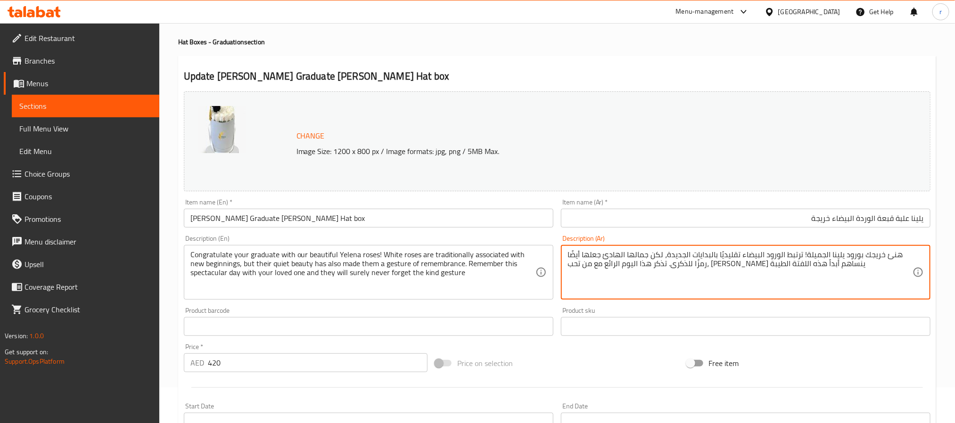
click at [718, 266] on textarea "هنئ خريجك بورود يلينا الجميلة! ترتبط الورود البيضاء تقليديًا بالبدايات الجديدة،…" at bounding box center [740, 272] width 345 height 45
click at [663, 276] on textarea "هنئ خريجك بورود يلينا الجميلة! ترتبط الورود البيضاء تقليديًا بالبدايات الجديدة،…" at bounding box center [740, 272] width 345 height 45
click at [804, 207] on div "Home / Restaurants management / Menus / Sections / item / update Hat Boxes - Gr…" at bounding box center [557, 315] width 796 height 657
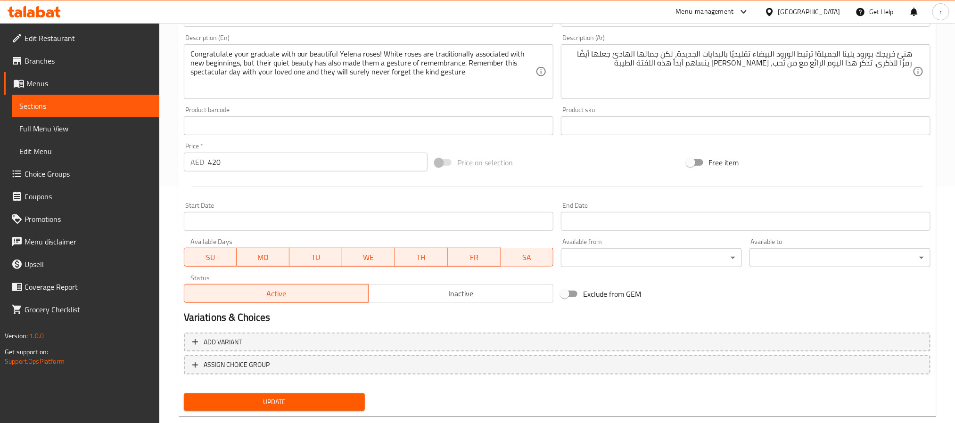
scroll to position [243, 0]
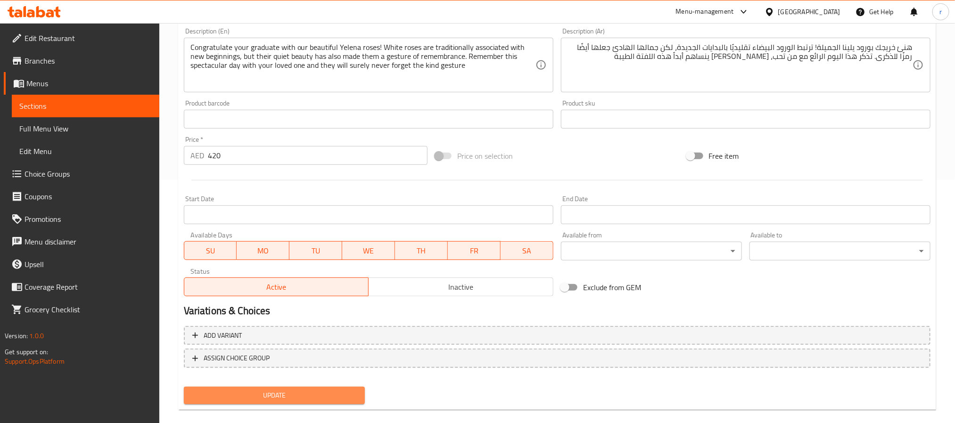
click at [328, 352] on span "Update" at bounding box center [274, 396] width 166 height 12
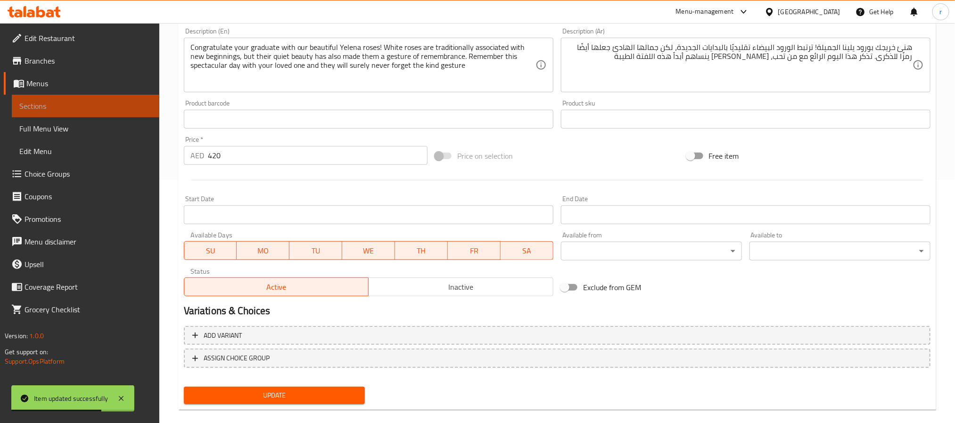
click at [73, 102] on span "Sections" at bounding box center [85, 105] width 132 height 11
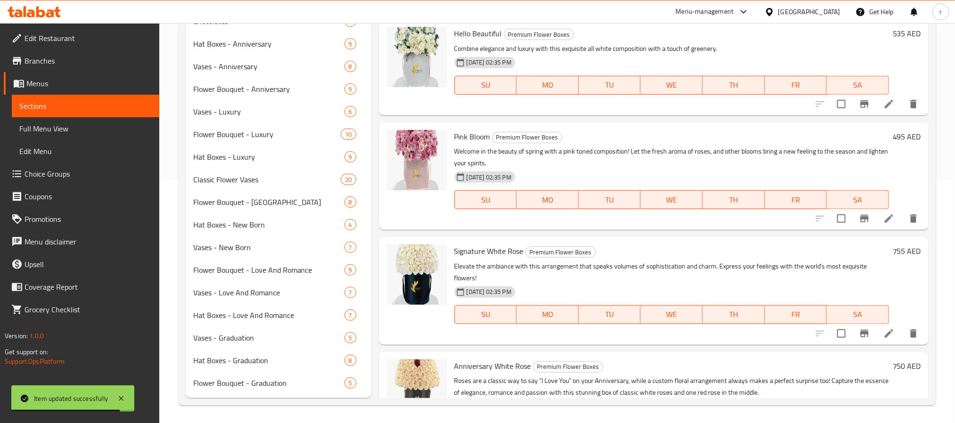
scroll to position [244, 0]
click at [224, 352] on span "Hat Boxes - Graduation" at bounding box center [255, 360] width 125 height 11
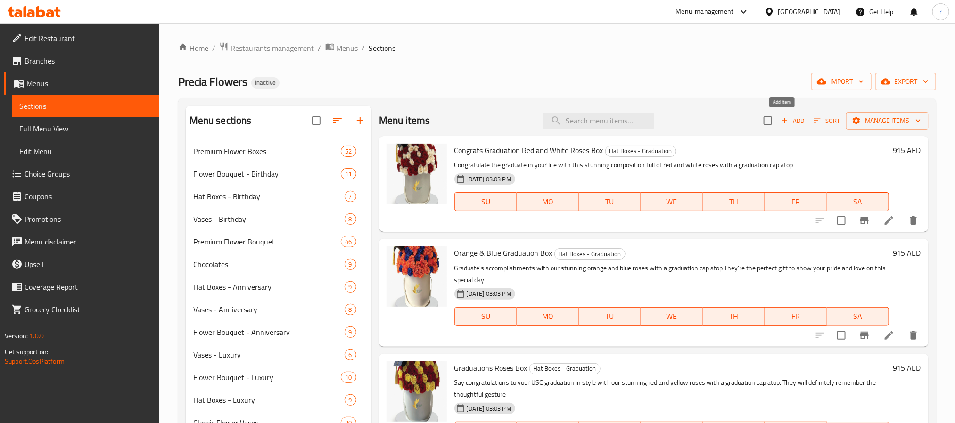
click at [785, 121] on span "Add" at bounding box center [792, 121] width 25 height 11
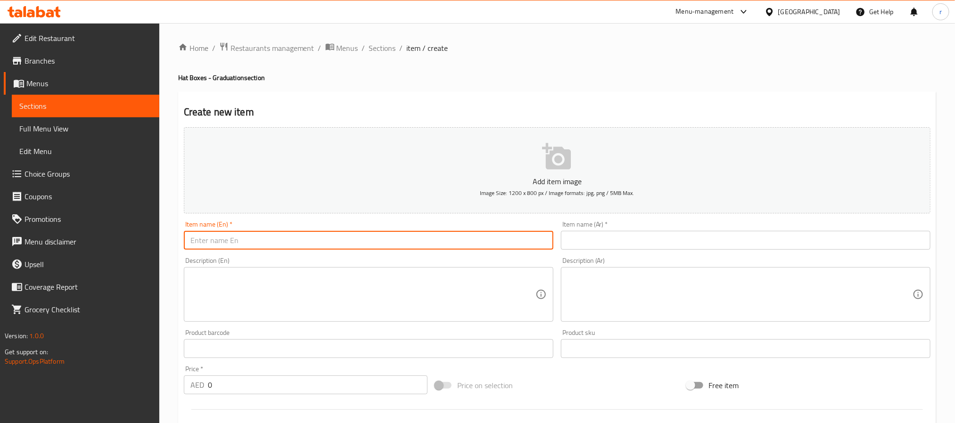
click at [194, 237] on input "text" at bounding box center [369, 240] width 370 height 19
paste input "Yelena Graduate Pink Rose Hat box"
type input "Yelena Graduate Pink Rose Hat box"
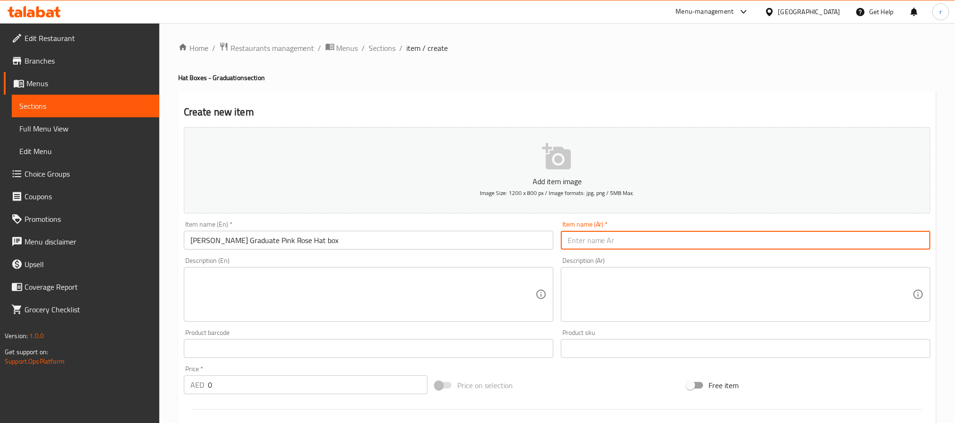
click at [614, 240] on input "text" at bounding box center [746, 240] width 370 height 19
paste input "يلينا علبة قبعة وردة وردية خريجة"
type input "يلينا علبة قبعة وردة وردية خريجة"
click at [804, 227] on div "Home / Restaurants management / Menus / Sections / item / create Hat Boxes - Gr…" at bounding box center [557, 344] width 796 height 643
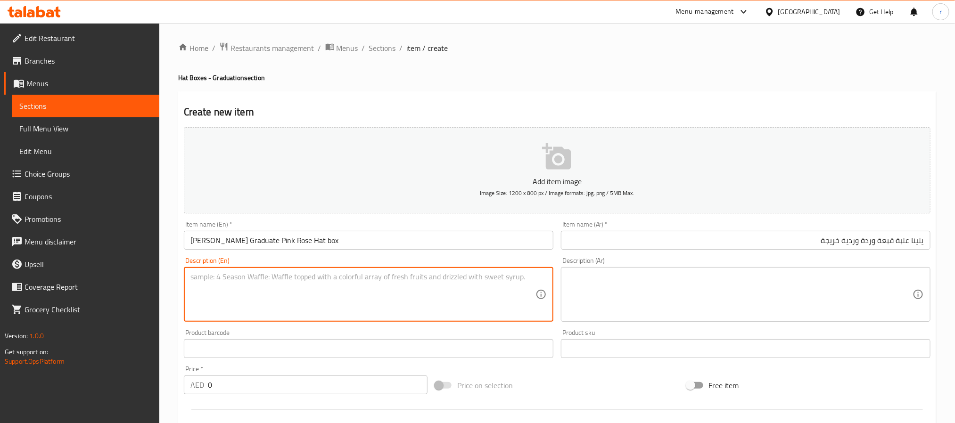
click at [347, 289] on textarea at bounding box center [362, 295] width 345 height 45
paste textarea "Congratulate your graduate with our beautiful Yelena roses!. Remember this spec…"
type textarea "Congratulate your graduate with our beautiful Yelena roses!. Remember this spec…"
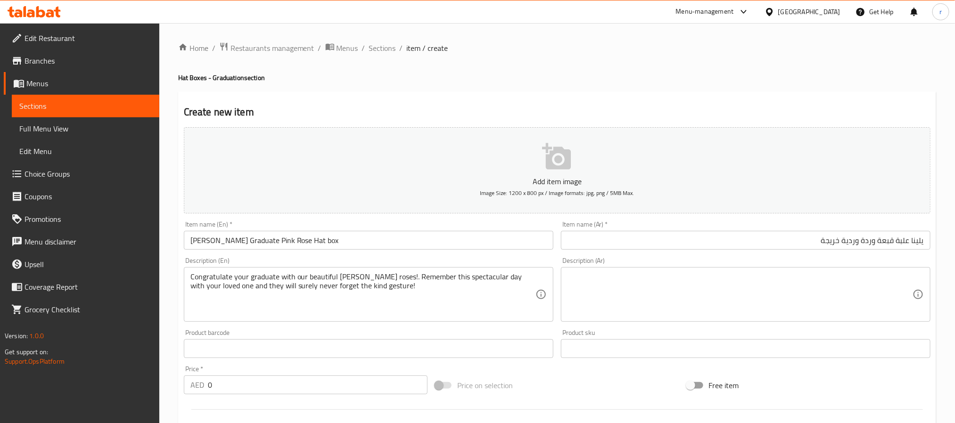
click at [629, 283] on textarea at bounding box center [740, 295] width 345 height 45
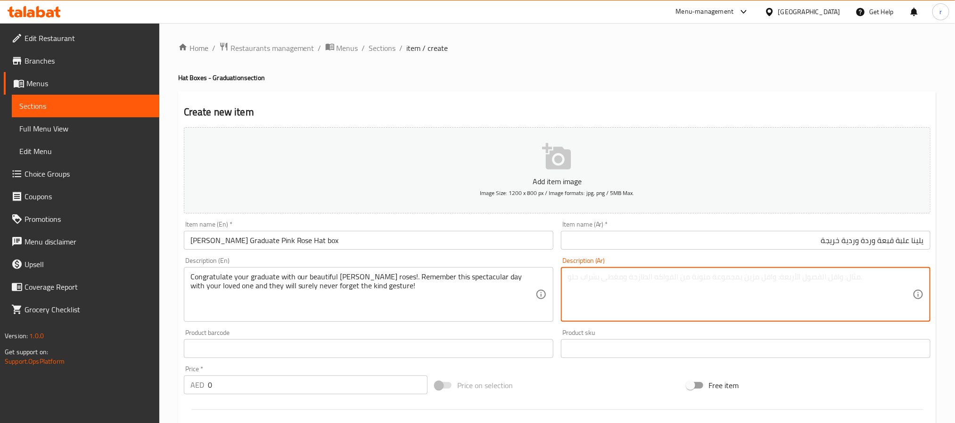
paste textarea "هنئوا خريجيكم بورود يلينا الجميلة! تذكر هذا اليوم الرائع مع من تحب ولن ينسى أبد…"
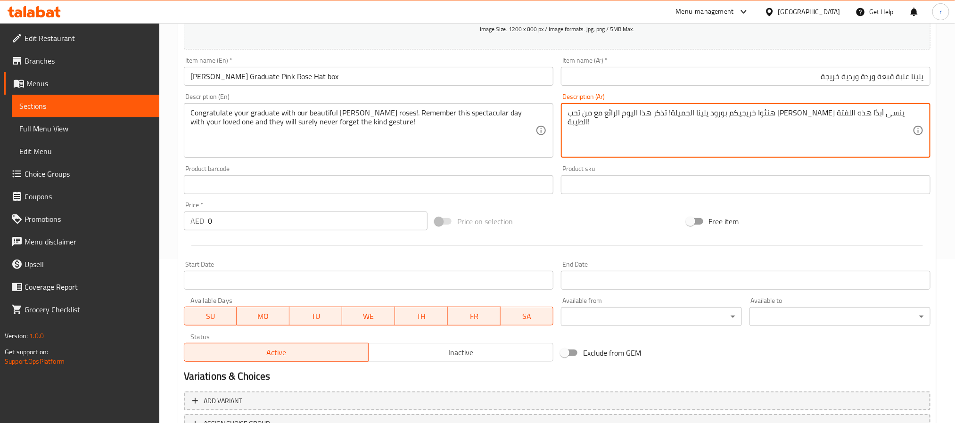
scroll to position [201, 0]
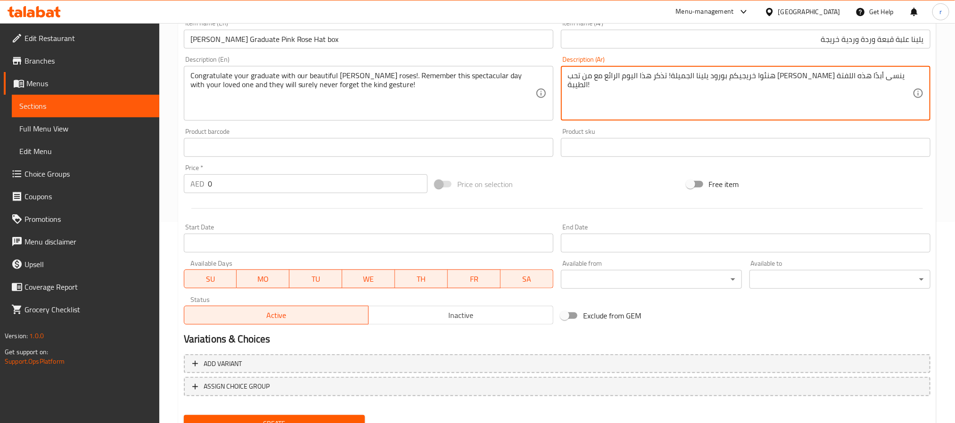
type textarea "هنئوا خريجيكم بورود يلينا الجميلة! تذكر هذا اليوم الرائع مع من تحب ولن ينسى أبد…"
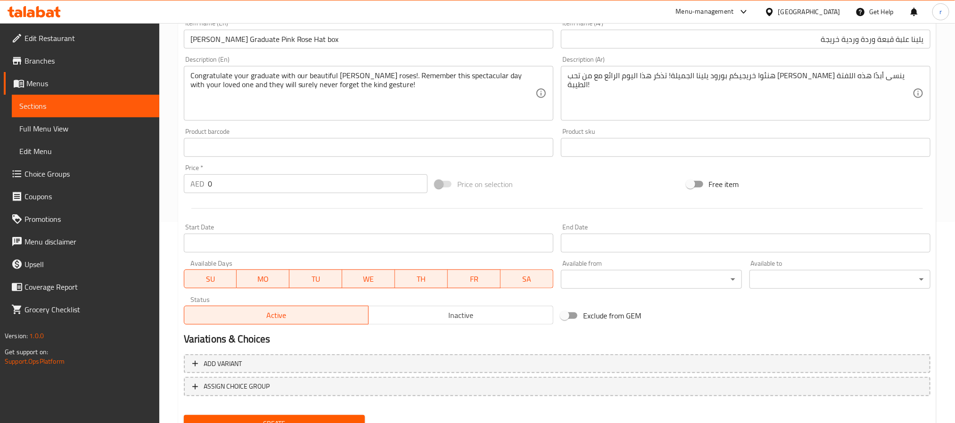
click at [238, 186] on input "0" at bounding box center [318, 183] width 220 height 19
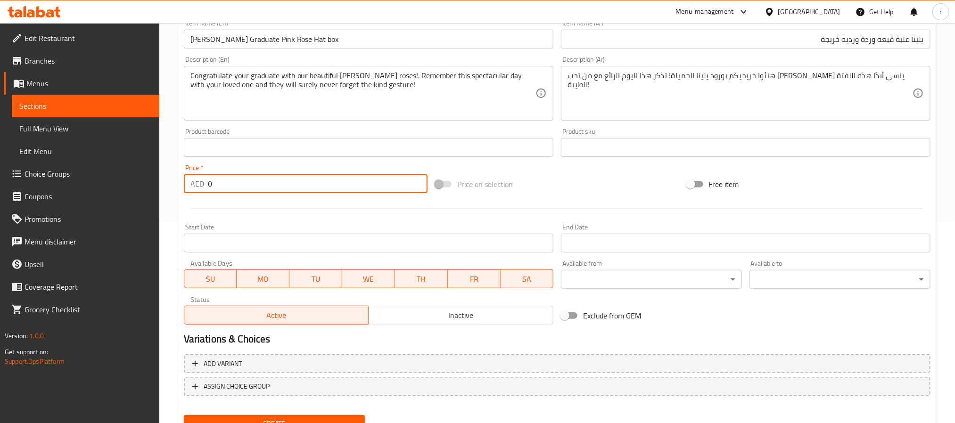
click at [238, 186] on input "0" at bounding box center [318, 183] width 220 height 19
drag, startPoint x: 218, startPoint y: 187, endPoint x: 199, endPoint y: 187, distance: 18.4
click at [199, 187] on div "AED 0 Price *" at bounding box center [306, 183] width 244 height 19
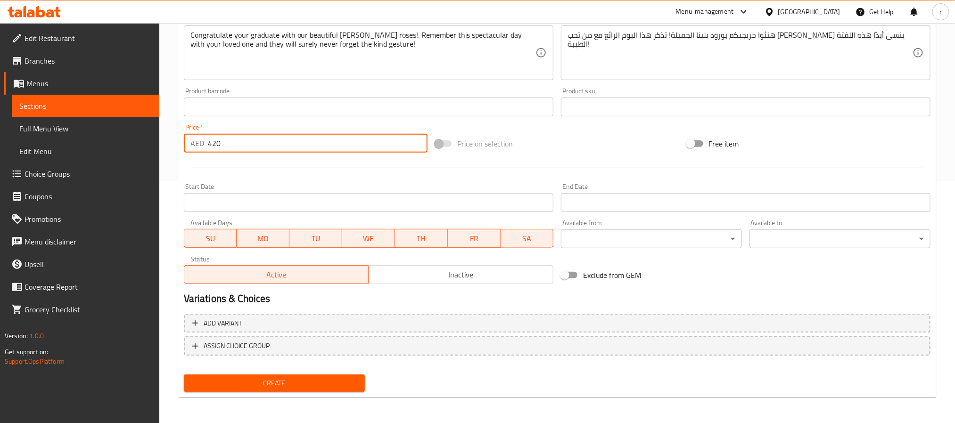
type input "420"
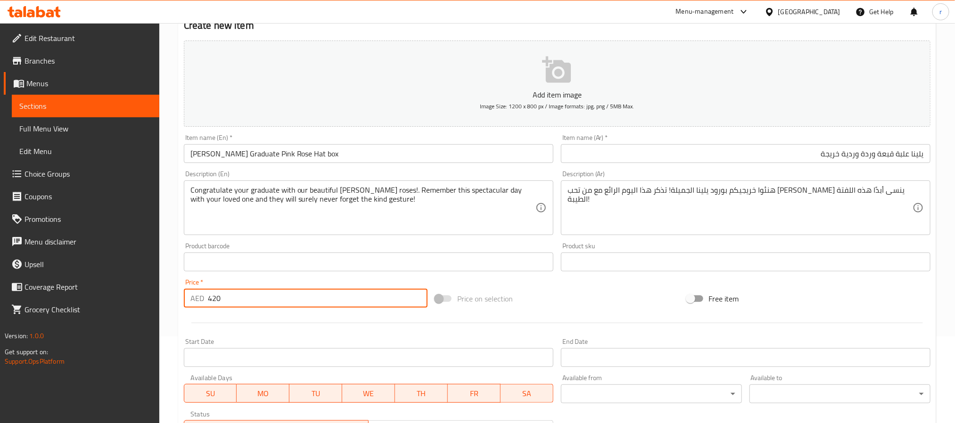
scroll to position [93, 0]
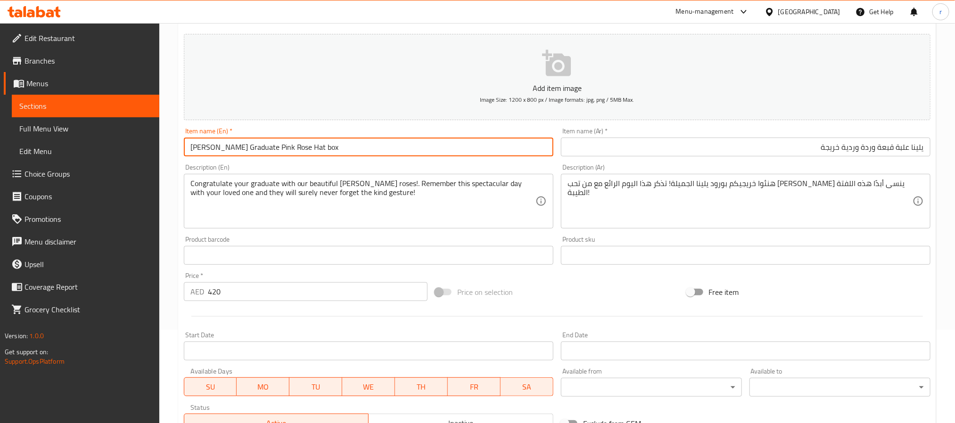
drag, startPoint x: 188, startPoint y: 147, endPoint x: 209, endPoint y: 148, distance: 21.2
click at [209, 148] on input "Yelena Graduate Pink Rose Hat box" at bounding box center [369, 147] width 370 height 19
click at [556, 59] on icon "button" at bounding box center [556, 63] width 29 height 26
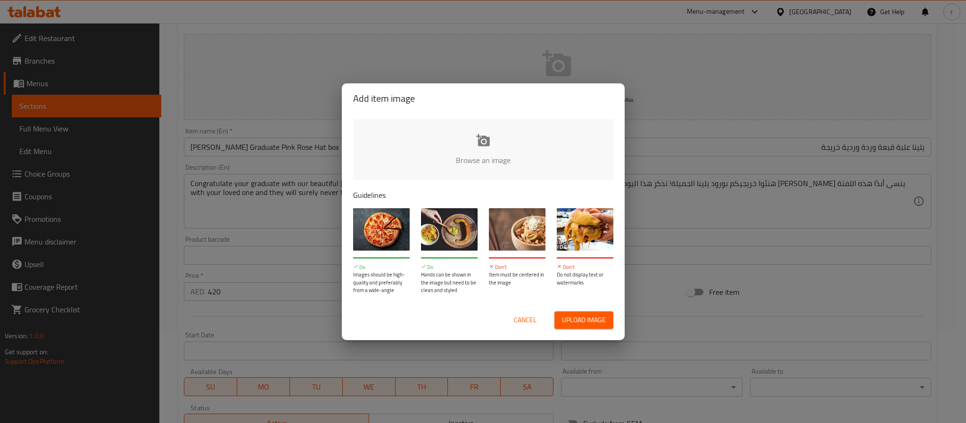
type input "C:\fakepath\92- Yelena Graduate Pink Rose box.jpg"
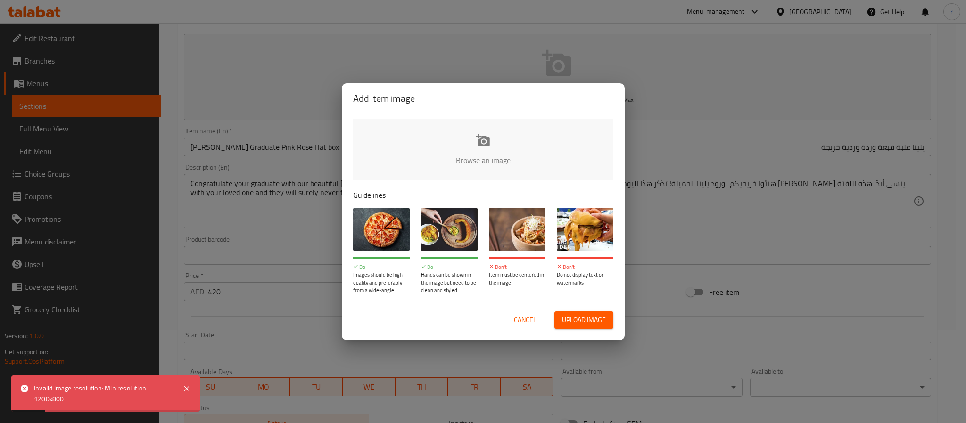
click at [530, 316] on span "Cancel" at bounding box center [525, 321] width 23 height 12
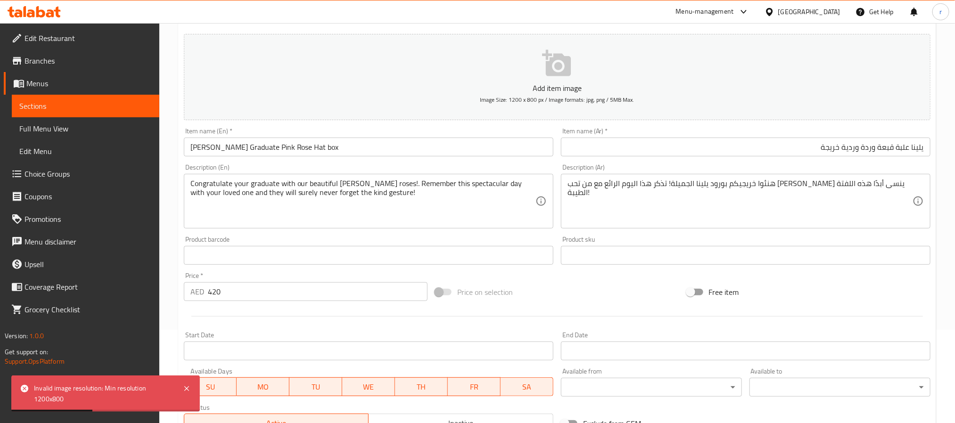
scroll to position [242, 0]
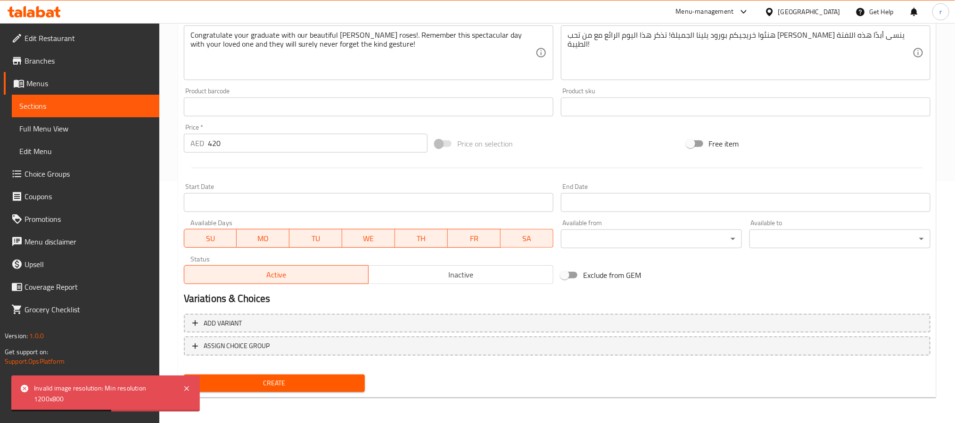
click at [317, 352] on button "Create" at bounding box center [274, 383] width 181 height 17
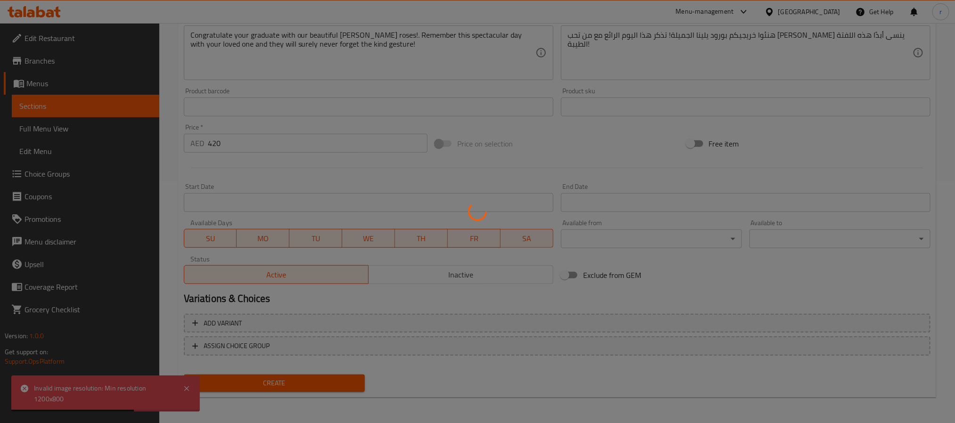
type input "0"
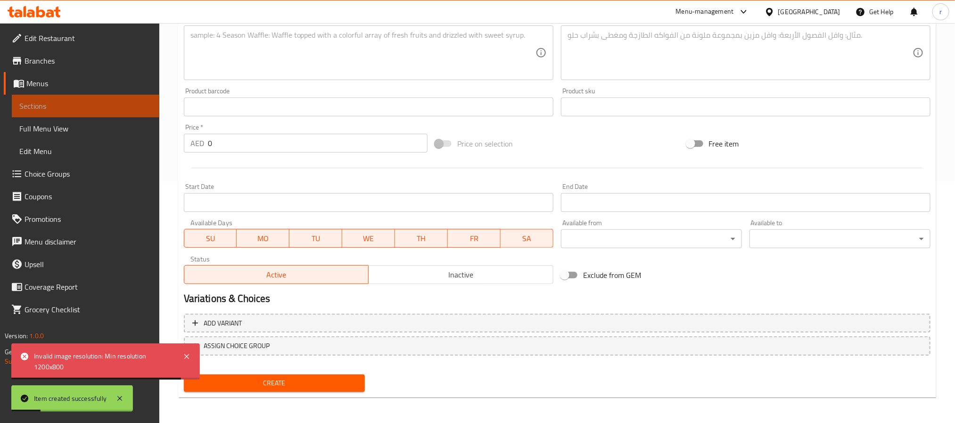
click at [54, 105] on span "Sections" at bounding box center [85, 105] width 132 height 11
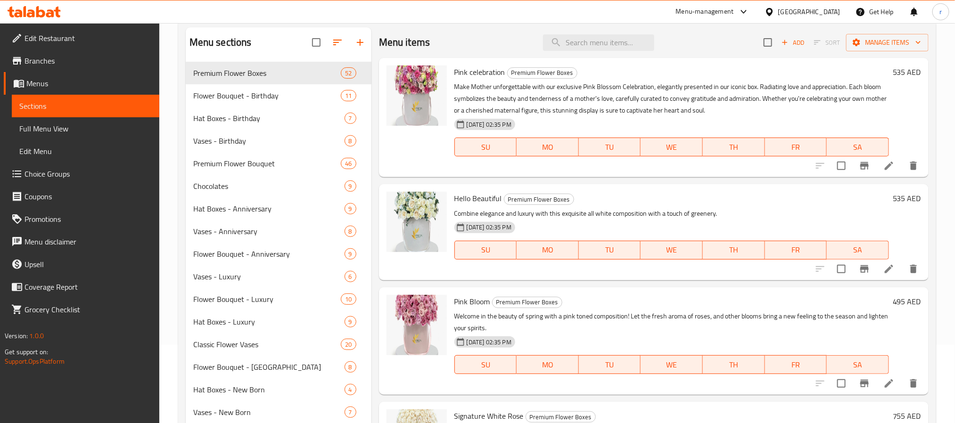
scroll to position [244, 0]
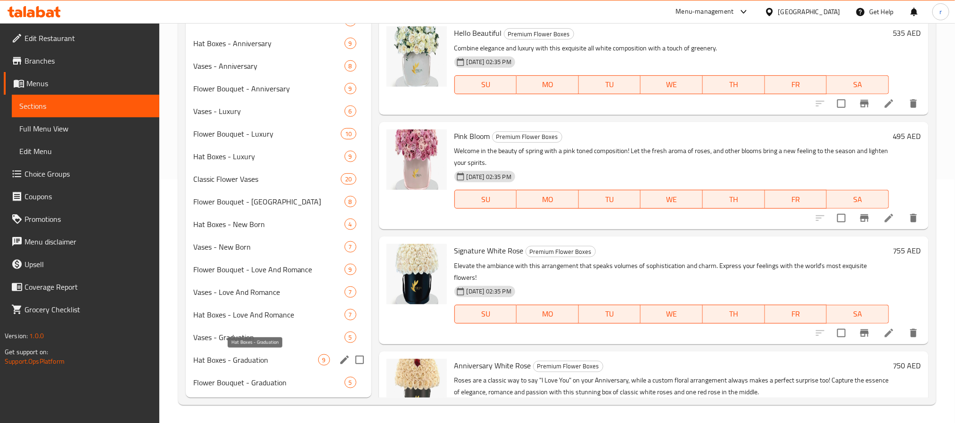
click at [235, 352] on span "Hat Boxes - Graduation" at bounding box center [255, 360] width 125 height 11
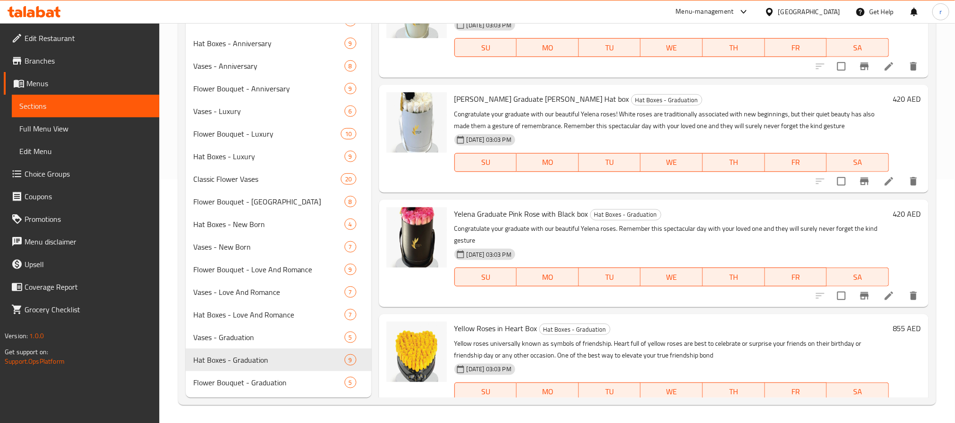
scroll to position [352, 0]
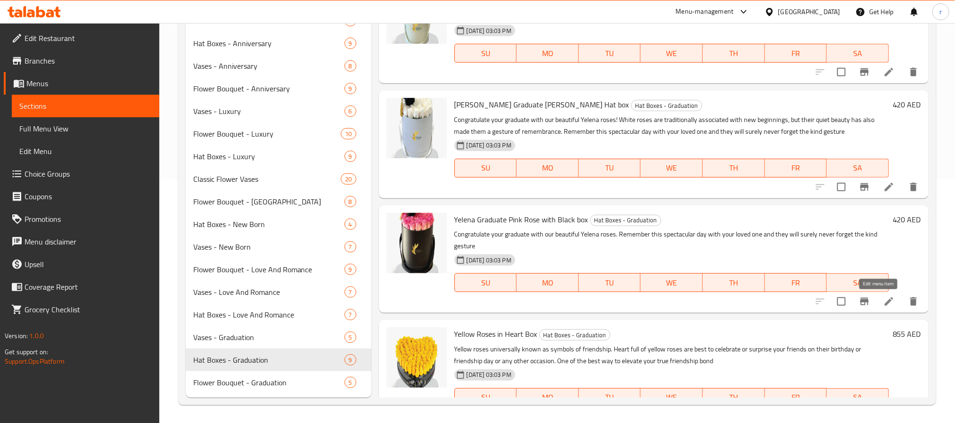
click at [804, 302] on icon at bounding box center [889, 302] width 8 height 8
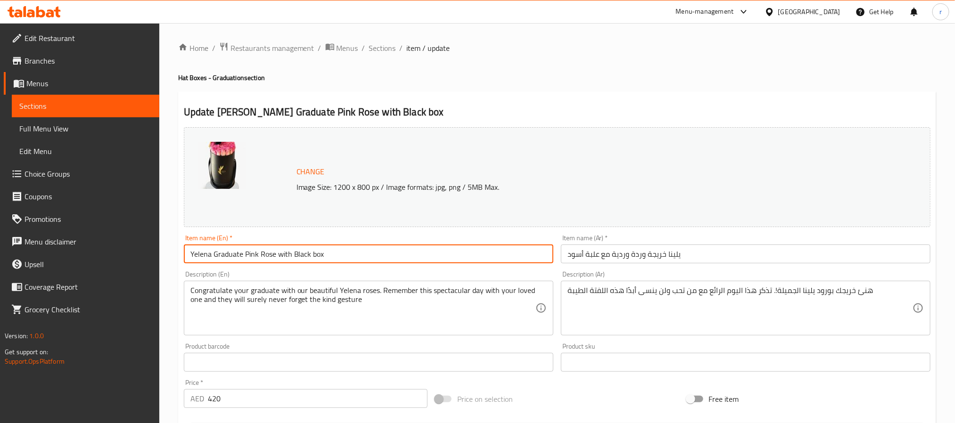
drag, startPoint x: 371, startPoint y: 259, endPoint x: 126, endPoint y: 259, distance: 244.7
click at [133, 262] on div "Edit Restaurant Branches Menus Sections Full Menu View Edit Menu Choice Groups …" at bounding box center [477, 351] width 955 height 657
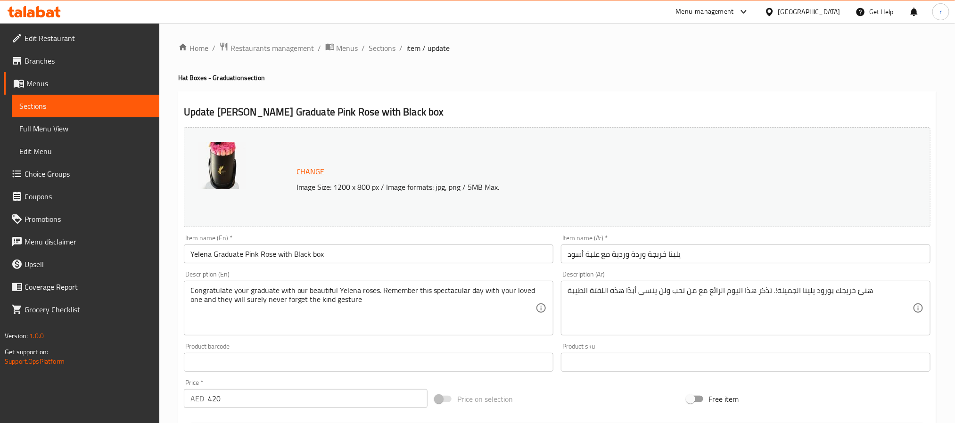
click at [683, 254] on input "يلينا خريجة وردة وردية مع علبة أسود" at bounding box center [746, 254] width 370 height 19
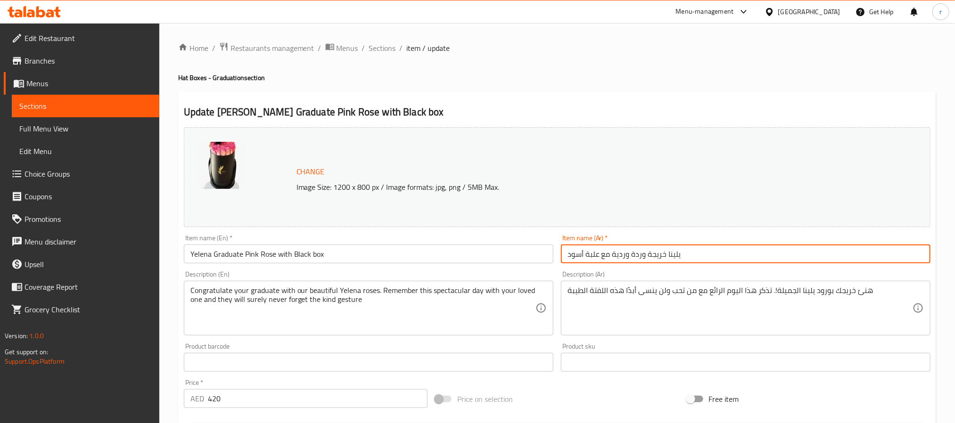
click at [683, 254] on input "يلينا خريجة وردة وردية مع علبة أسود" at bounding box center [746, 254] width 370 height 19
click at [804, 266] on div "Home / Restaurants management / Menus / Sections / item / update Hat Boxes - Gr…" at bounding box center [557, 351] width 796 height 657
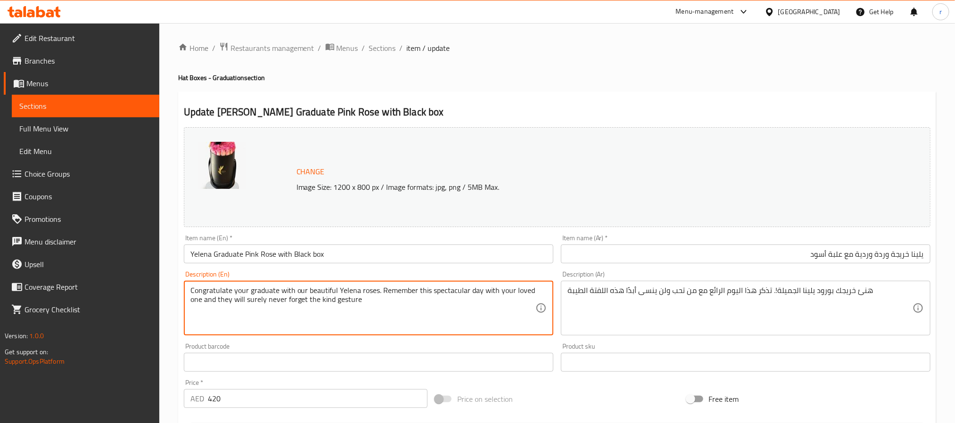
drag, startPoint x: 385, startPoint y: 307, endPoint x: 34, endPoint y: 283, distance: 351.6
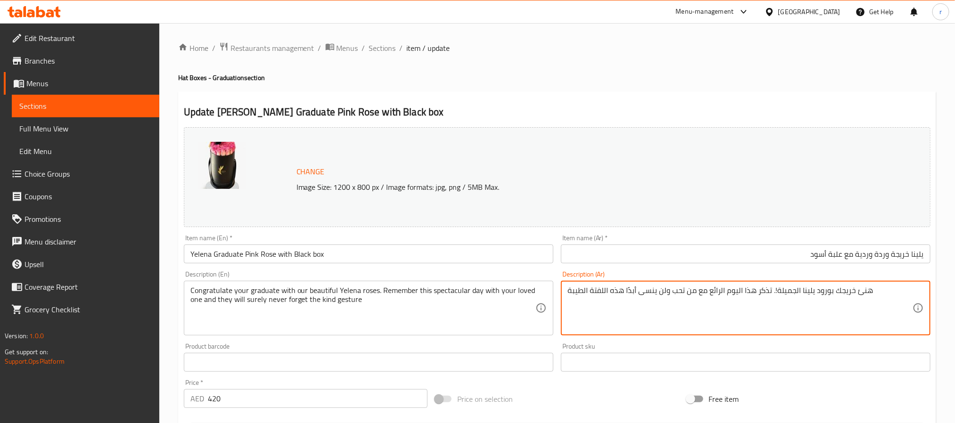
click at [668, 301] on textarea "هنئ خريجك بورود يلينا الجميلة!. تذكر هذا اليوم الرائع مع من تحب ولن ينسى أبدًا …" at bounding box center [740, 308] width 345 height 45
paste textarea "وا خريجيكم بورود يلينا الجميلة! تذكر هذا اليوم الرائع مع من تحب ولن ينسى أبدًا …"
click at [584, 305] on textarea "هنئوا خريجيكم بورود يلينا الجميلة! تذكر هذا اليوم الرائع مع من تحب ولن ينسى أبد…" at bounding box center [740, 308] width 345 height 45
type textarea "هنئوا خريجيكم بورود يلينا الجميلة! تذكر هذا اليوم الرائع مع من تحب ولن ينسى أبد…"
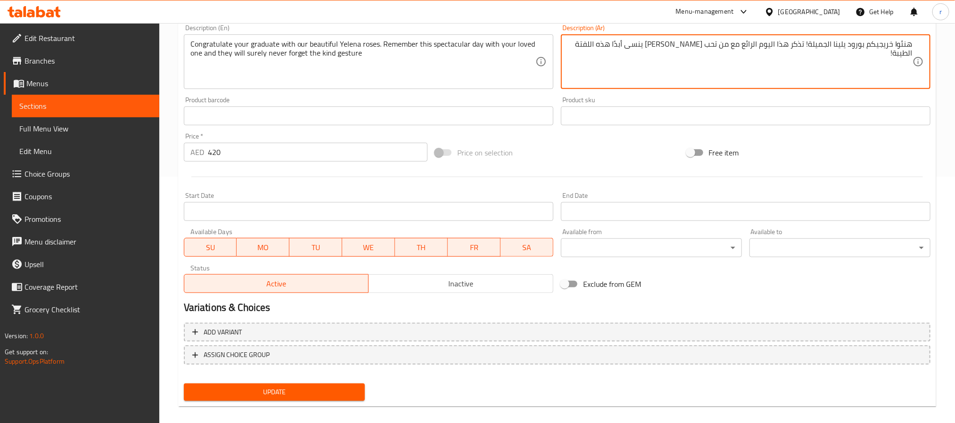
scroll to position [255, 0]
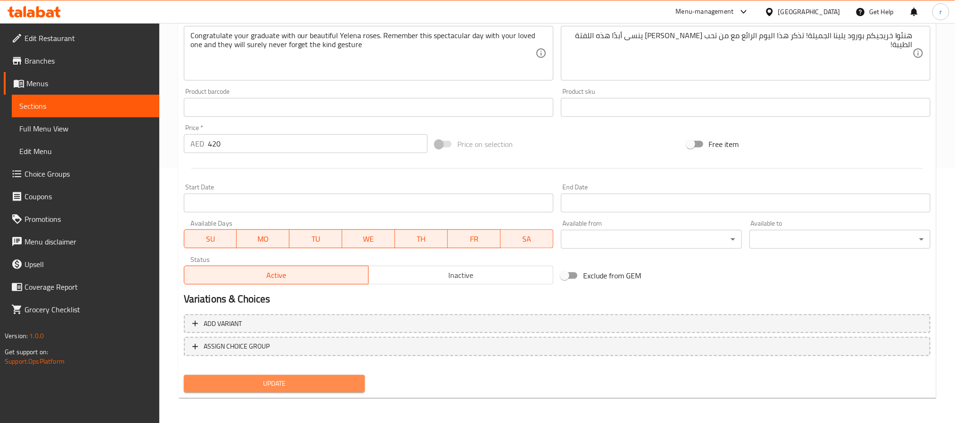
click at [317, 352] on span "Update" at bounding box center [274, 384] width 166 height 12
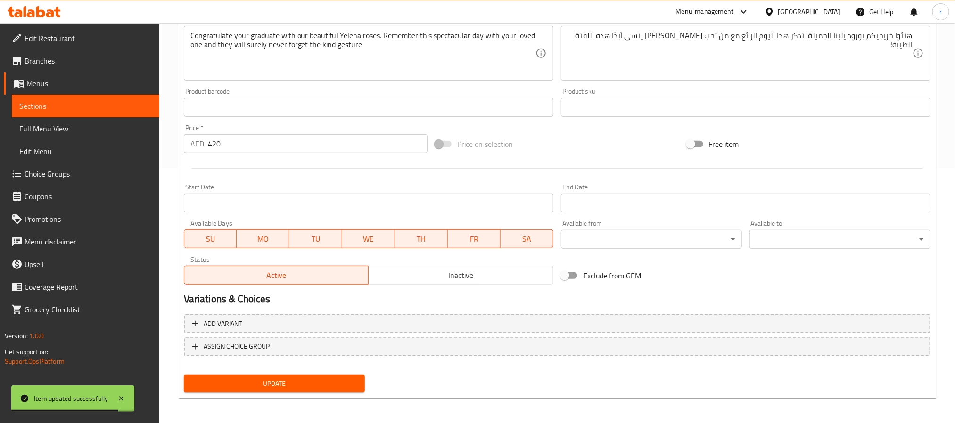
drag, startPoint x: 68, startPoint y: 103, endPoint x: 152, endPoint y: 119, distance: 84.9
click at [68, 103] on span "Sections" at bounding box center [85, 105] width 132 height 11
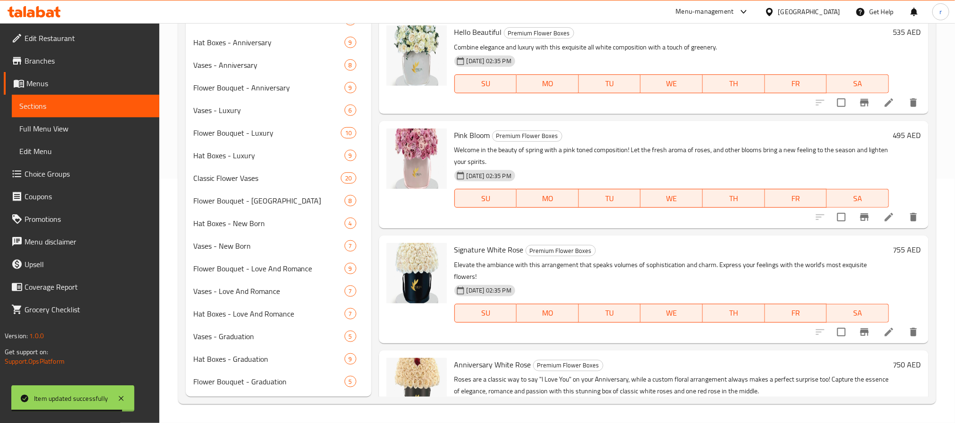
scroll to position [244, 0]
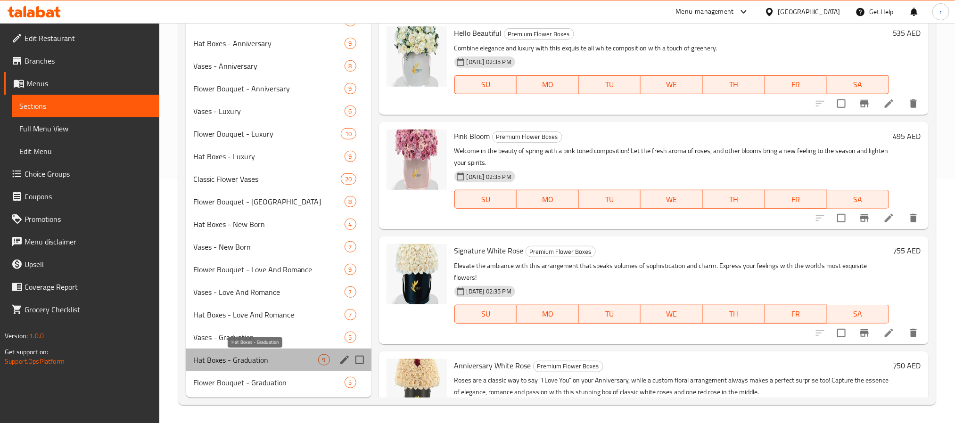
click at [229, 352] on span "Hat Boxes - Graduation" at bounding box center [255, 360] width 125 height 11
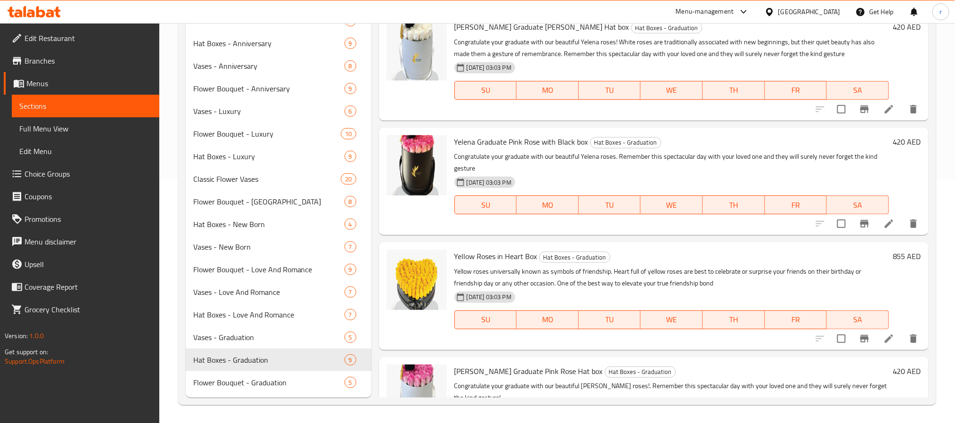
scroll to position [439, 0]
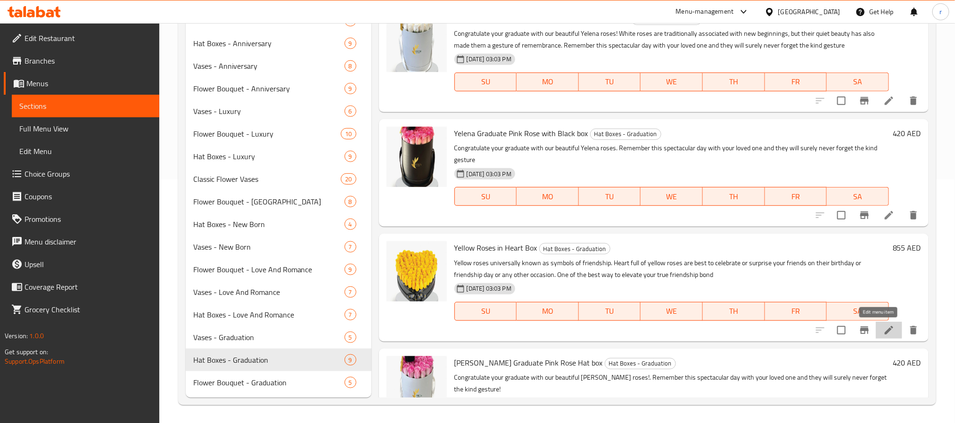
click at [804, 333] on icon at bounding box center [889, 330] width 11 height 11
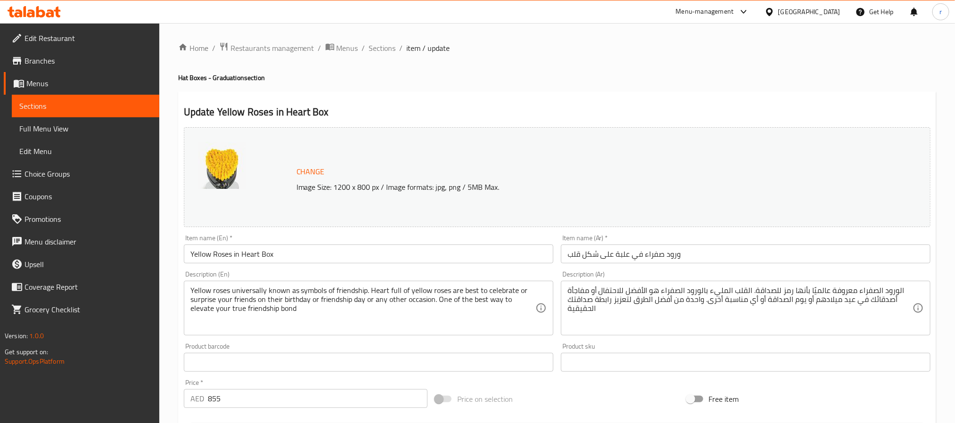
click at [303, 262] on input "Yellow Roses in Heart Box" at bounding box center [369, 254] width 370 height 19
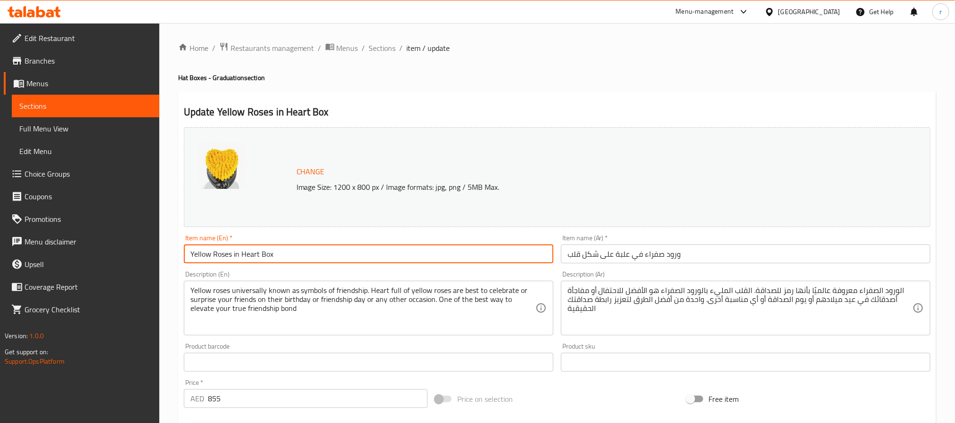
click at [303, 262] on input "Yellow Roses in Heart Box" at bounding box center [369, 254] width 370 height 19
paste input "Graduations"
type input "Yellow Roses in Heart Graduations Box"
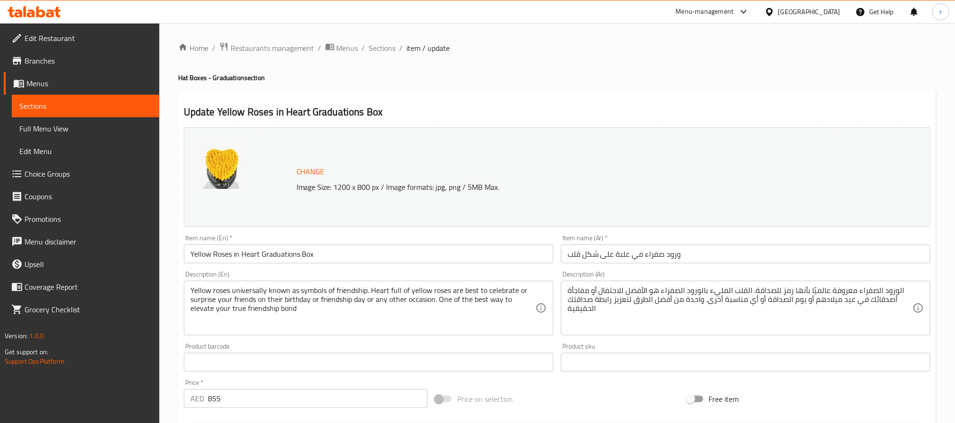
click at [711, 252] on input "ورود صفراء في علبة على شكل قلب" at bounding box center [746, 254] width 370 height 19
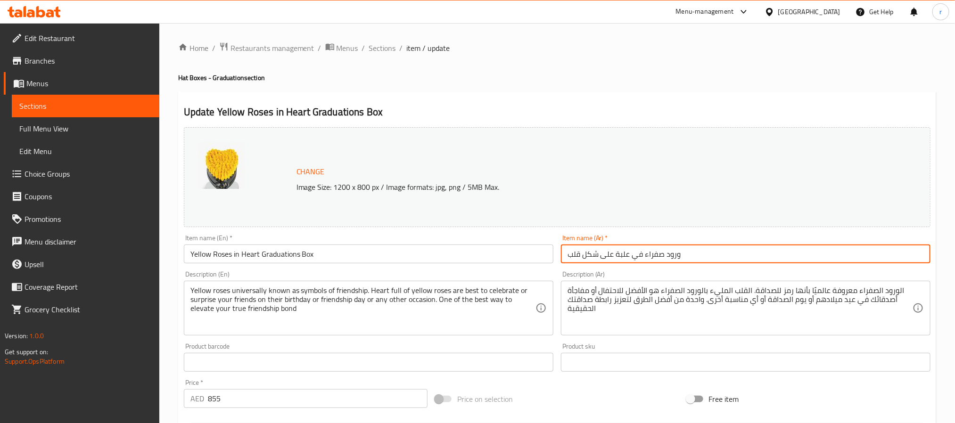
click at [711, 252] on input "ورود صفراء في علبة على شكل قلب" at bounding box center [746, 254] width 370 height 19
paste input "علبة التخرج ورود صفراء في"
type input "علبة التخرج ورود صفراء في قلب"
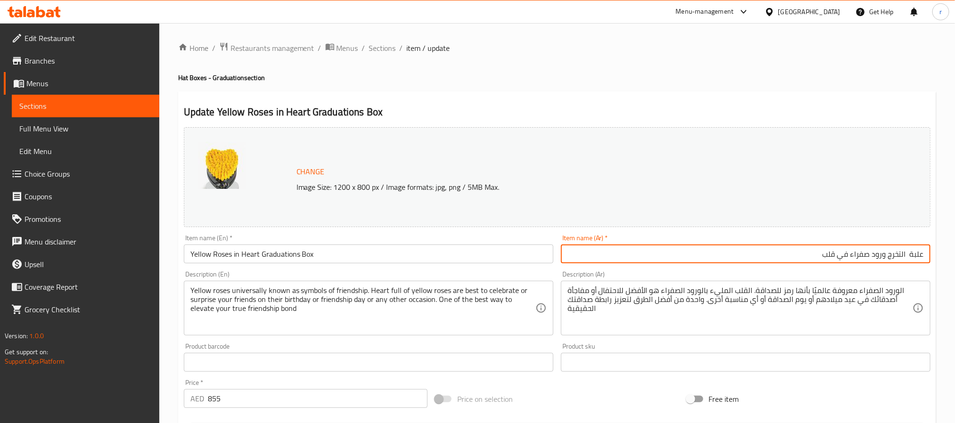
click at [804, 239] on div "Home / Restaurants management / Menus / Sections / item / update Hat Boxes - Gr…" at bounding box center [557, 351] width 796 height 657
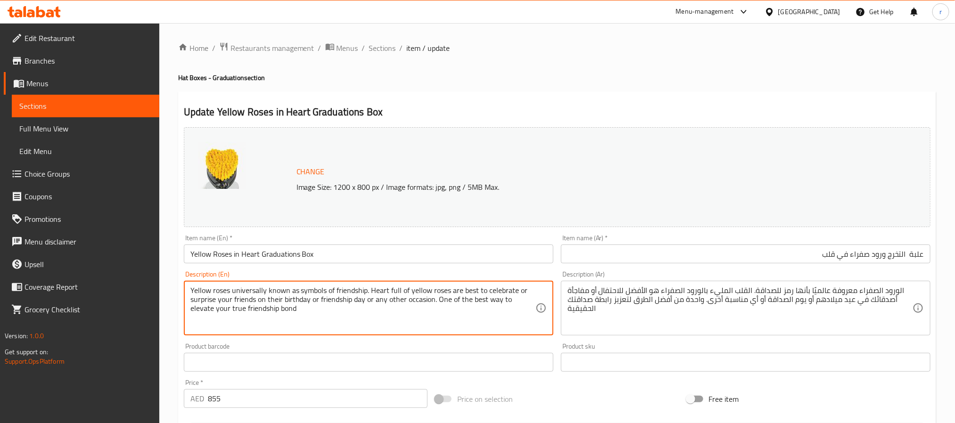
drag, startPoint x: 293, startPoint y: 317, endPoint x: 111, endPoint y: 279, distance: 186.4
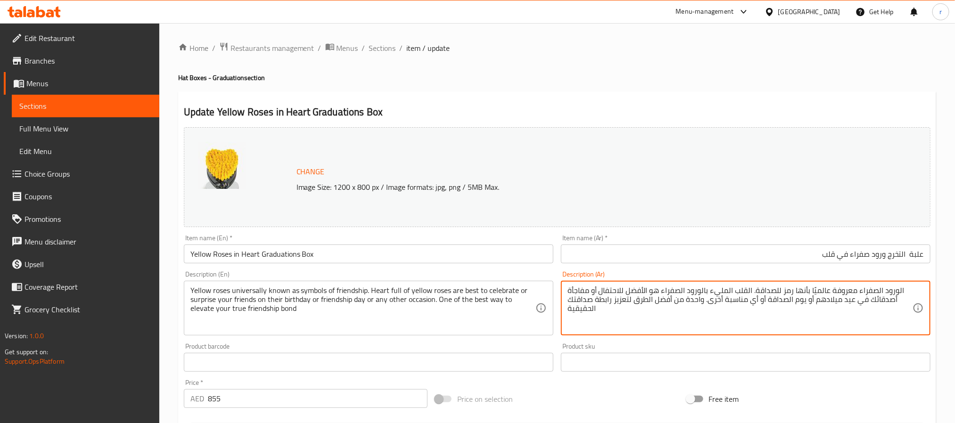
click at [603, 314] on textarea "الورود الصفراء معروفة عالميًا بأنها رمز للصداقة. القلب المليء بالورود الصفراء ه…" at bounding box center [740, 308] width 345 height 45
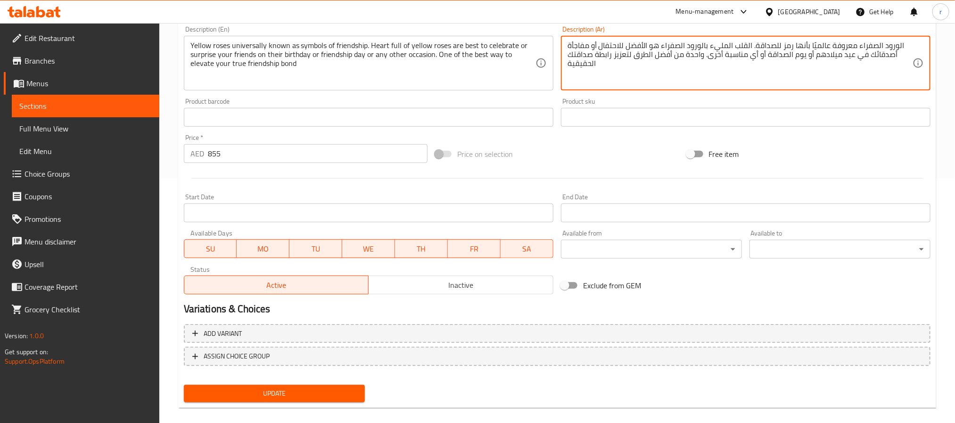
scroll to position [255, 0]
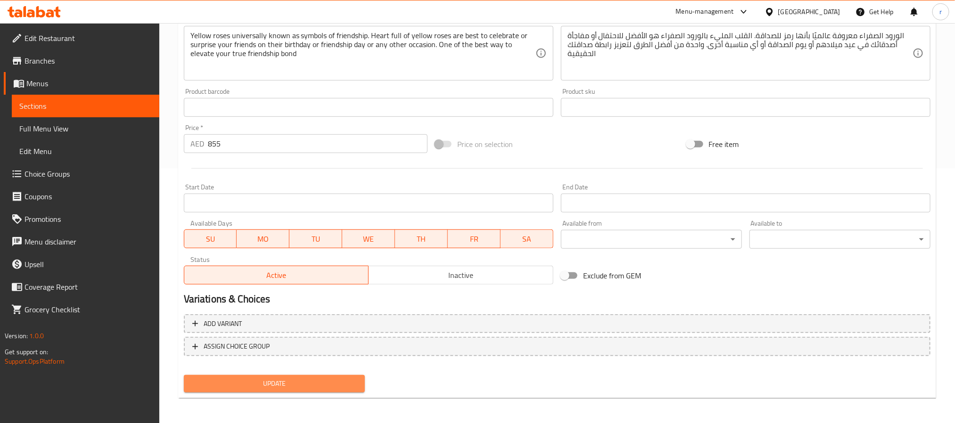
click at [284, 352] on span "Update" at bounding box center [274, 384] width 166 height 12
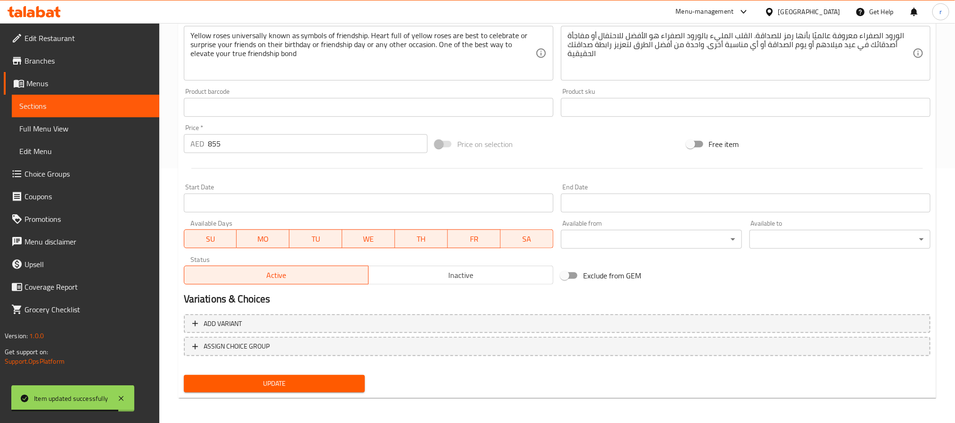
click at [109, 105] on span "Sections" at bounding box center [85, 105] width 132 height 11
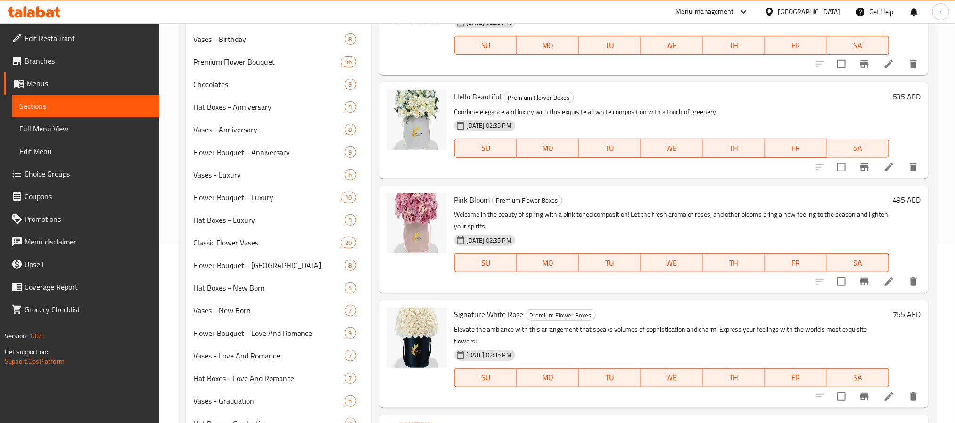
scroll to position [244, 0]
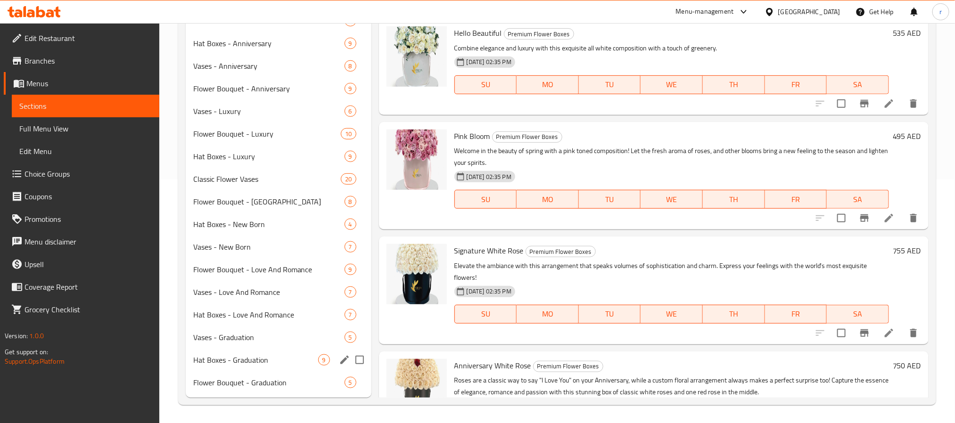
click at [246, 352] on span "Hat Boxes - Graduation" at bounding box center [255, 360] width 125 height 11
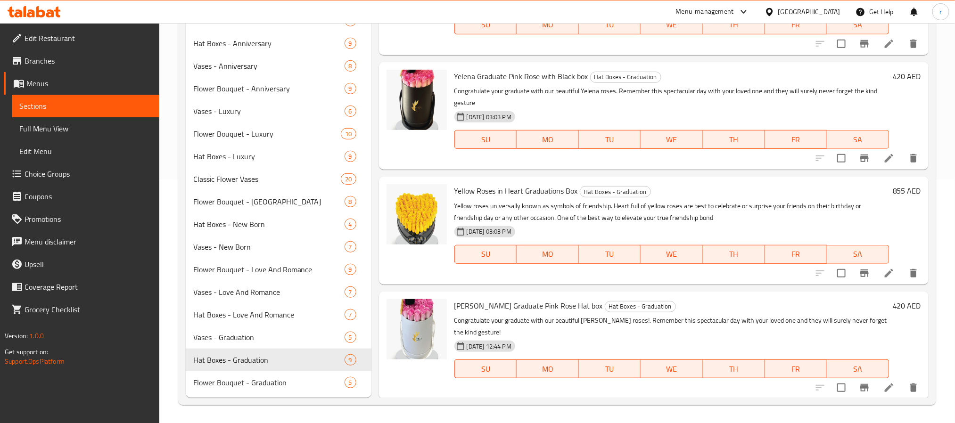
scroll to position [497, 0]
click at [221, 337] on span "Vases - Graduation" at bounding box center [255, 337] width 125 height 11
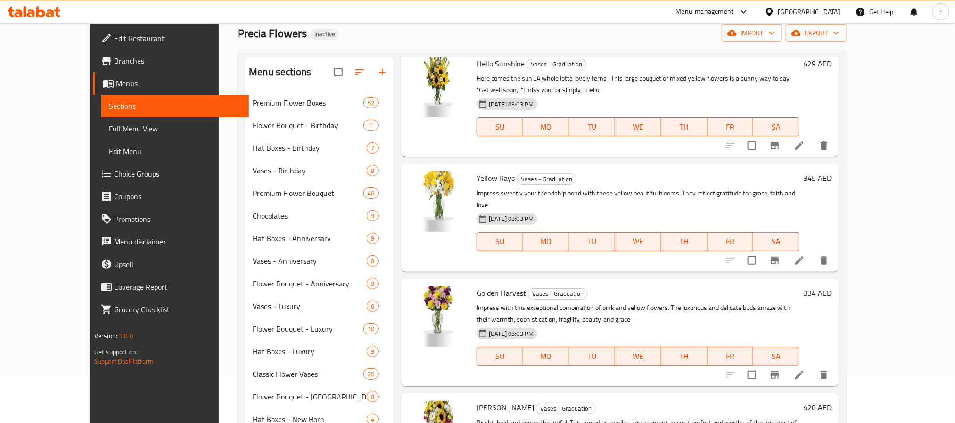
scroll to position [14, 0]
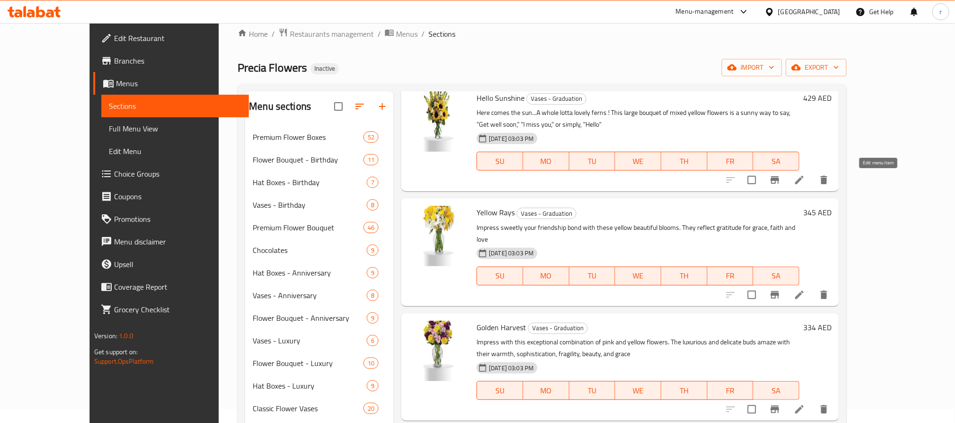
click at [804, 179] on icon at bounding box center [799, 179] width 11 height 11
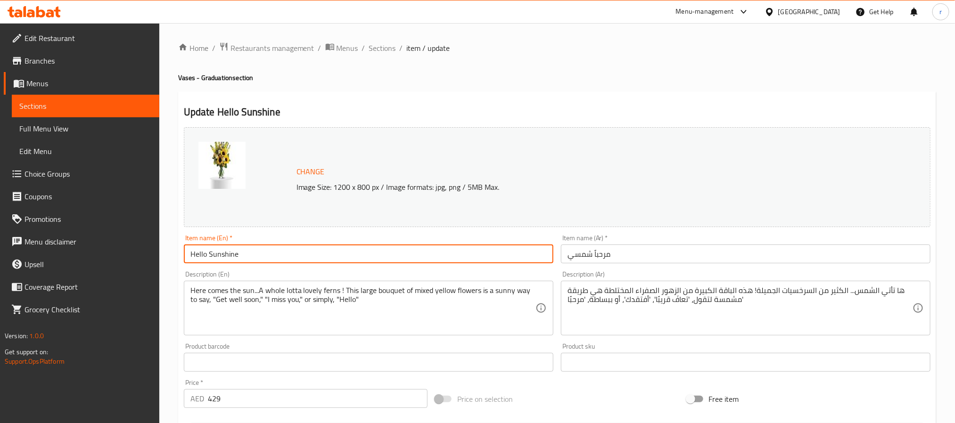
click at [275, 254] on input "Hello Sunshine" at bounding box center [369, 254] width 370 height 19
paste input "Graduation Vase"
type input "Graduation Vase Hello Sunshine"
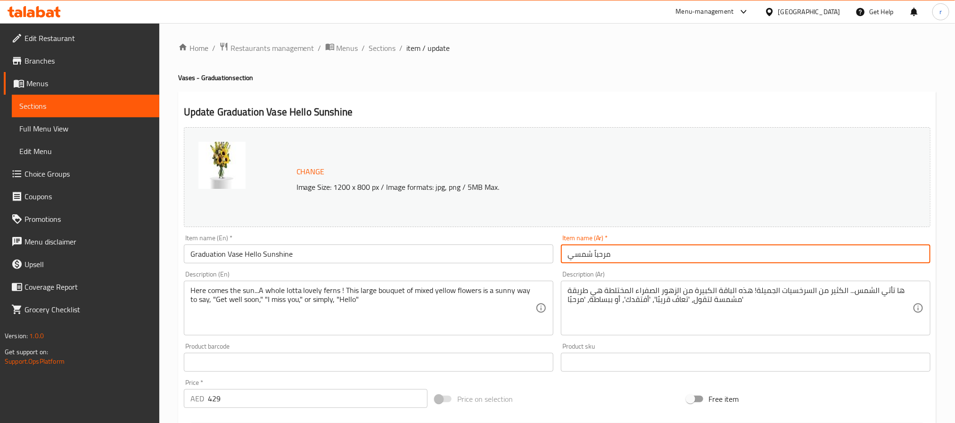
click at [642, 259] on input "مرحباً شمسي" at bounding box center [746, 254] width 370 height 19
paste input "هرية التخرج هلو صن شاين"
type input "مزهرية التخرج هلو صن شاين"
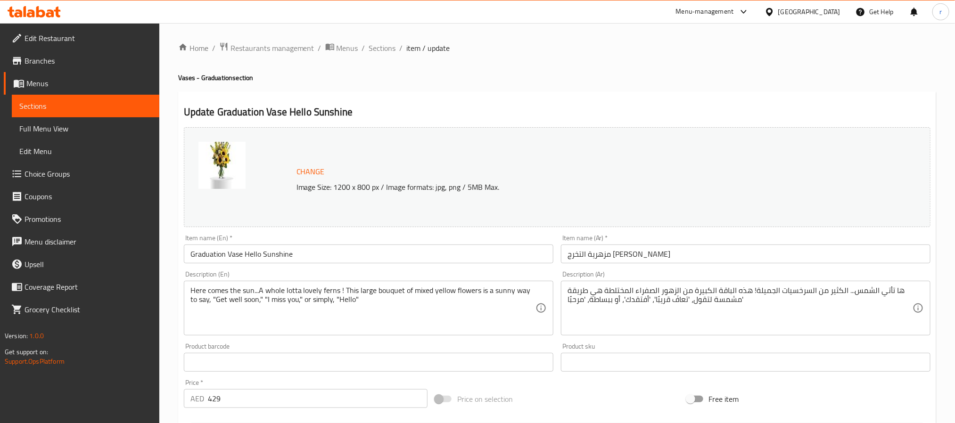
click at [523, 30] on div "Home / Restaurants management / Menus / Sections / item / update Vases - Gradua…" at bounding box center [557, 351] width 796 height 657
click at [578, 58] on div "Home / Restaurants management / Menus / Sections / item / update Vases - Gradua…" at bounding box center [557, 351] width 758 height 619
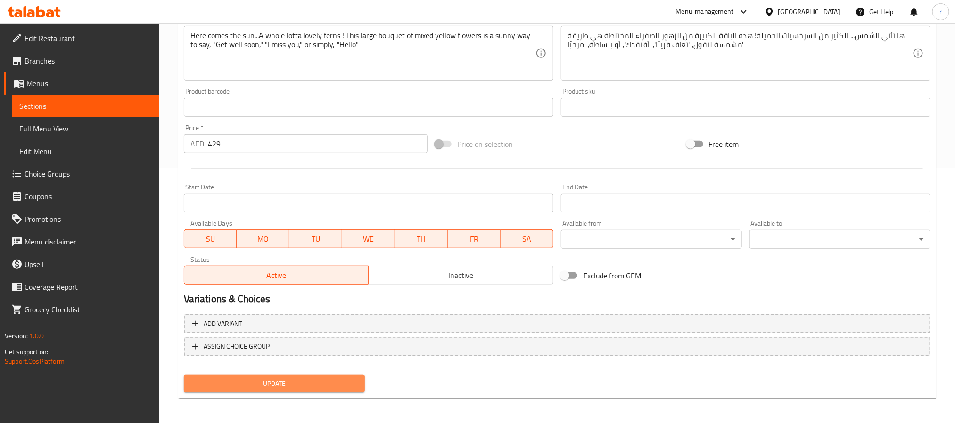
click at [341, 352] on span "Update" at bounding box center [274, 384] width 166 height 12
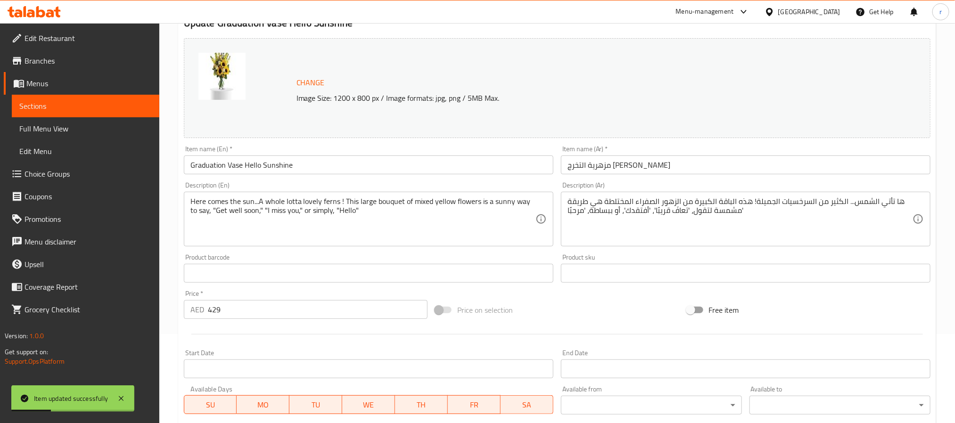
scroll to position [0, 0]
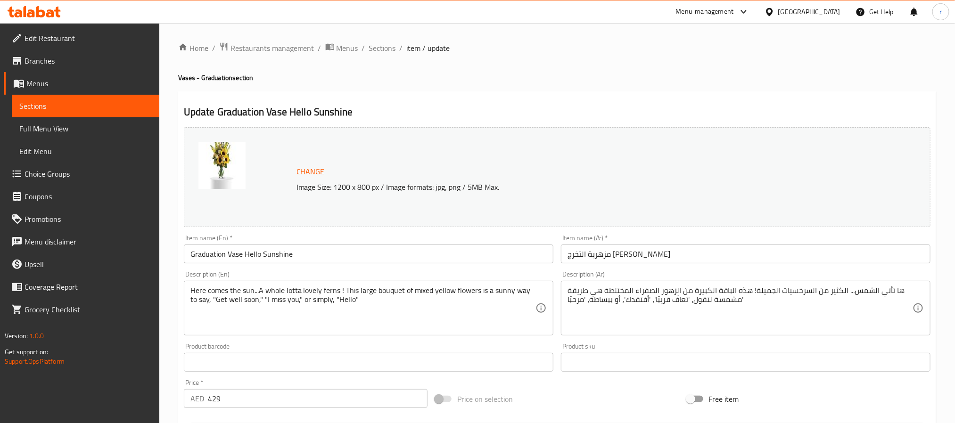
drag, startPoint x: 58, startPoint y: 102, endPoint x: 6, endPoint y: 141, distance: 65.0
click at [58, 102] on span "Sections" at bounding box center [85, 105] width 132 height 11
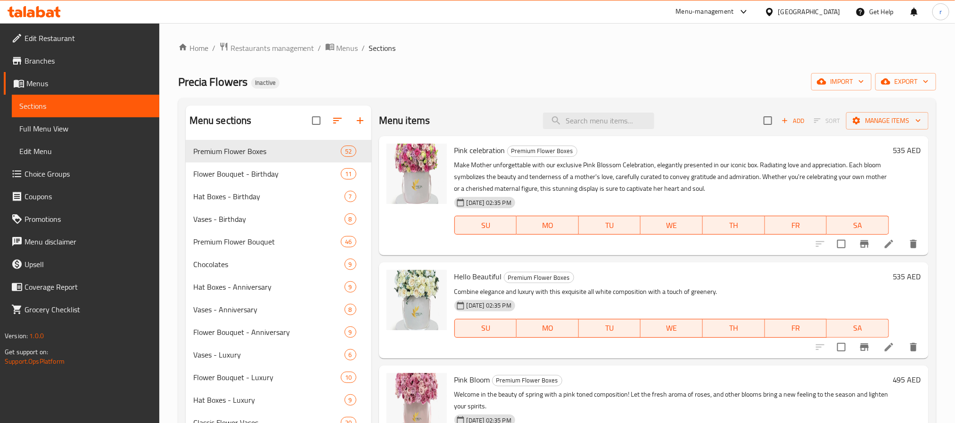
scroll to position [244, 0]
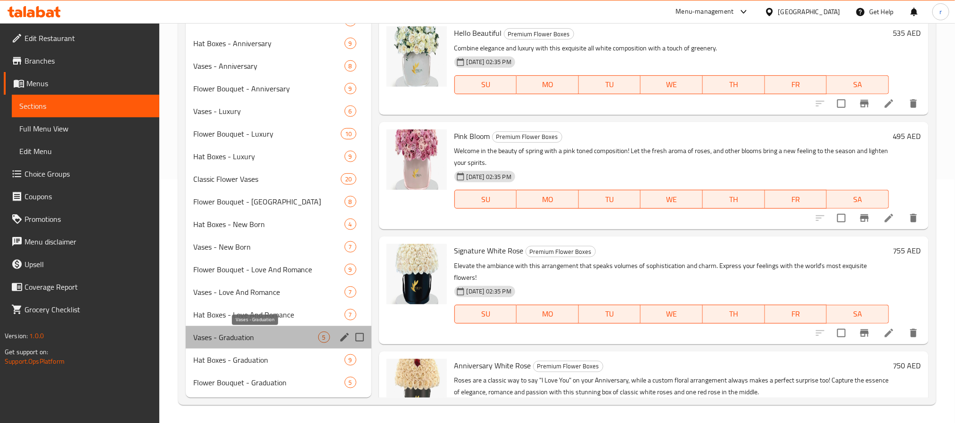
click at [228, 337] on span "Vases - Graduation" at bounding box center [255, 337] width 125 height 11
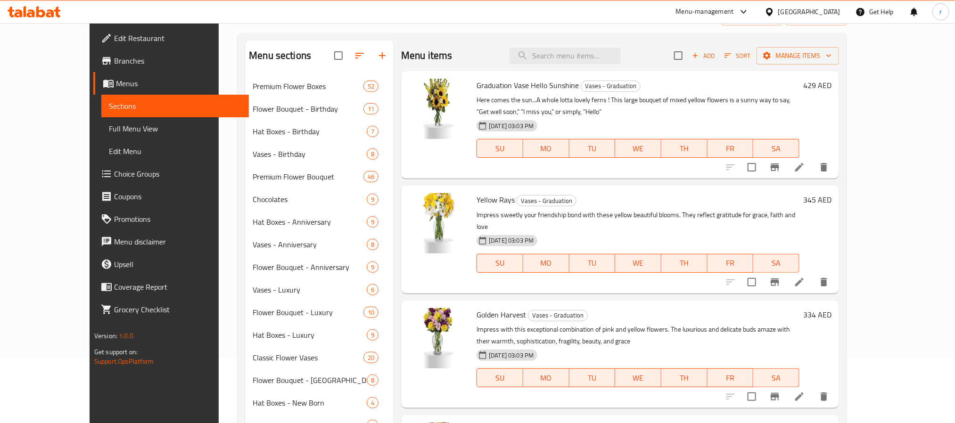
scroll to position [54, 0]
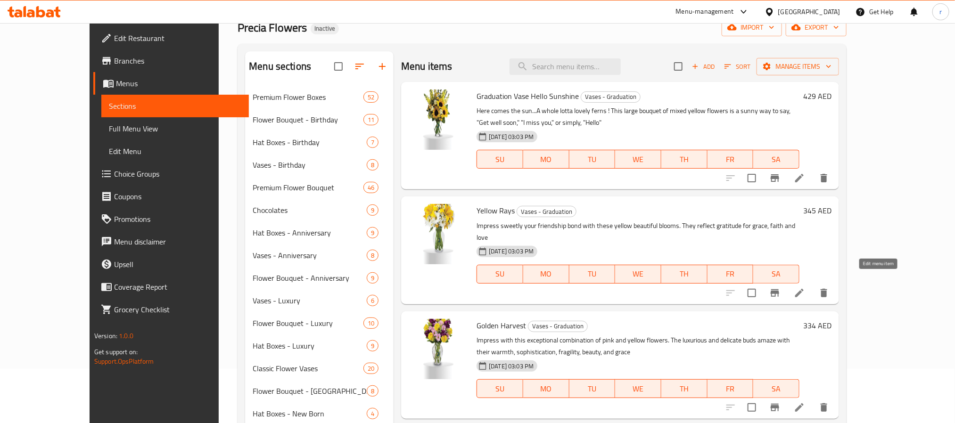
click at [804, 289] on icon at bounding box center [799, 293] width 8 height 8
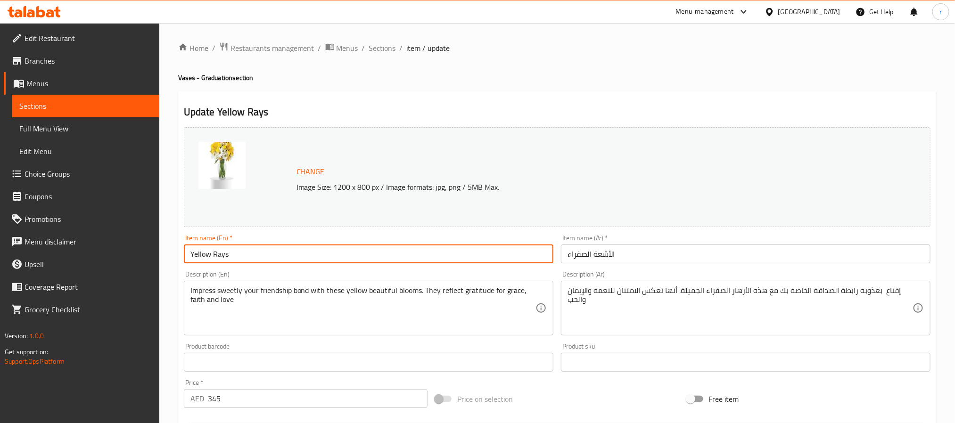
click at [255, 251] on input "Yellow Rays" at bounding box center [369, 254] width 370 height 19
paste input "Graduation Vase"
type input "Graduation Vase Yellow Rays"
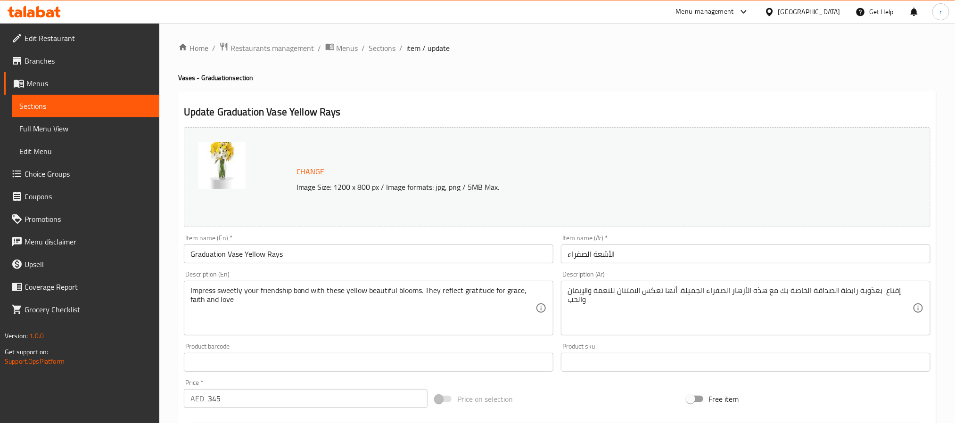
click at [696, 256] on input "الأشعة الصفراء" at bounding box center [746, 254] width 370 height 19
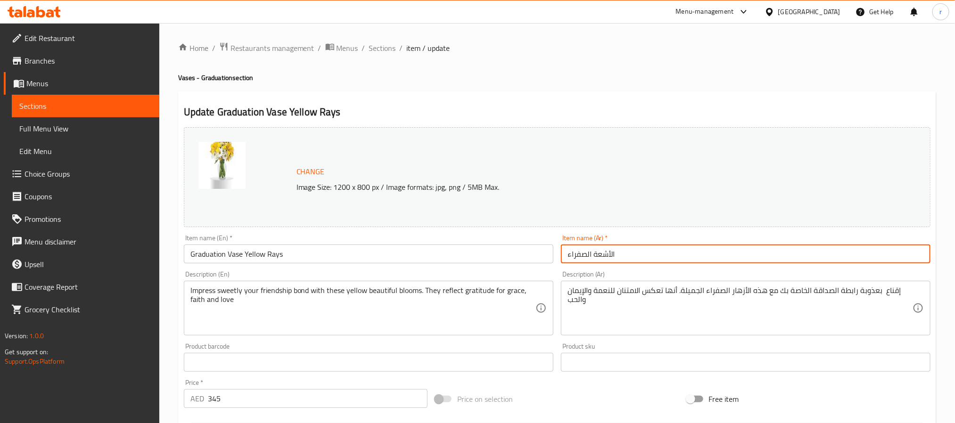
click at [696, 256] on input "الأشعة الصفراء" at bounding box center [746, 254] width 370 height 19
paste input "مزهرية التخرج"
type input "مزهرية التخرج الأشعة الصفراء"
click at [804, 238] on div "Home / Restaurants management / Menus / Sections / item / update Vases - Gradua…" at bounding box center [557, 351] width 796 height 657
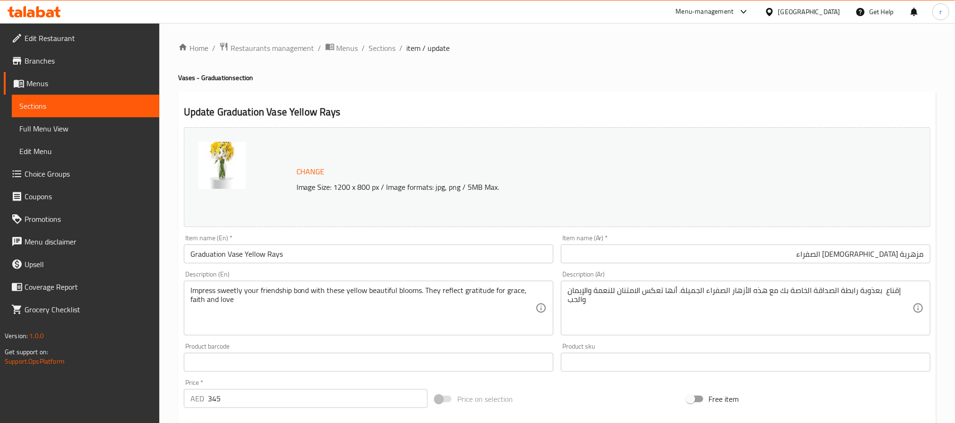
click at [530, 58] on div "Home / Restaurants management / Menus / Sections / item / update Vases - Gradua…" at bounding box center [557, 351] width 758 height 619
click at [590, 77] on h4 "Vases - Graduation section" at bounding box center [557, 77] width 758 height 9
click at [564, 23] on div at bounding box center [477, 23] width 955 height 0
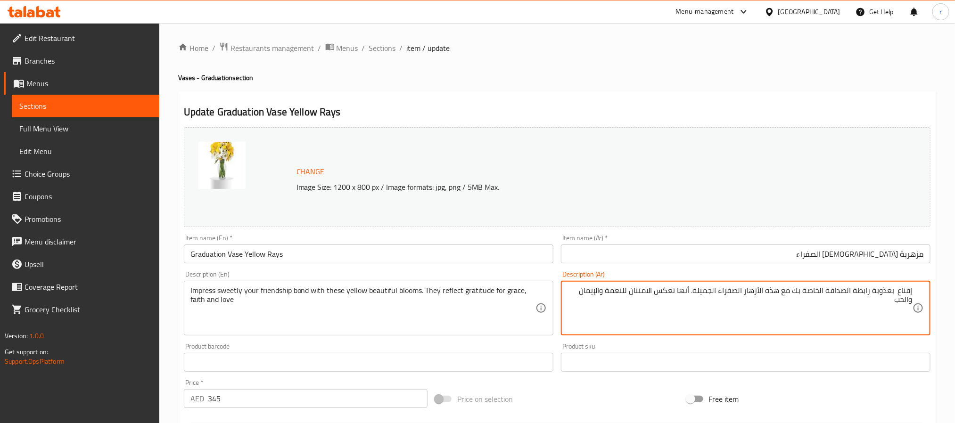
click at [804, 315] on textarea "إقناع بعذوبة رابطة الصداقة الخاصة بك مع هذه الأزهار الصفراء الجميلة. أنها تعكس …" at bounding box center [740, 308] width 345 height 45
paste textarea
type textarea "إقناع بعذوبة رابطة الصداقة الخاصة بك مع هذه الأزهار الصفراء الجميلة. أنها تعكس …"
click at [804, 213] on div "Home / Restaurants management / Menus / Sections / item / update Vases - Gradua…" at bounding box center [557, 351] width 796 height 657
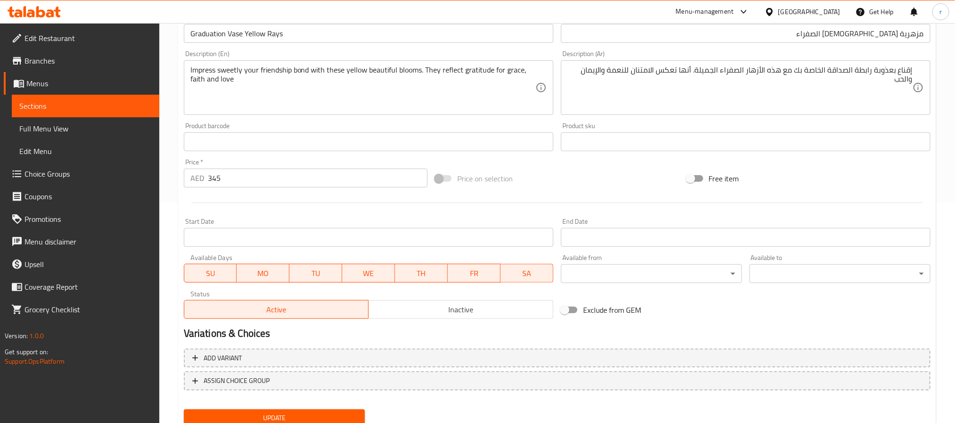
scroll to position [255, 0]
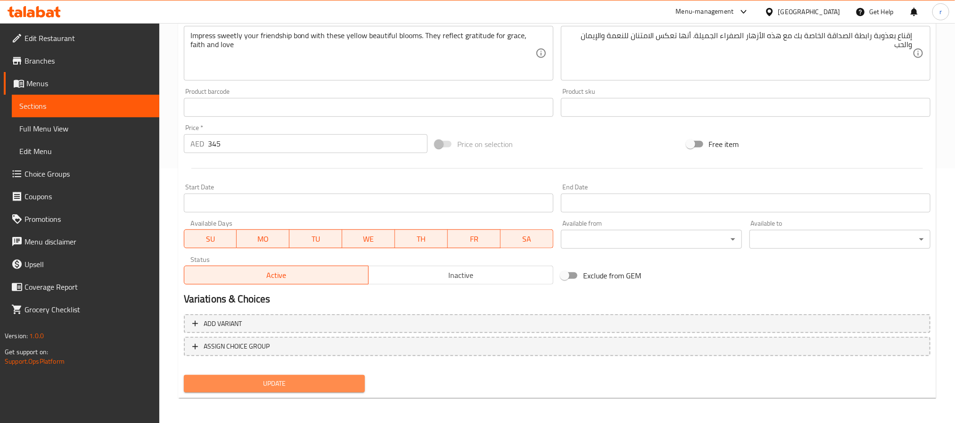
click at [329, 352] on button "Update" at bounding box center [274, 383] width 181 height 17
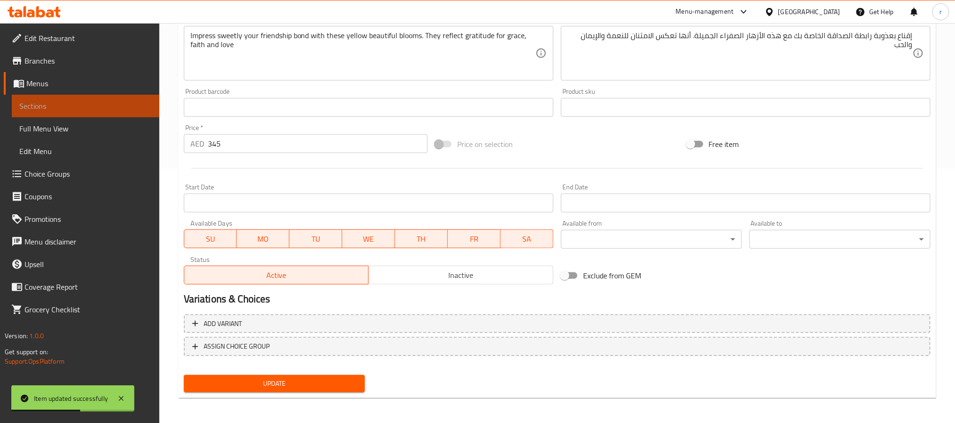
click at [71, 104] on span "Sections" at bounding box center [85, 105] width 132 height 11
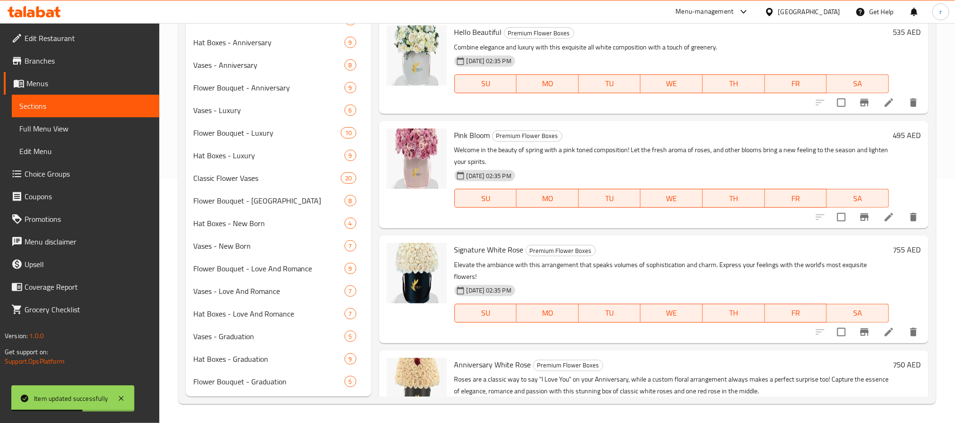
scroll to position [244, 0]
click at [247, 341] on span "Vases - Graduation" at bounding box center [255, 337] width 125 height 11
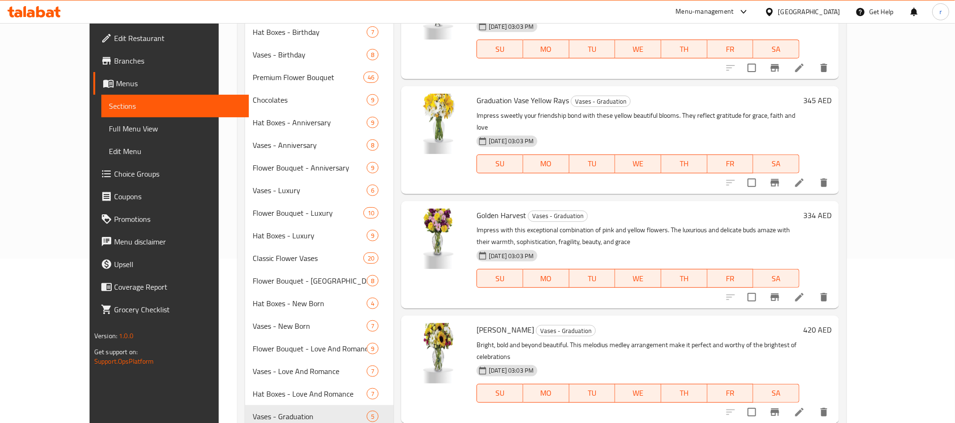
scroll to position [166, 0]
click at [804, 292] on icon at bounding box center [799, 296] width 8 height 8
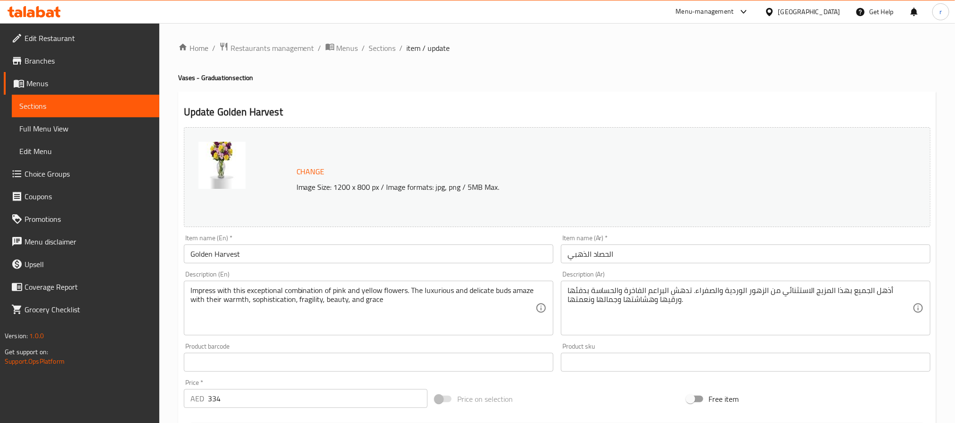
click at [279, 257] on input "Golden Harvest" at bounding box center [369, 254] width 370 height 19
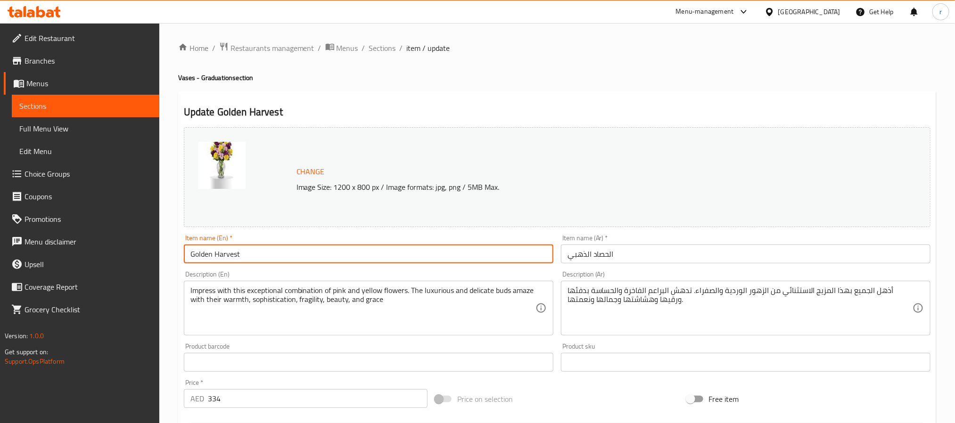
click at [279, 257] on input "Golden Harvest" at bounding box center [369, 254] width 370 height 19
paste input "Graduation Vase"
type input "Graduation Vase Golden Harvest"
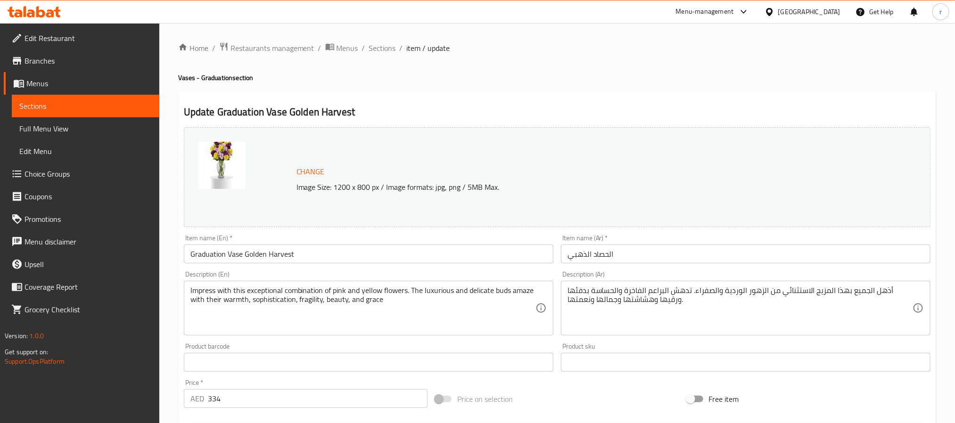
click at [651, 253] on input "الحصاد الذهبي" at bounding box center [746, 254] width 370 height 19
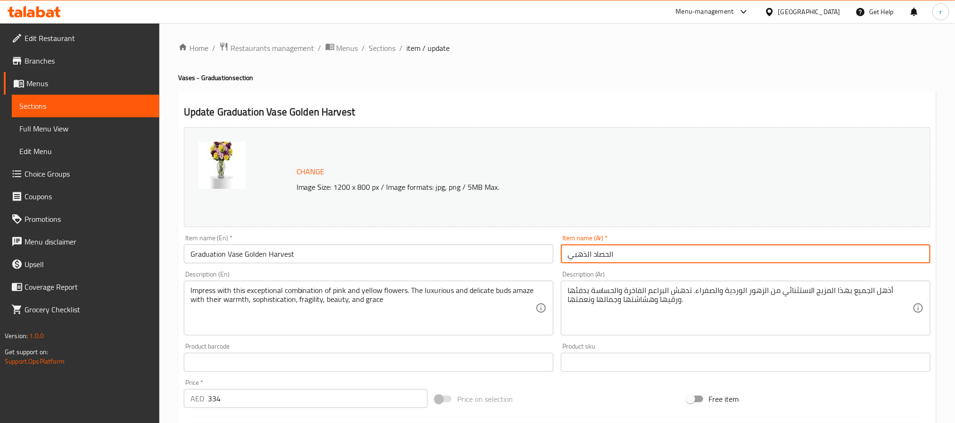
click at [651, 253] on input "الحصاد الذهبي" at bounding box center [746, 254] width 370 height 19
paste input "مزهرية التخرج"
type input "مزهرية التخرج الحصاد الذهبي"
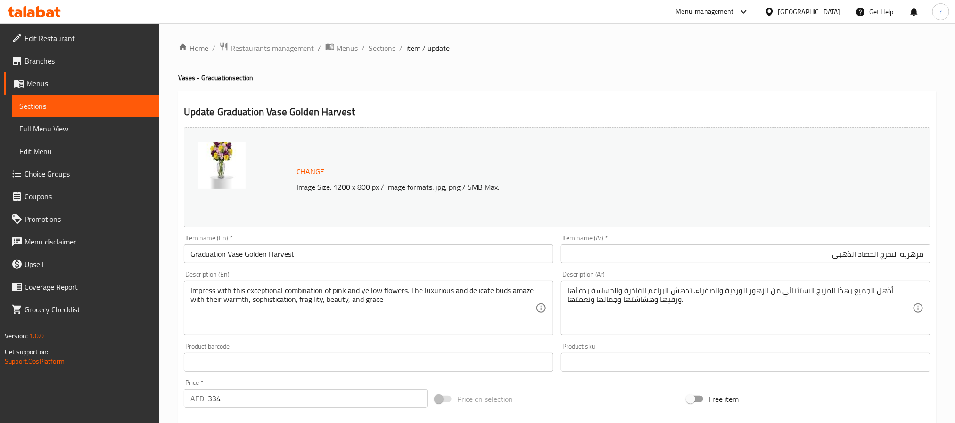
click at [804, 258] on div "Home / Restaurants management / Menus / Sections / item / update Vases - Gradua…" at bounding box center [557, 351] width 796 height 657
click at [518, 34] on div "Home / Restaurants management / Menus / Sections / item / update Vases - Gradua…" at bounding box center [557, 351] width 796 height 657
click at [562, 55] on div "Home / Restaurants management / Menus / Sections / item / update Vases - Gradua…" at bounding box center [557, 351] width 758 height 619
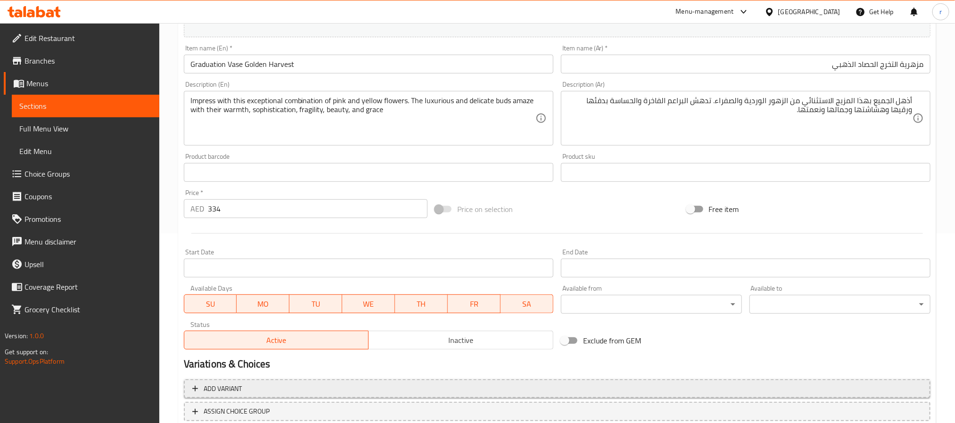
scroll to position [218, 0]
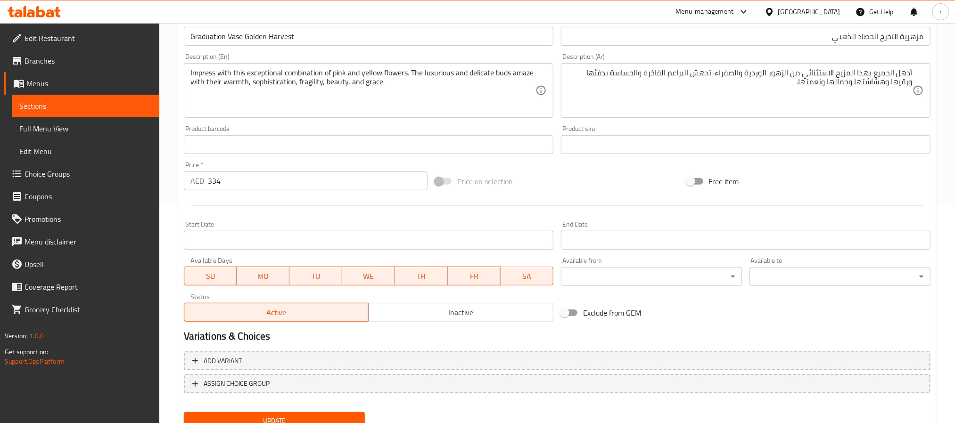
click at [260, 352] on span "Update" at bounding box center [274, 421] width 166 height 12
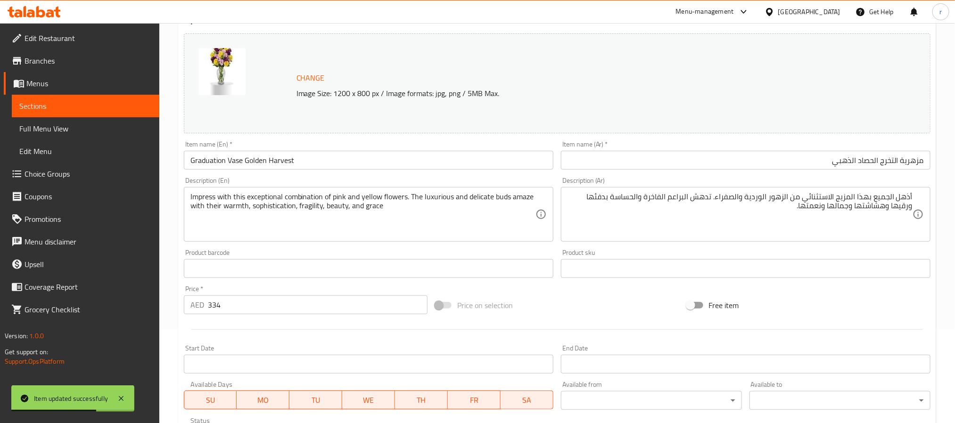
scroll to position [89, 0]
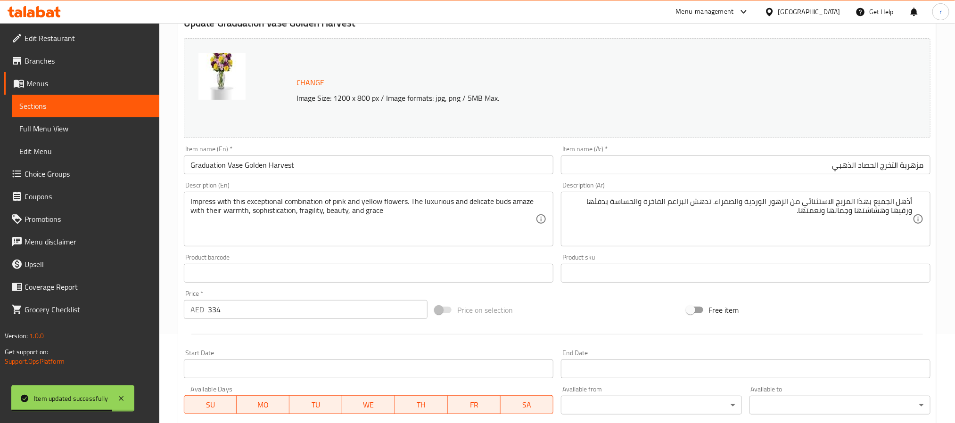
click at [59, 106] on span "Sections" at bounding box center [85, 105] width 132 height 11
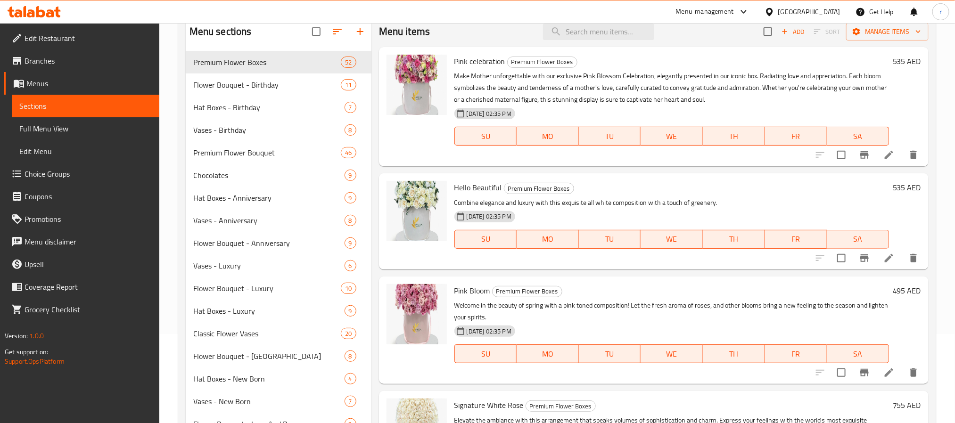
scroll to position [244, 0]
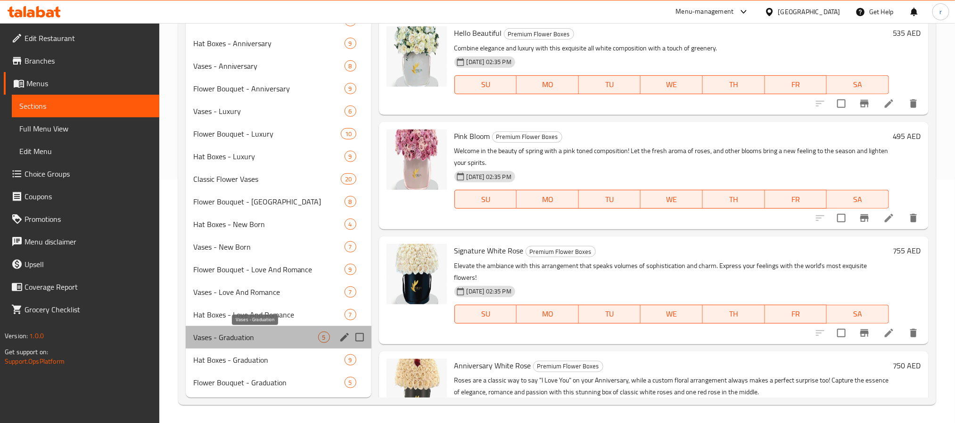
click at [235, 339] on span "Vases - Graduation" at bounding box center [255, 337] width 125 height 11
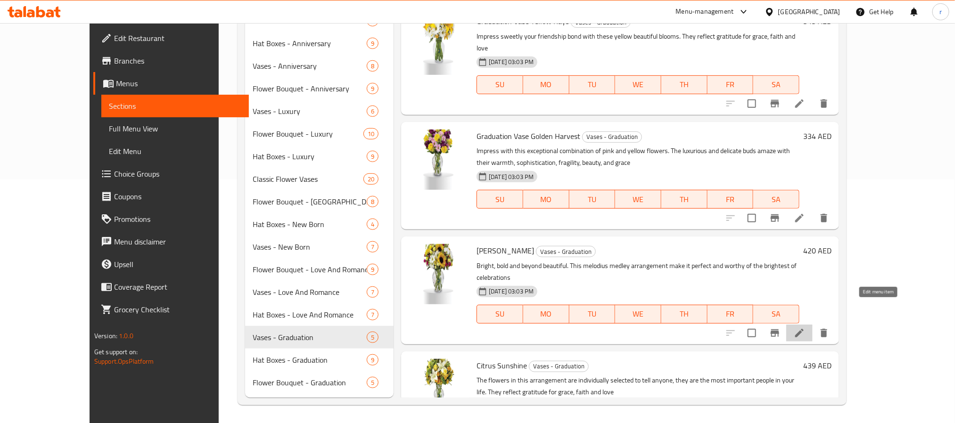
click at [804, 328] on icon at bounding box center [799, 333] width 11 height 11
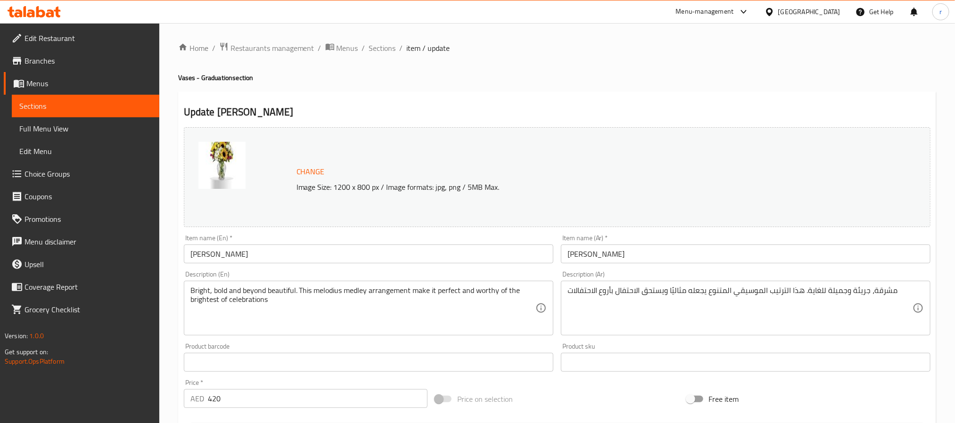
click at [284, 257] on input "Melodius Medley" at bounding box center [369, 254] width 370 height 19
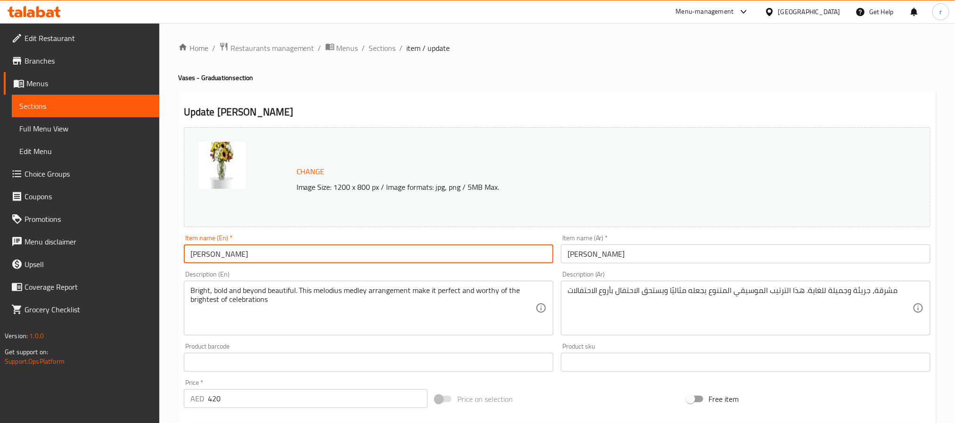
click at [284, 257] on input "Melodius Medley" at bounding box center [369, 254] width 370 height 19
paste input "Graduation Vase"
type input "Graduation Vase Melodius Medley"
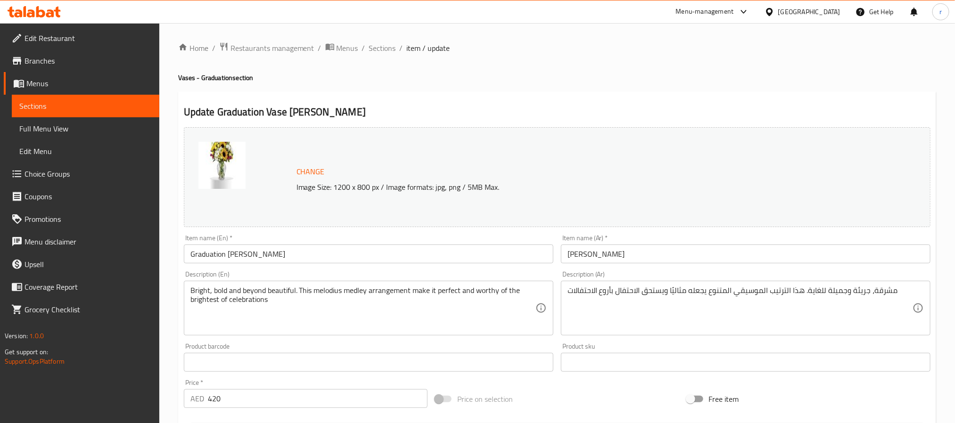
click at [684, 259] on input "ميلوديوس ميدلي" at bounding box center [746, 254] width 370 height 19
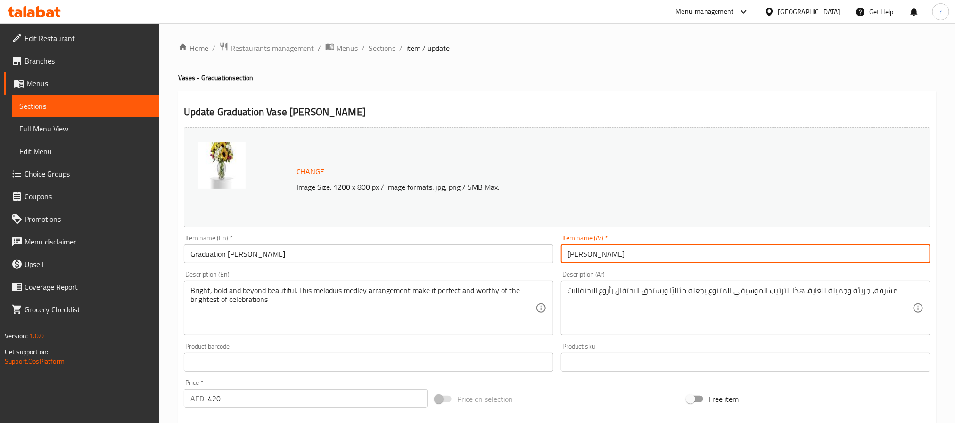
click at [684, 259] on input "ميلوديوس ميدلي" at bounding box center [746, 254] width 370 height 19
paste input "مزهرية التخرج"
type input "مزهرية التخرج ميلوديوس ميدلي"
click at [804, 238] on div "Home / Restaurants management / Menus / Sections / item / update Vases - Gradua…" at bounding box center [557, 351] width 796 height 657
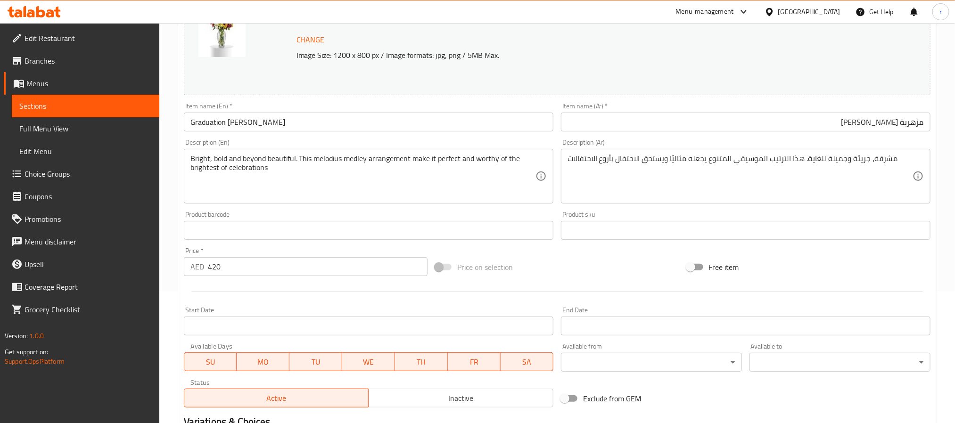
scroll to position [148, 0]
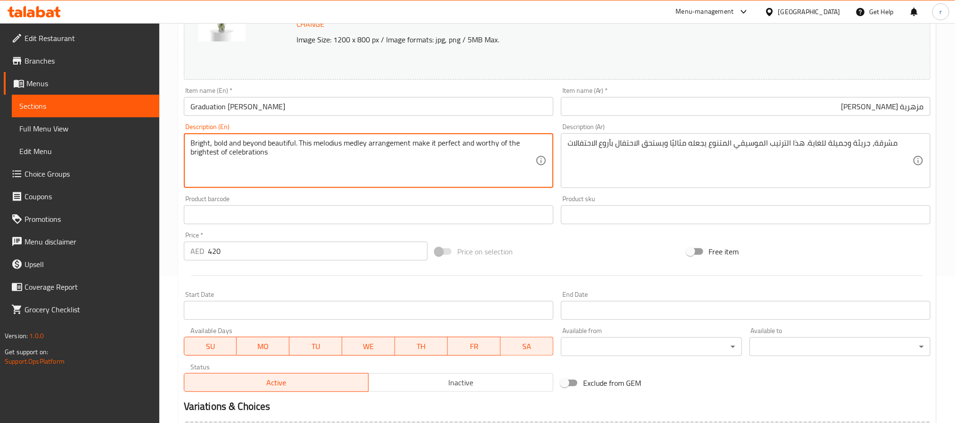
drag, startPoint x: 296, startPoint y: 160, endPoint x: 6, endPoint y: 121, distance: 292.7
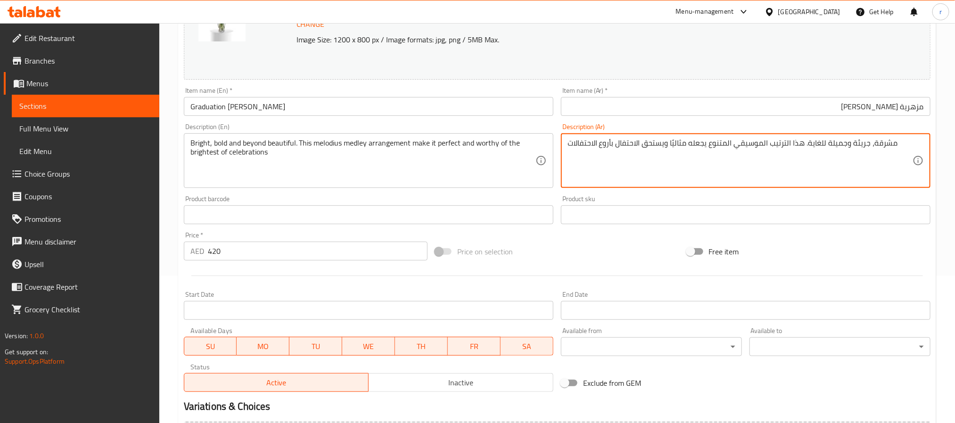
click at [733, 174] on textarea "مشرقة، جريئة وجميلة للغاية. هذا الترتيب الموسيقي المتنوع يجعله مثاليًا ويستحق ا…" at bounding box center [740, 161] width 345 height 45
paste textarea "ميلوديوس ميدلي"
type textarea "مشرقة، جريئة وجميلة للغاية. هذا الترتيب ميلوديوس ميدلي يجعله مثاليًا ويستحق الا…"
click at [804, 151] on div "Home / Restaurants management / Menus / Sections / item / update Vases - Gradua…" at bounding box center [557, 204] width 796 height 657
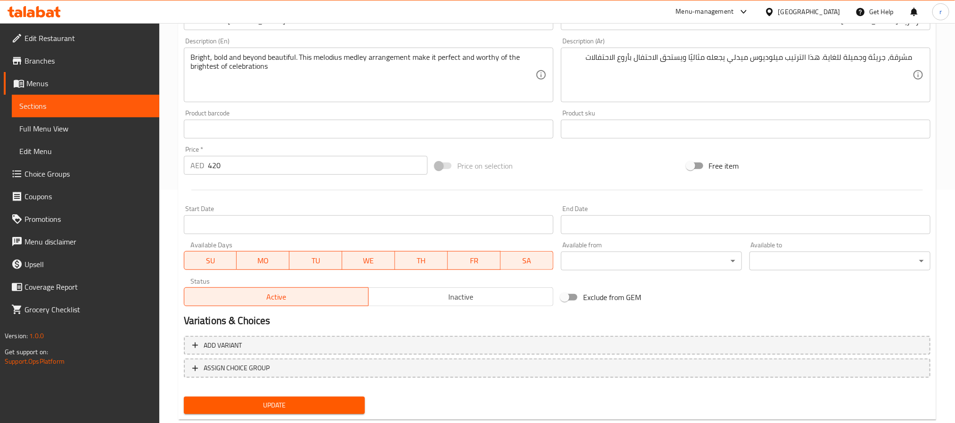
scroll to position [255, 0]
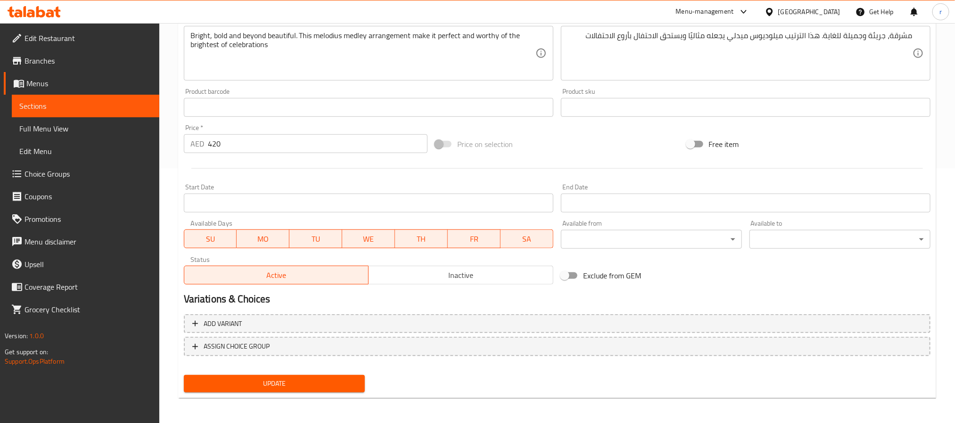
click at [323, 352] on span "Update" at bounding box center [274, 384] width 166 height 12
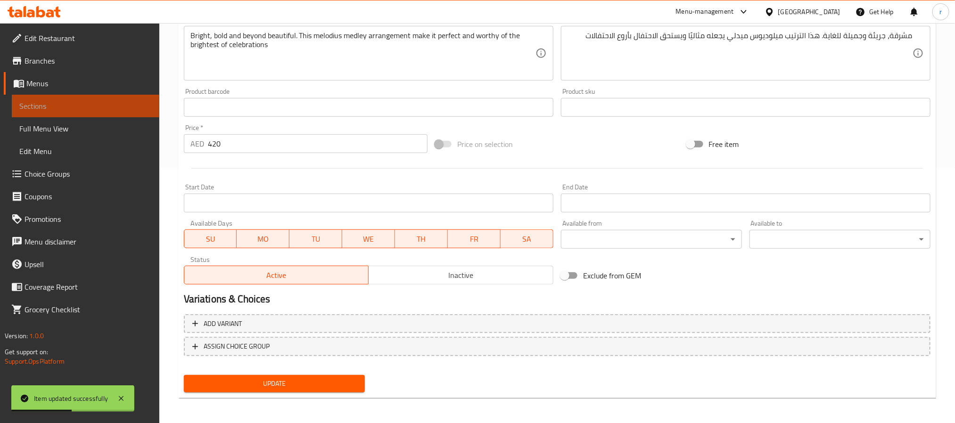
click at [85, 102] on span "Sections" at bounding box center [85, 105] width 132 height 11
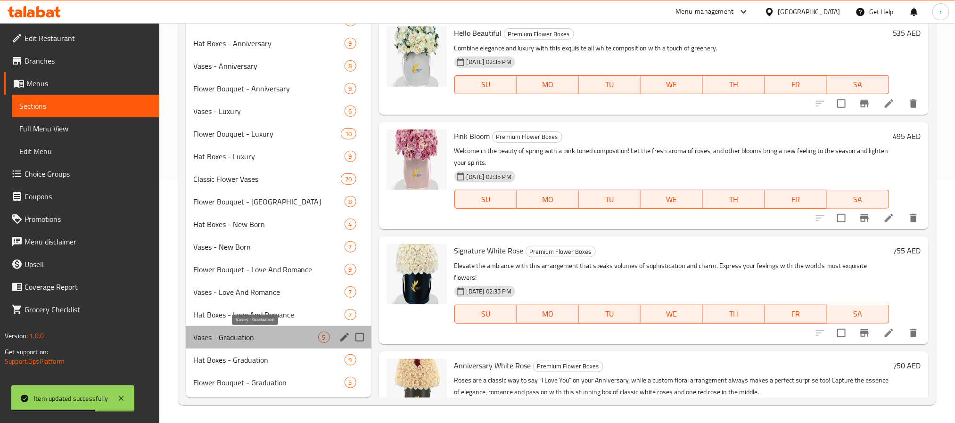
click at [241, 339] on span "Vases - Graduation" at bounding box center [255, 337] width 125 height 11
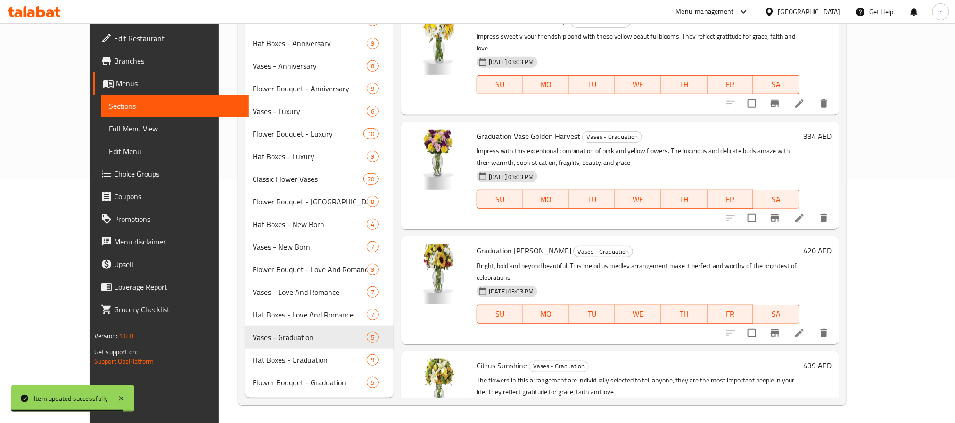
scroll to position [38, 0]
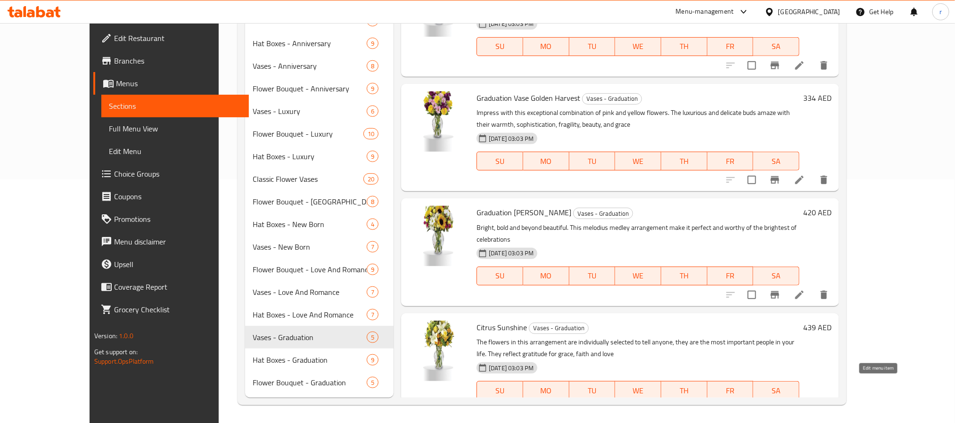
click at [804, 352] on icon at bounding box center [799, 409] width 11 height 11
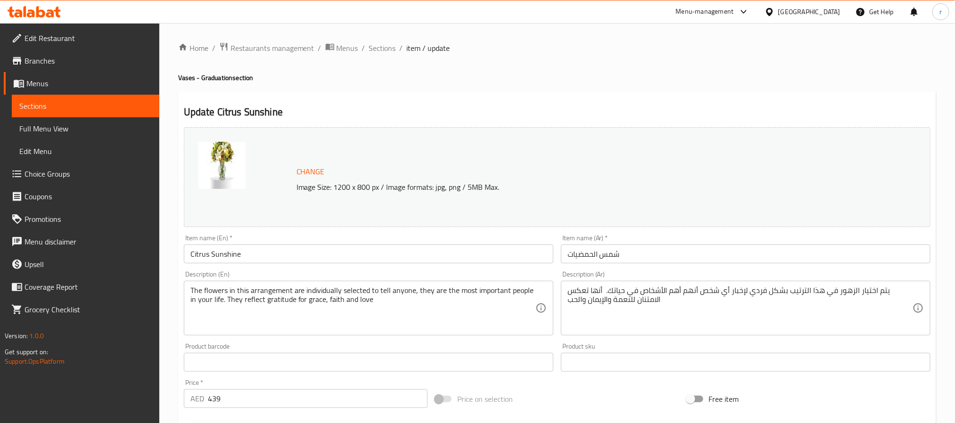
click at [267, 258] on input "Citrus Sunshine" at bounding box center [369, 254] width 370 height 19
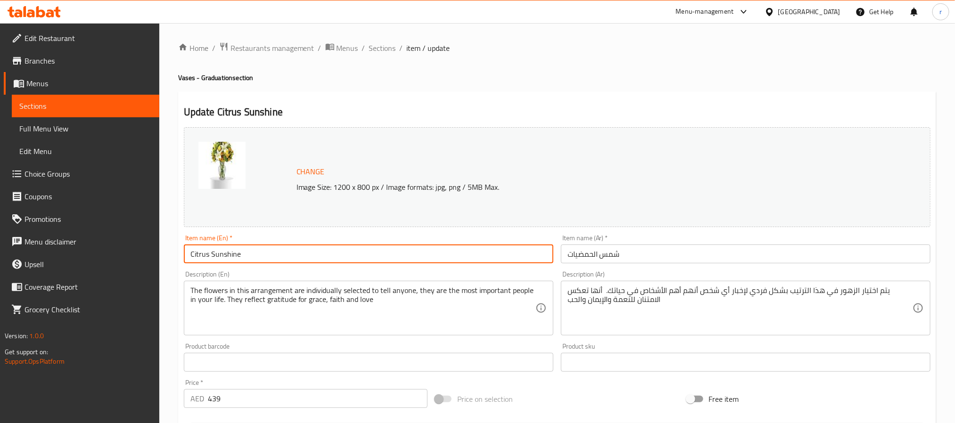
click at [267, 258] on input "Citrus Sunshine" at bounding box center [369, 254] width 370 height 19
paste input "Graduation Vase"
type input "Graduation Vase Citrus Sunshine"
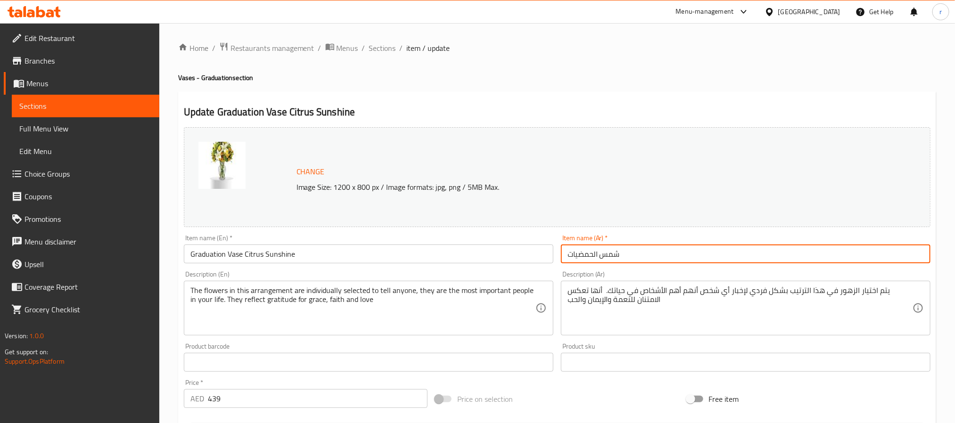
click at [659, 252] on input "شمس الحمضيات" at bounding box center [746, 254] width 370 height 19
paste input "مزهرية التخرج صن شاين سيترس"
type input "مزهرية التخرج صن شاين سيترس"
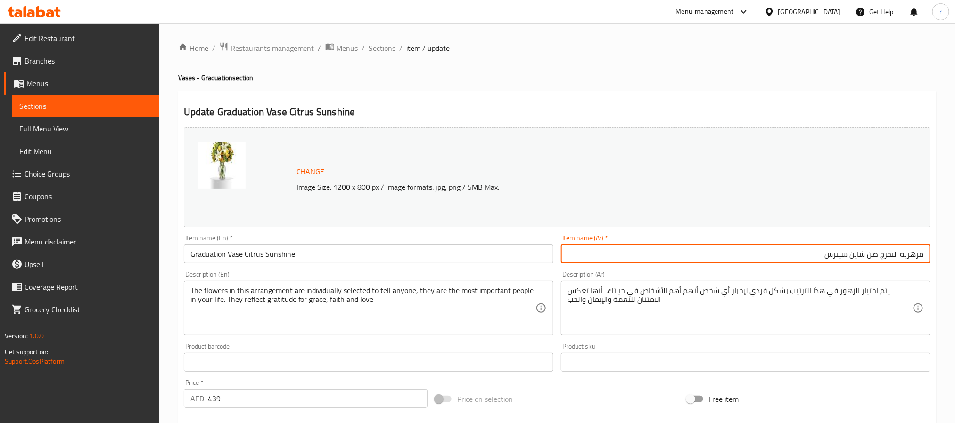
click at [804, 257] on div "Home / Restaurants management / Menus / Sections / item / update Vases - Gradua…" at bounding box center [557, 351] width 796 height 657
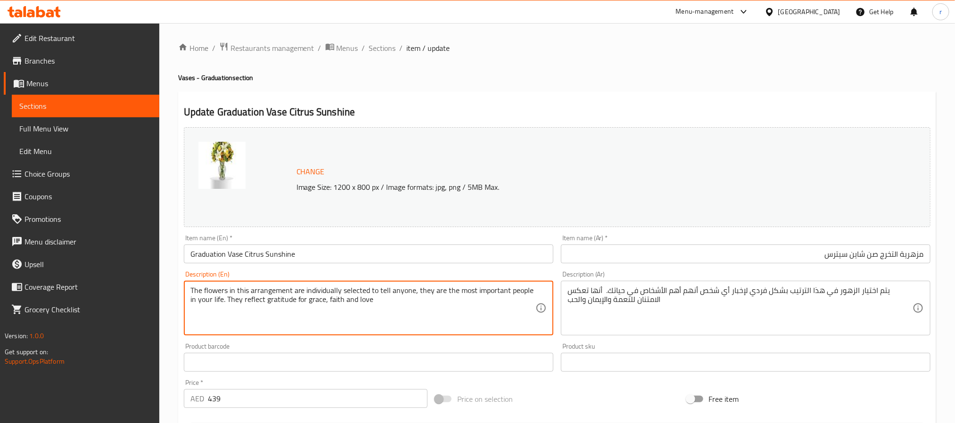
drag, startPoint x: 164, startPoint y: 310, endPoint x: -18, endPoint y: 281, distance: 184.7
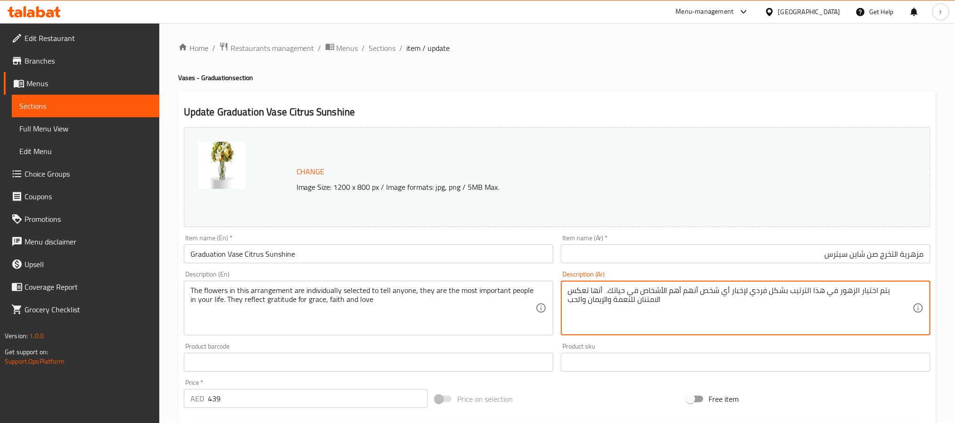
click at [698, 317] on textarea "يتم اختيار الزهور في هذا الترتيب بشكل فردي لإخبار أي شخص أنهم أهم الأشخاص في حي…" at bounding box center [740, 308] width 345 height 45
paste textarea
type textarea "يتم اختيار الزهور في هذا الترتيب بشكل فردي لإخبار أي شخص أنهم أهم الأشخاص في حي…"
click at [804, 263] on div "Home / Restaurants management / Menus / Sections / item / update Vases - Gradua…" at bounding box center [557, 351] width 796 height 657
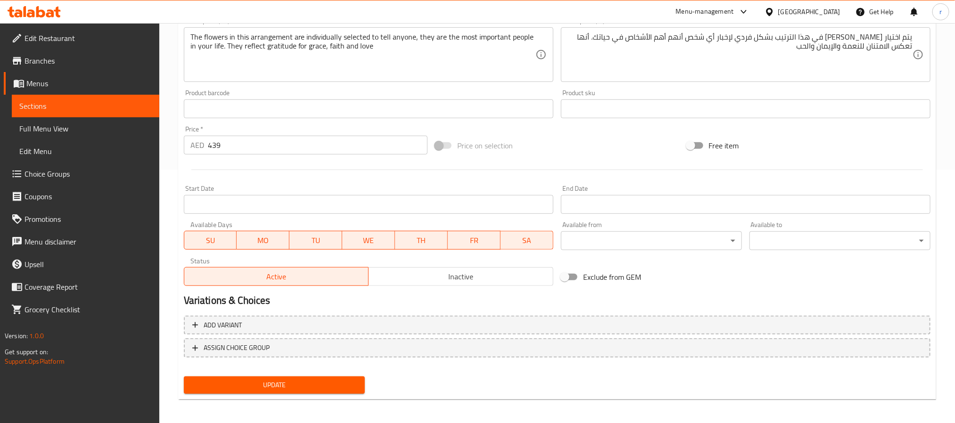
scroll to position [255, 0]
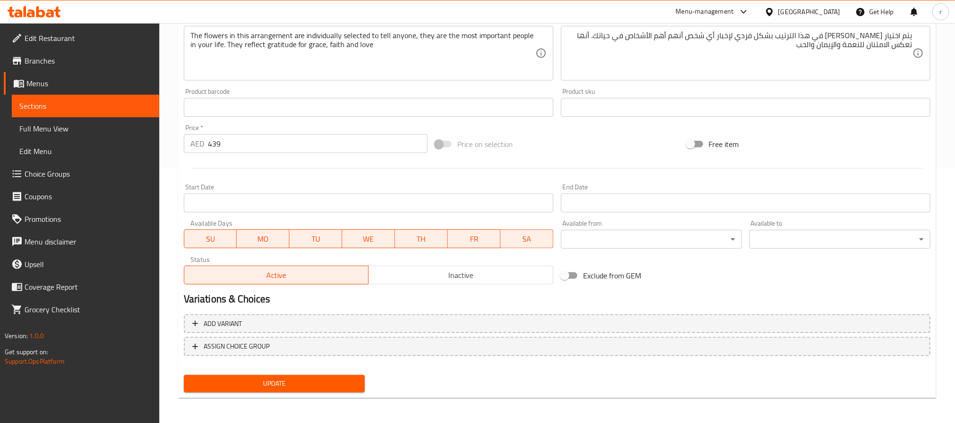
click at [319, 352] on span "Update" at bounding box center [274, 384] width 166 height 12
click at [70, 104] on span "Sections" at bounding box center [85, 105] width 132 height 11
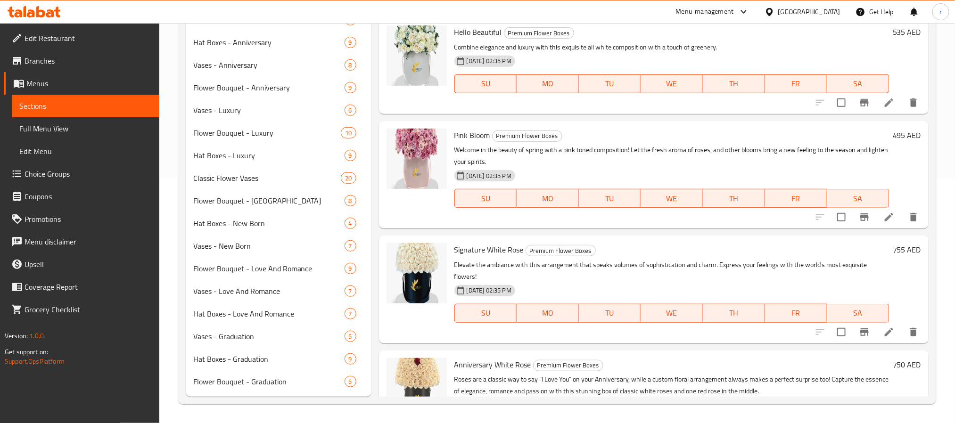
scroll to position [244, 0]
click at [234, 352] on span "Hat Boxes - Graduation" at bounding box center [255, 360] width 125 height 11
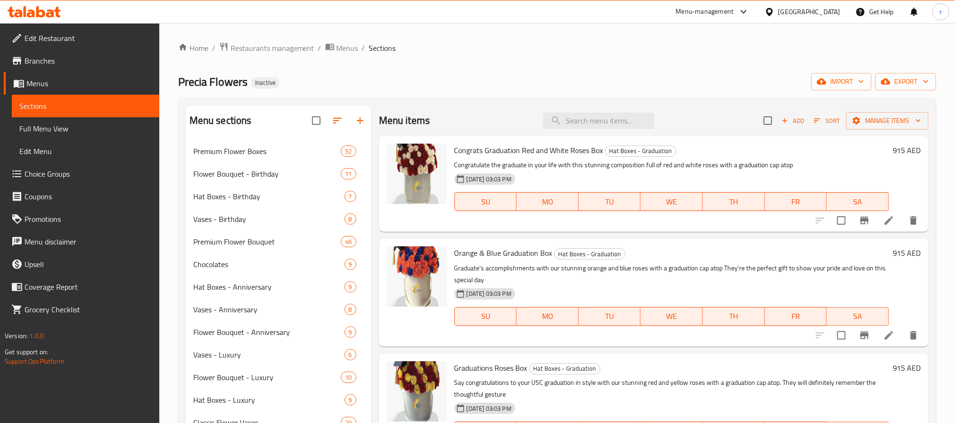
click at [532, 47] on ol "Home / Restaurants management / Menus / Sections" at bounding box center [557, 48] width 758 height 12
click at [509, 52] on ol "Home / Restaurants management / Menus / Sections" at bounding box center [557, 48] width 758 height 12
click at [486, 47] on ol "Home / Restaurants management / Menus / Sections" at bounding box center [557, 48] width 758 height 12
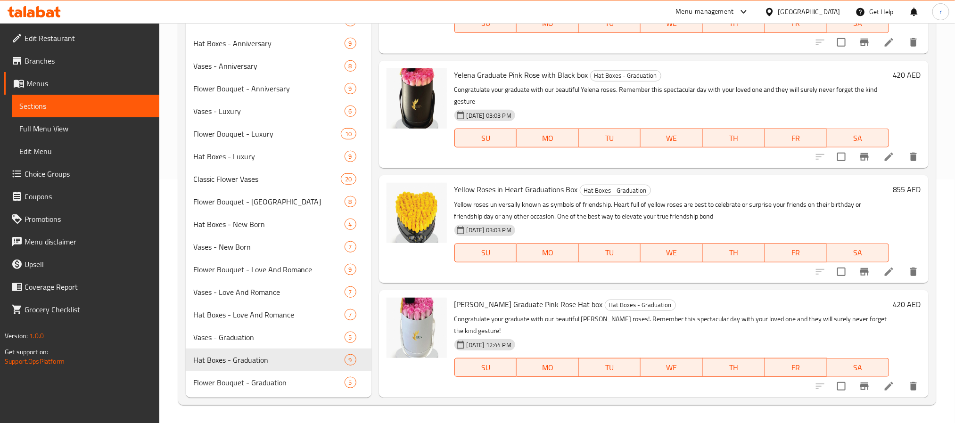
scroll to position [497, 0]
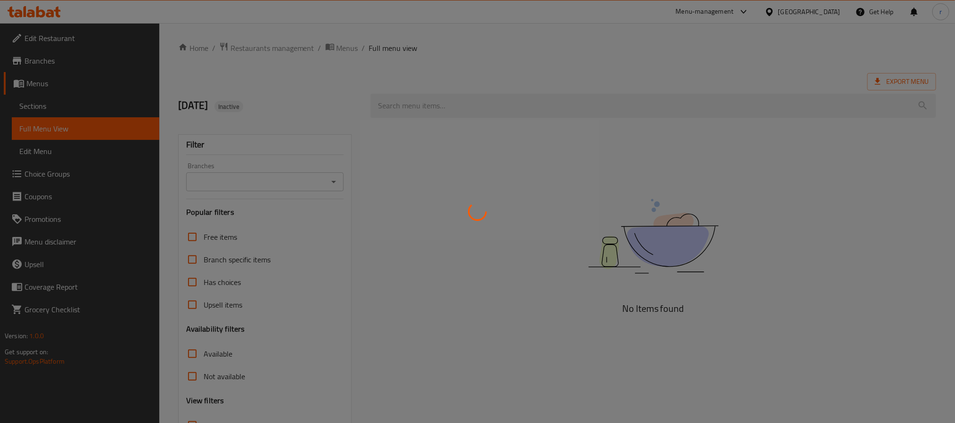
click at [815, 8] on div at bounding box center [477, 211] width 955 height 423
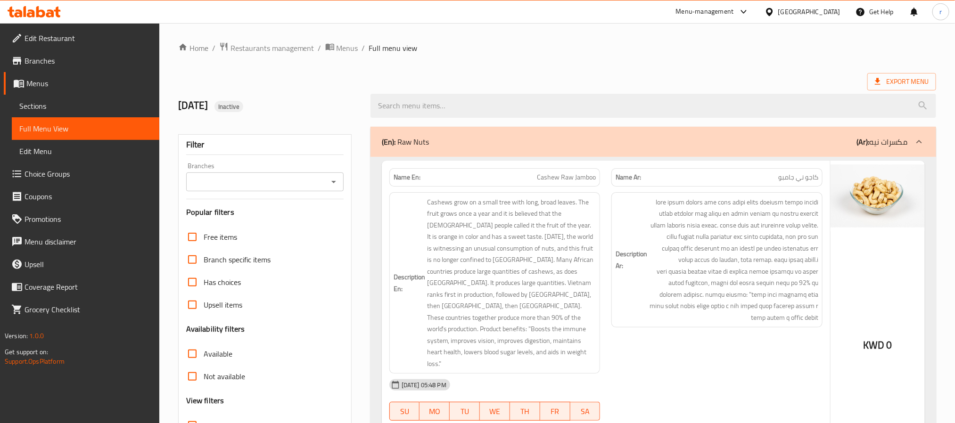
click at [815, 23] on div "​ Menu-management [GEOGRAPHIC_DATA] Get Help r Edit Restaurant Branches Menus S…" at bounding box center [477, 223] width 955 height 400
click at [822, 9] on div "[GEOGRAPHIC_DATA]" at bounding box center [809, 12] width 62 height 10
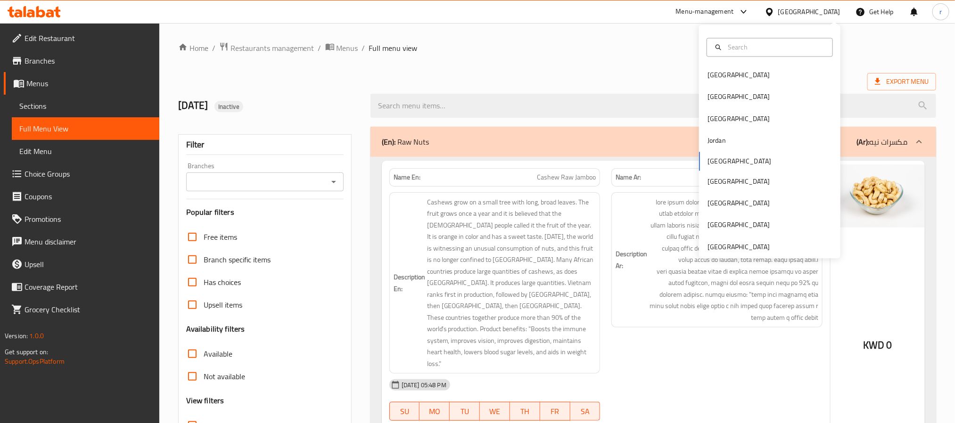
click at [57, 10] on icon at bounding box center [57, 12] width 7 height 11
